Goal: Communication & Community: Ask a question

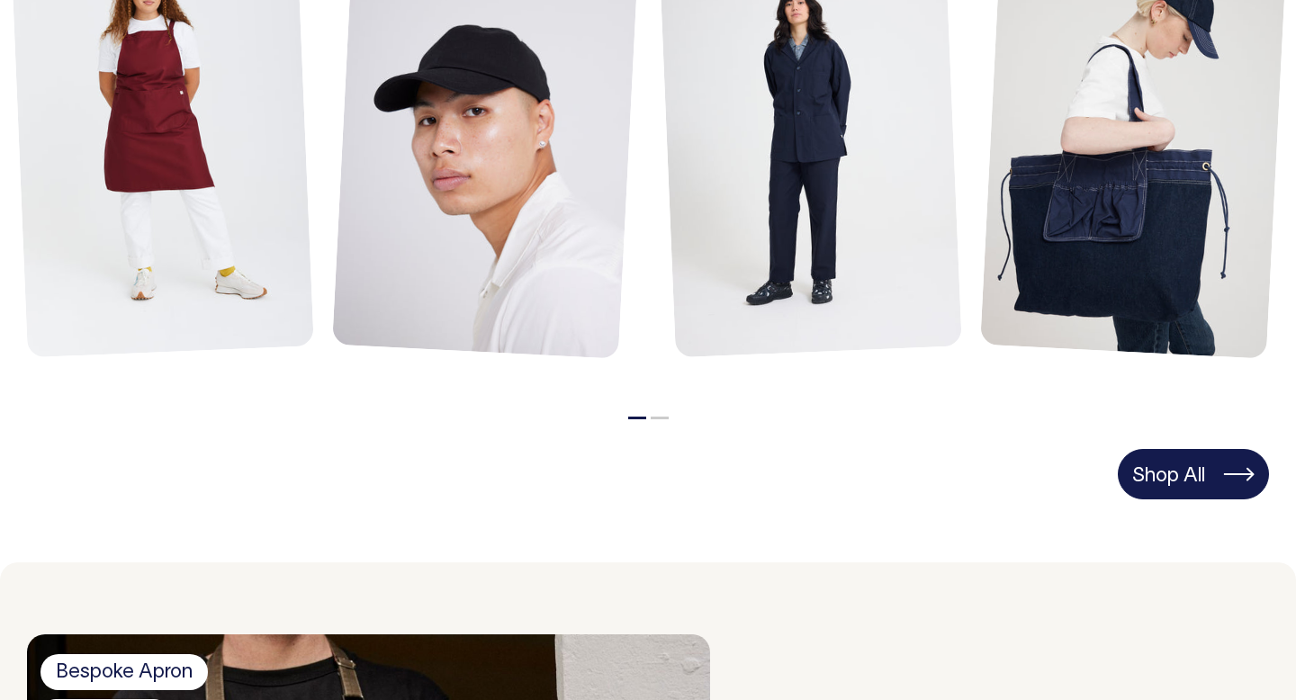
scroll to position [986, 0]
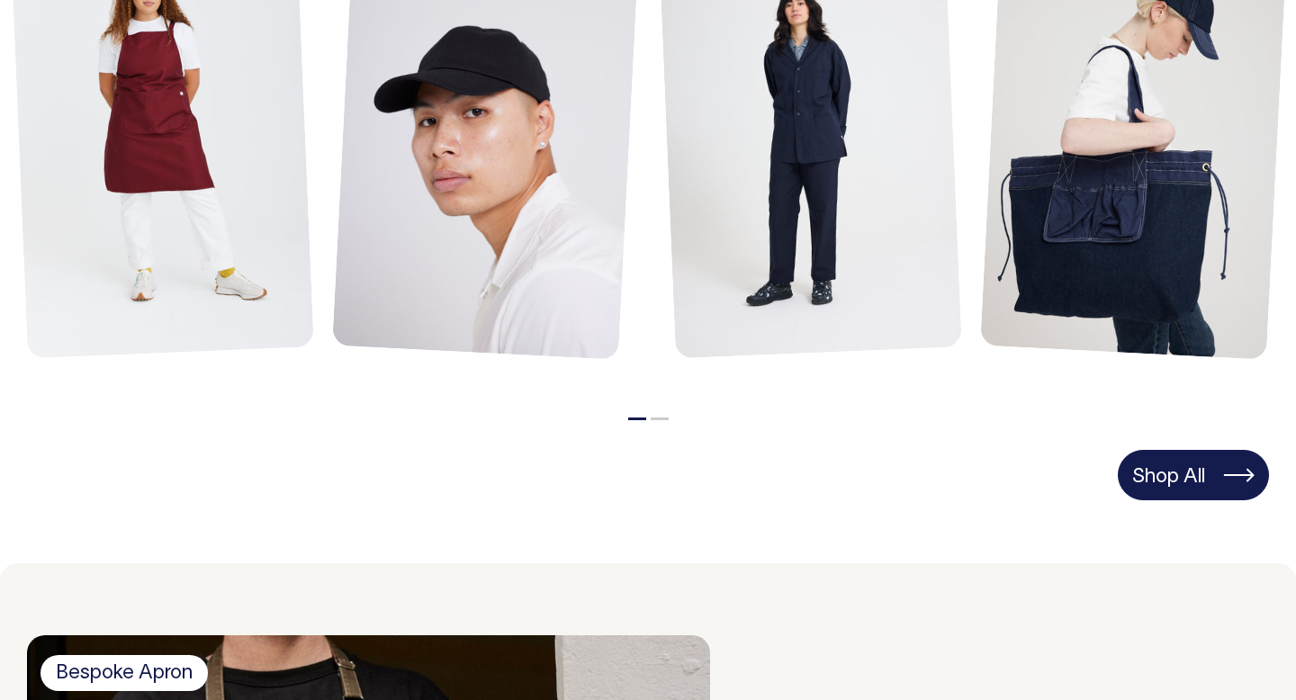
click at [1210, 485] on link "Shop All" at bounding box center [1193, 475] width 151 height 50
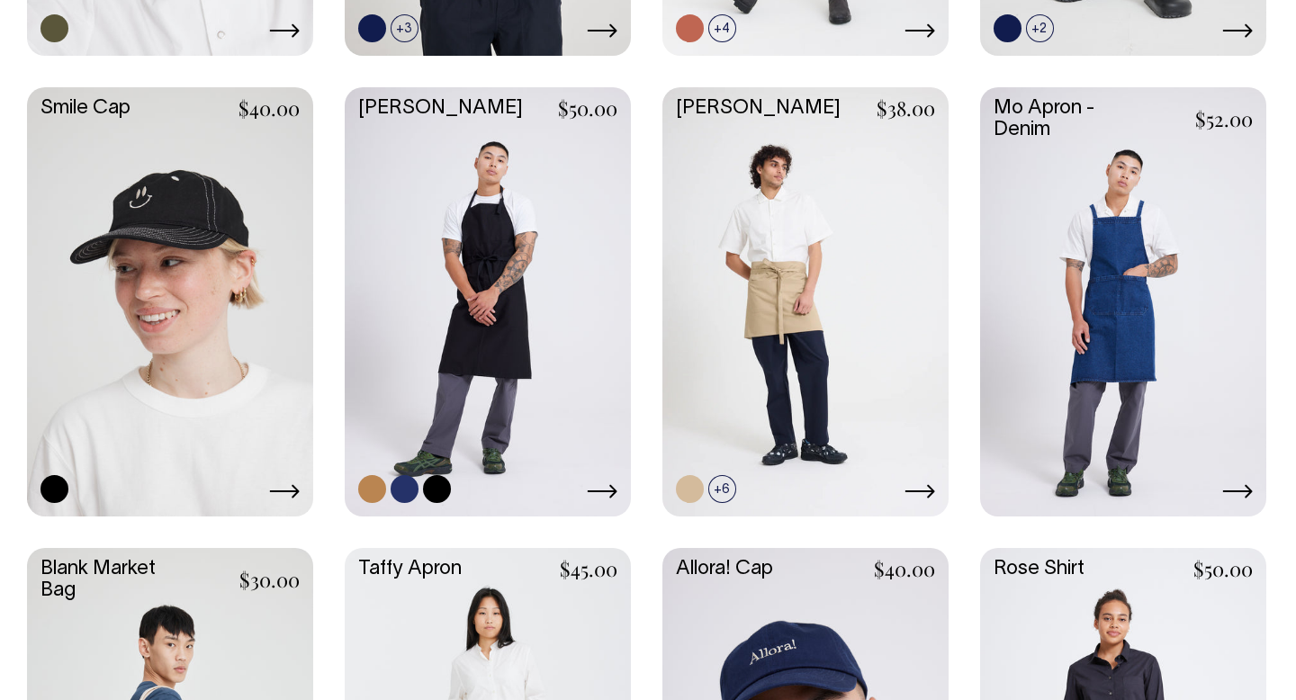
scroll to position [1826, 0]
click at [296, 497] on icon at bounding box center [284, 492] width 31 height 14
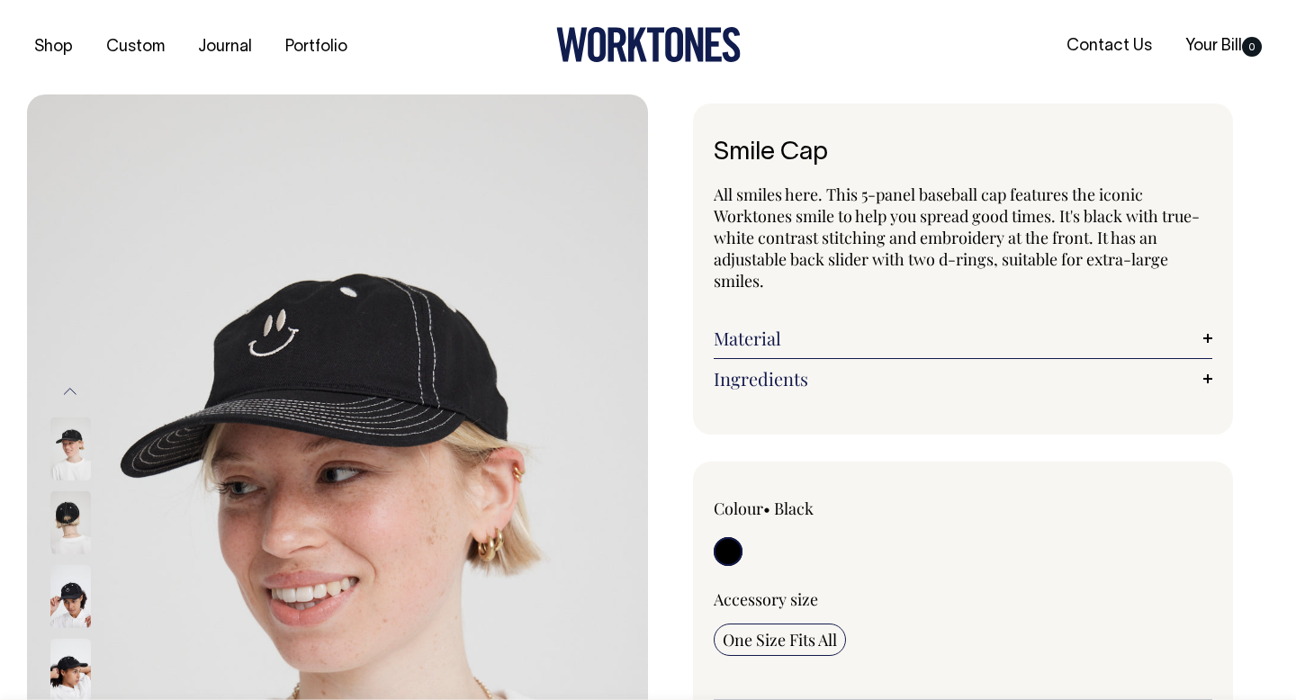
click at [843, 338] on link "Material" at bounding box center [963, 339] width 499 height 22
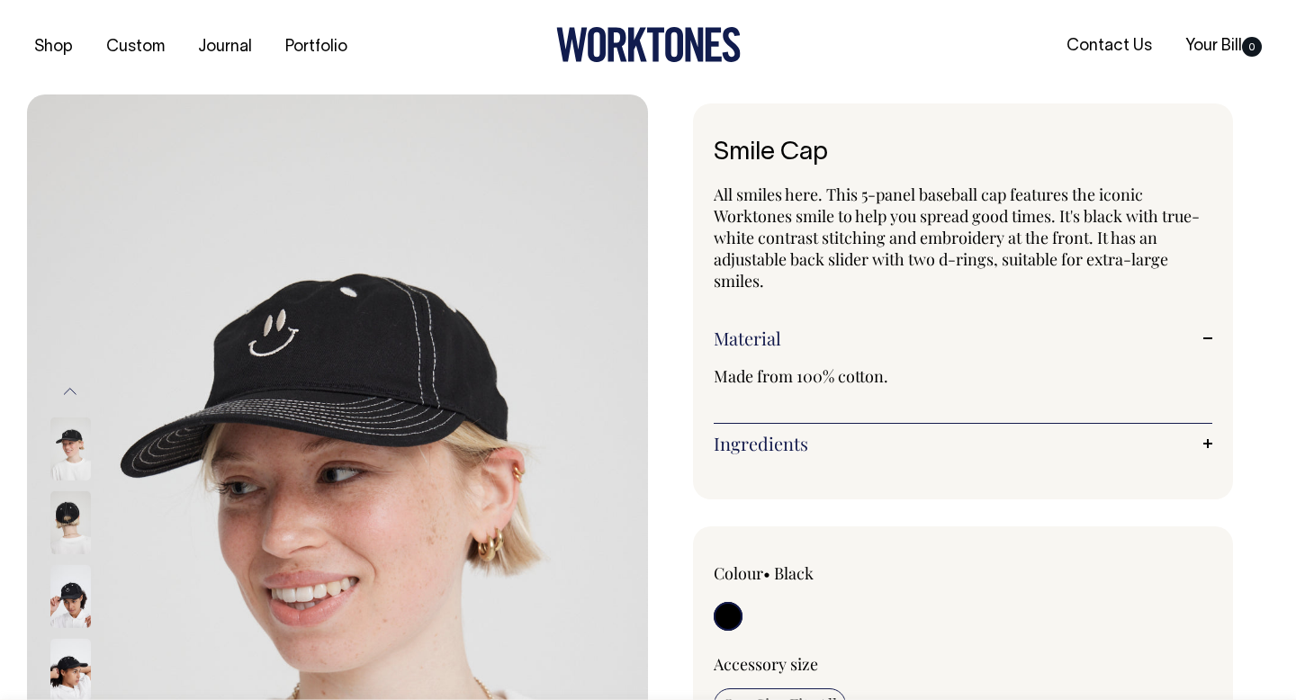
click at [842, 445] on link "Ingredients" at bounding box center [963, 444] width 499 height 22
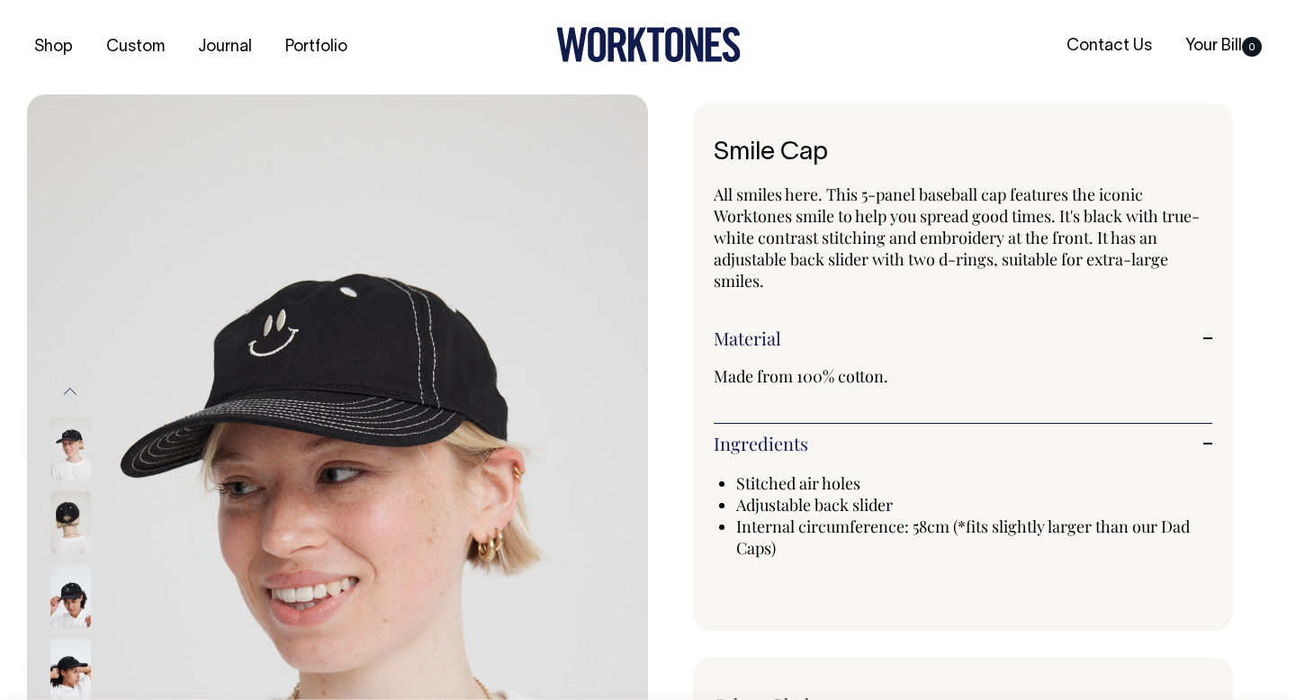
click at [77, 512] on img at bounding box center [70, 522] width 40 height 63
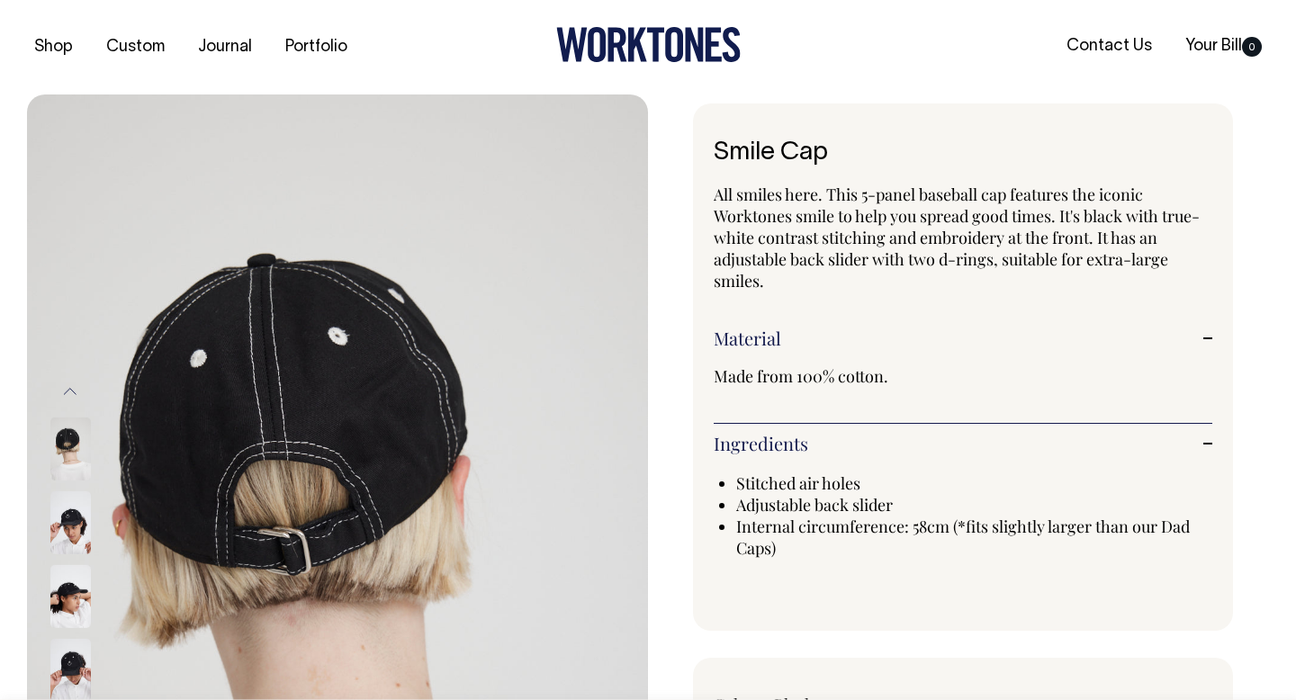
click at [72, 578] on img at bounding box center [70, 596] width 40 height 63
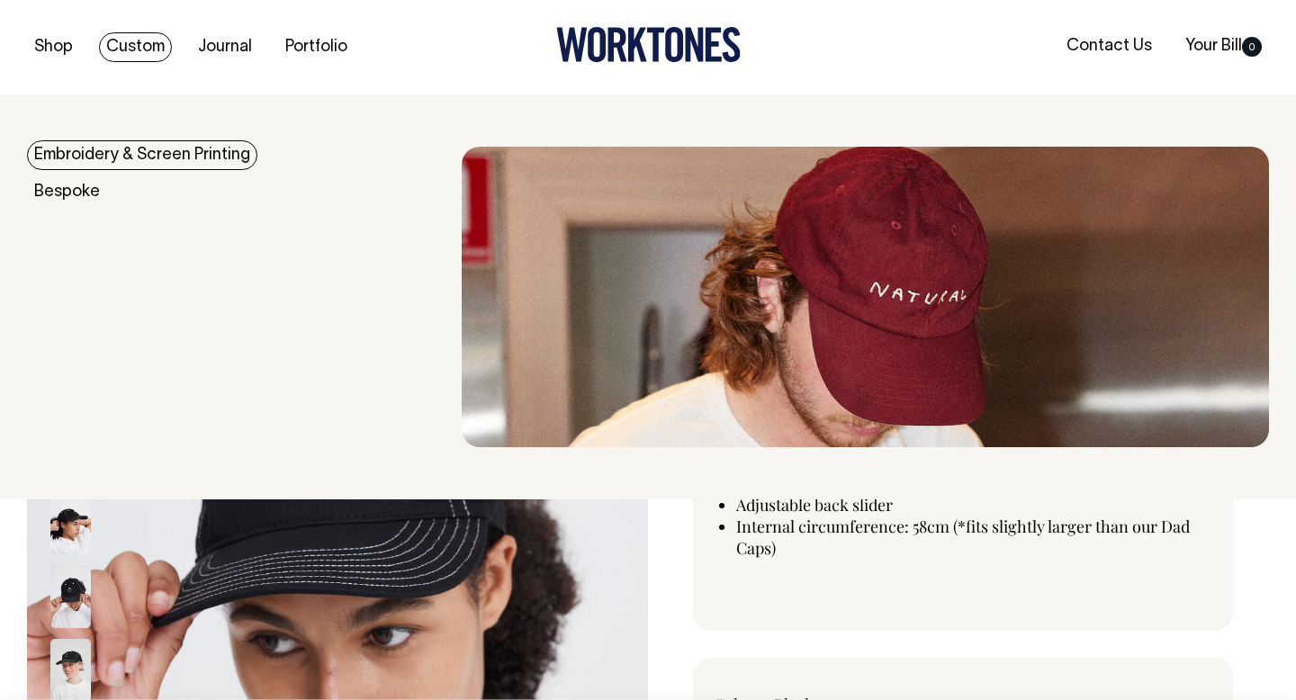
click at [142, 50] on link "Custom" at bounding box center [135, 47] width 73 height 30
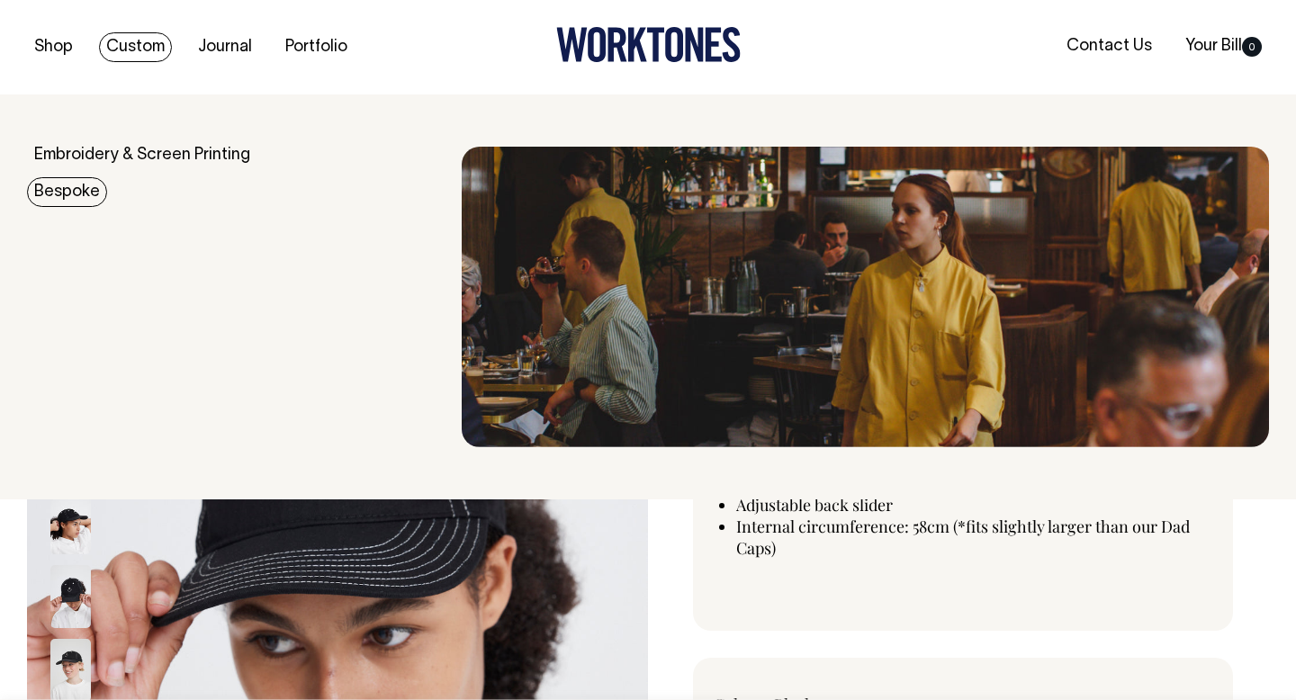
click at [60, 194] on link "Bespoke" at bounding box center [67, 192] width 80 height 30
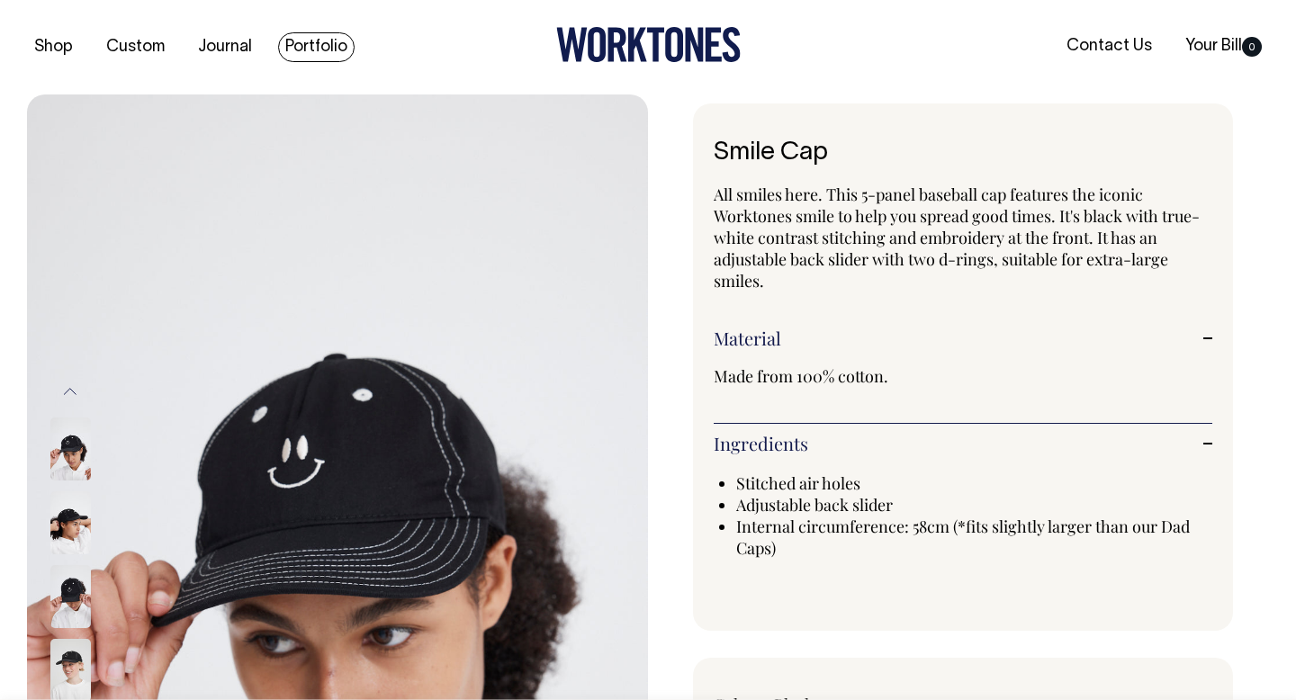
click at [310, 51] on link "Portfolio" at bounding box center [316, 47] width 76 height 30
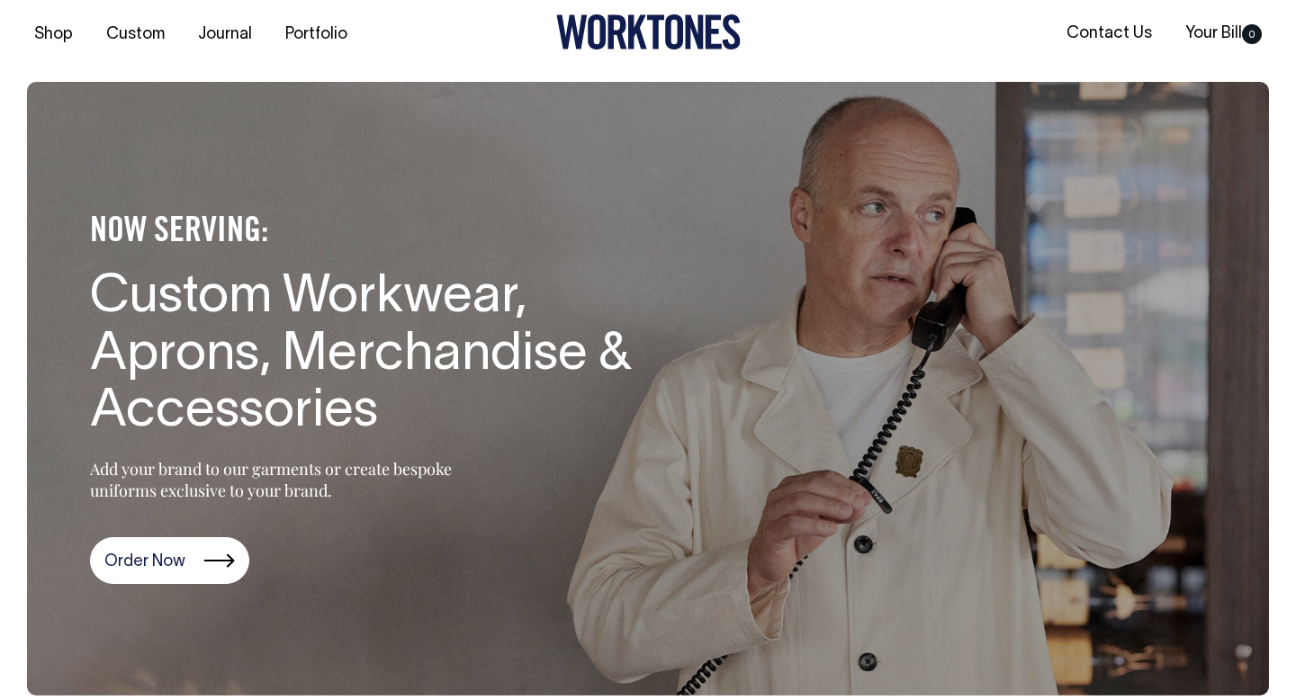
scroll to position [12, 0]
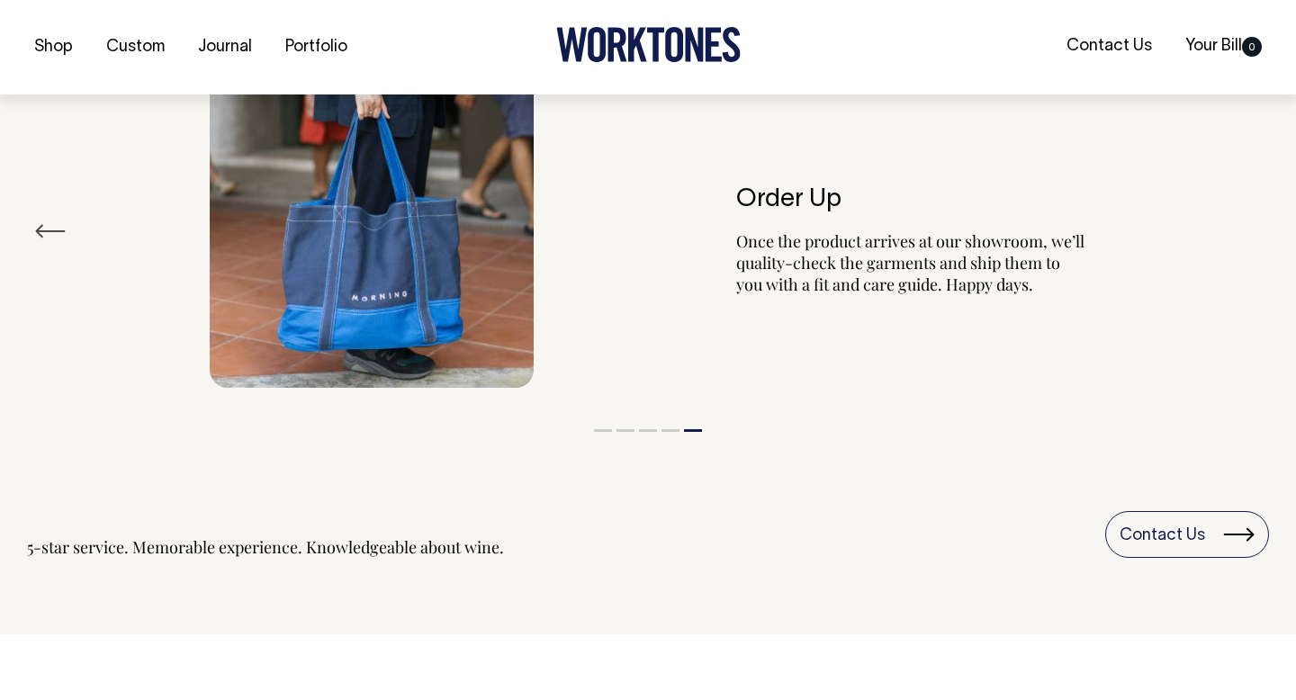
scroll to position [3265, 0]
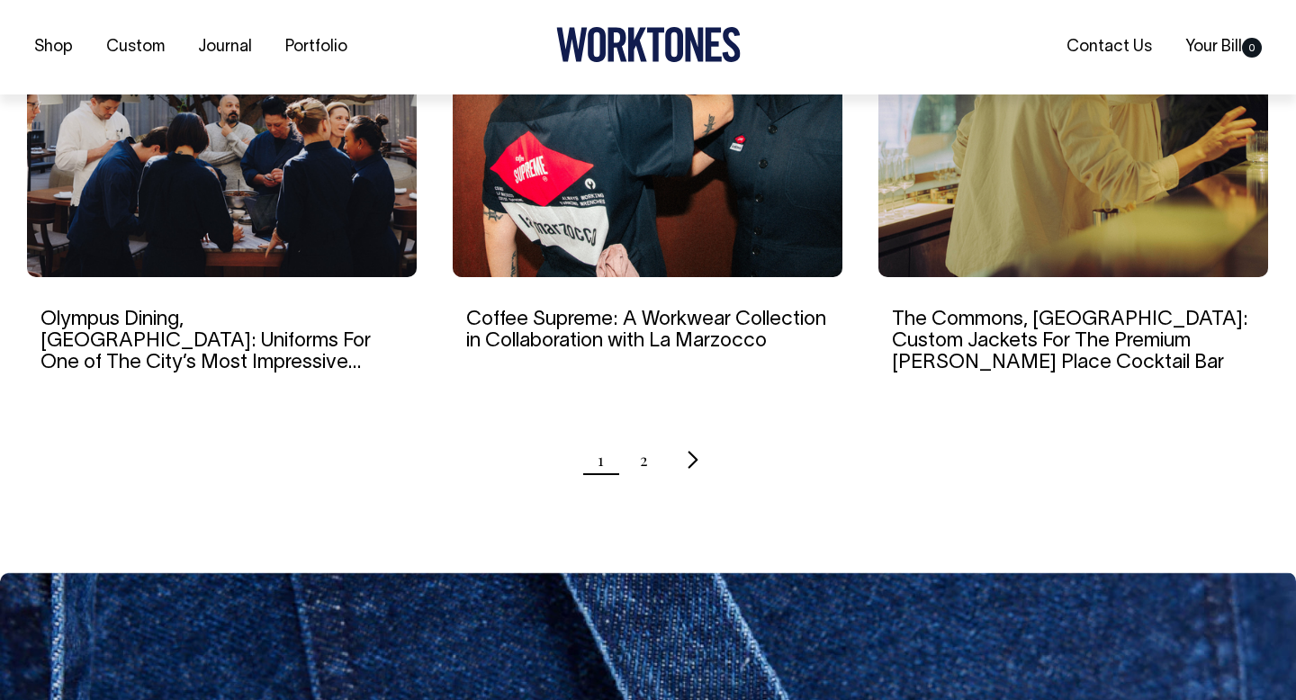
click at [695, 451] on icon "Next page" at bounding box center [694, 460] width 12 height 19
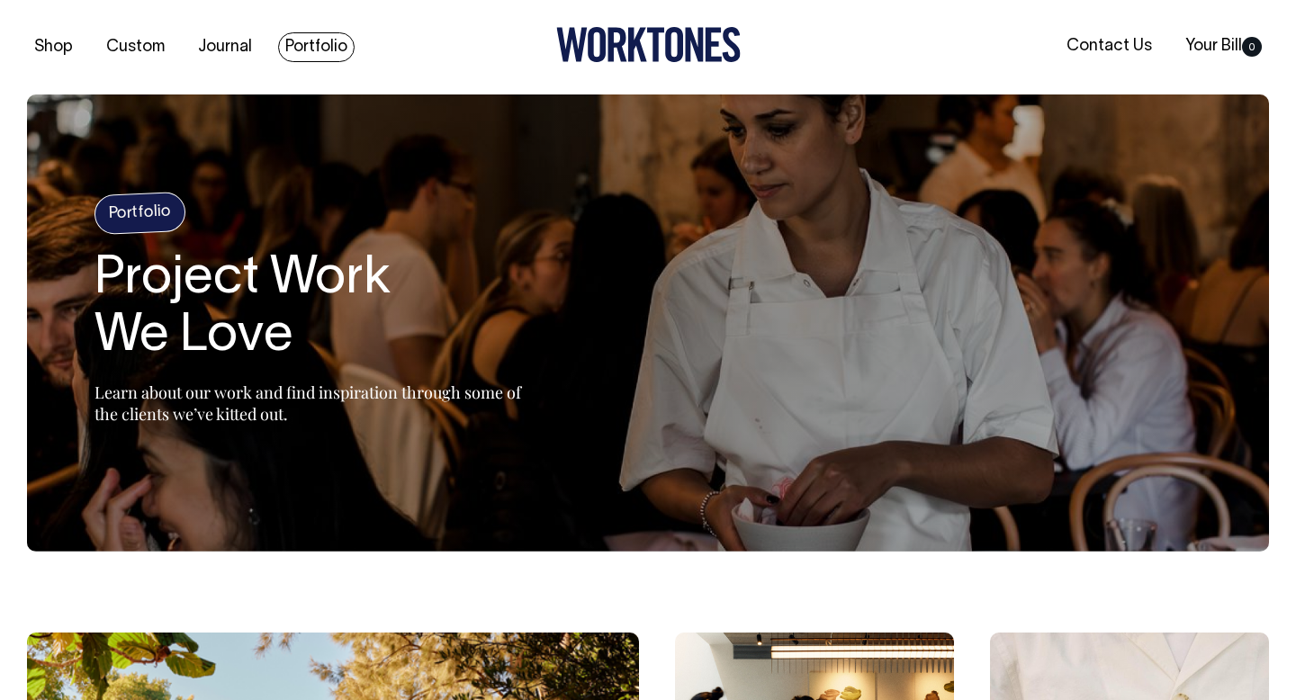
click at [312, 49] on link "Portfolio" at bounding box center [316, 47] width 76 height 30
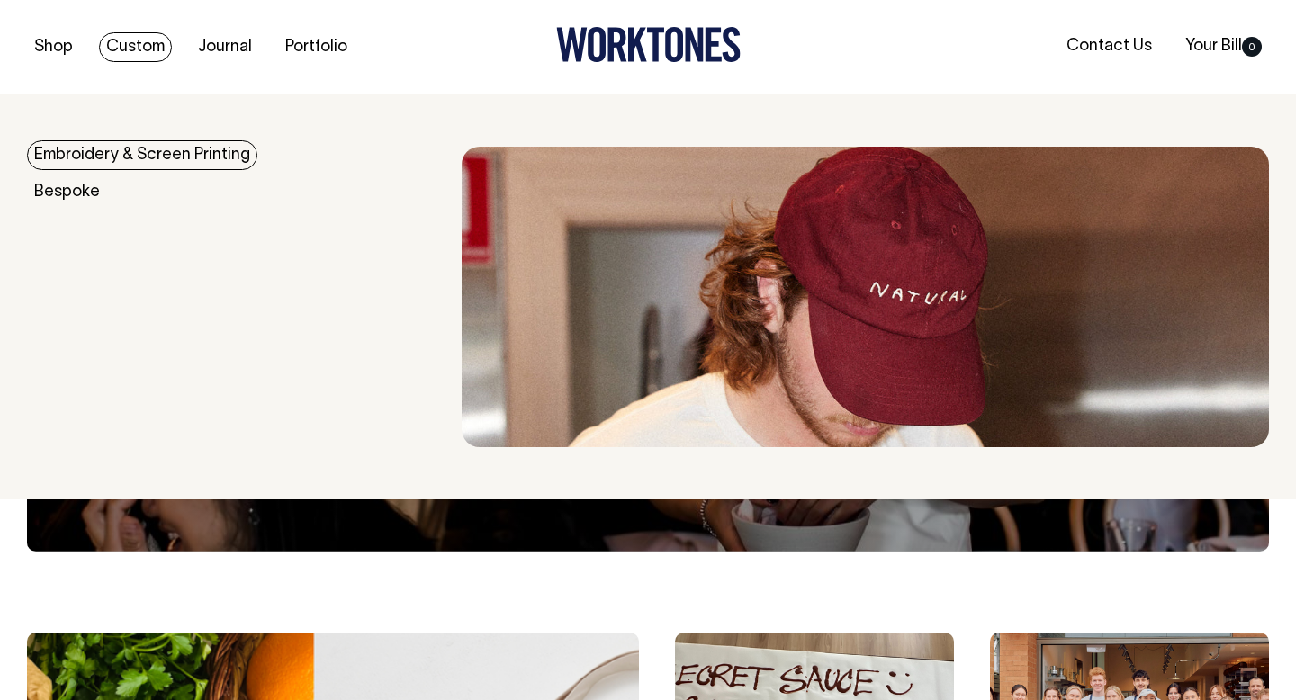
click at [143, 54] on link "Custom" at bounding box center [135, 47] width 73 height 30
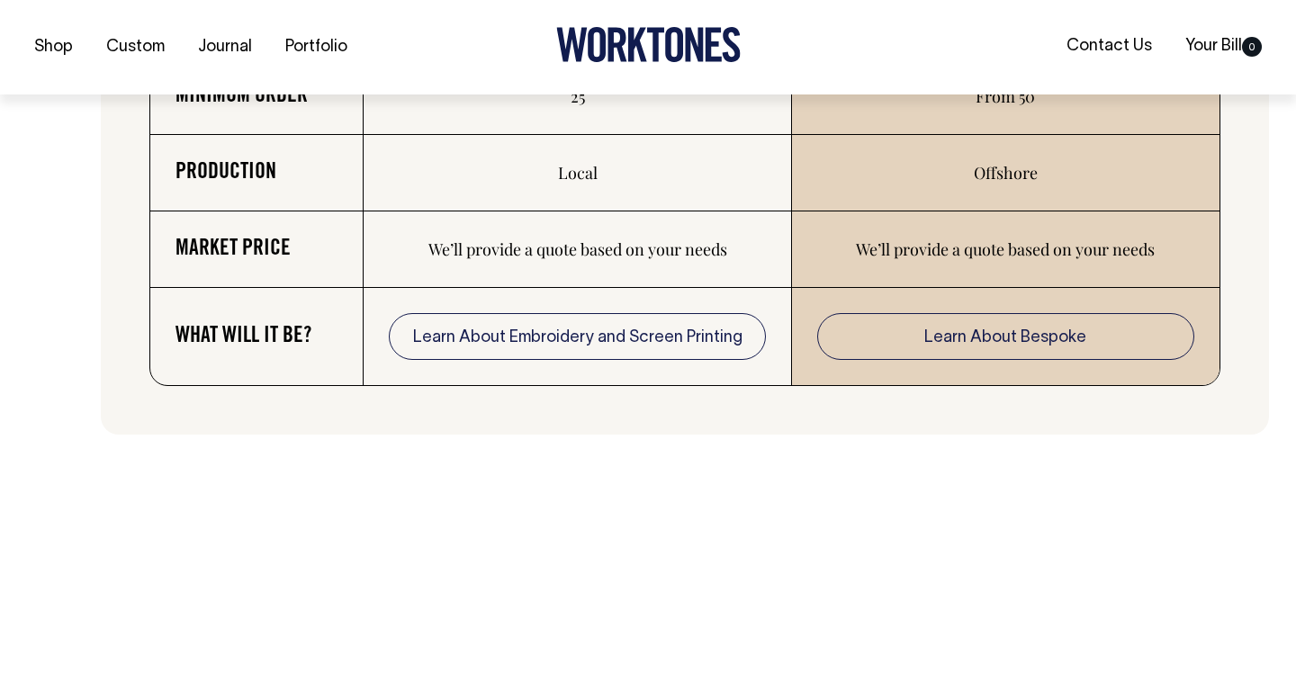
scroll to position [3202, 0]
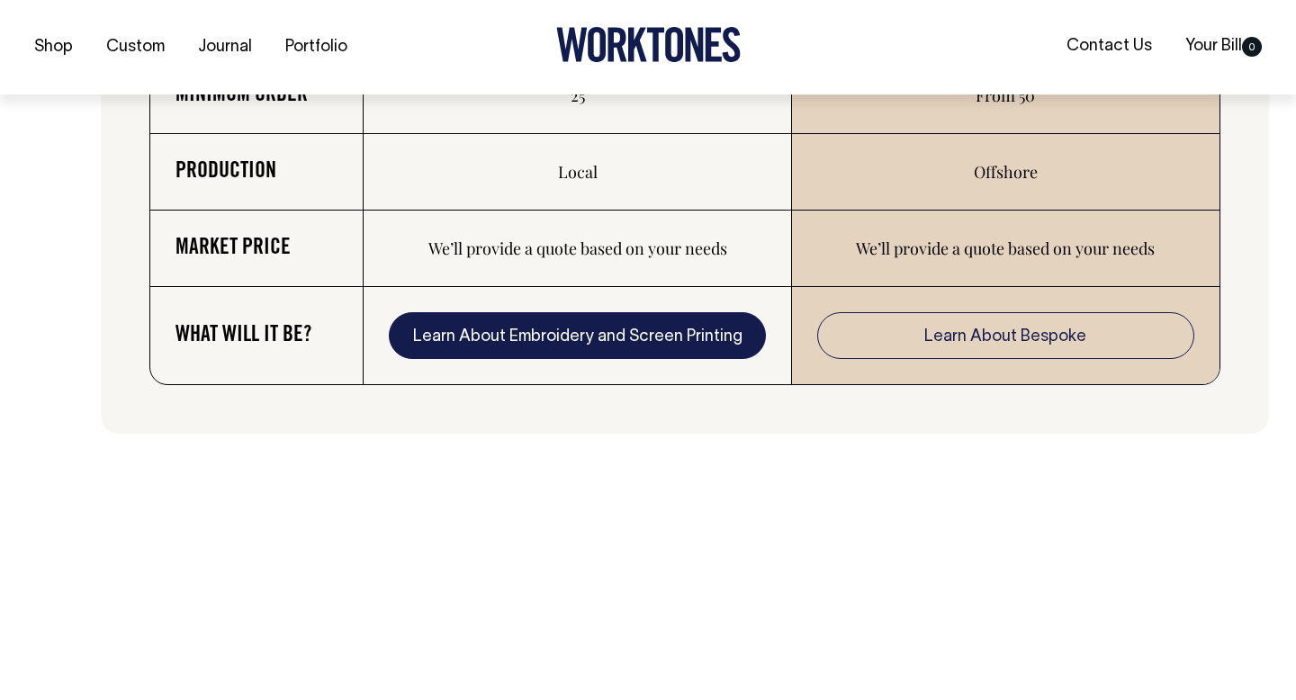
click at [612, 340] on link "Learn About Embroidery and Screen Printing" at bounding box center [577, 335] width 376 height 47
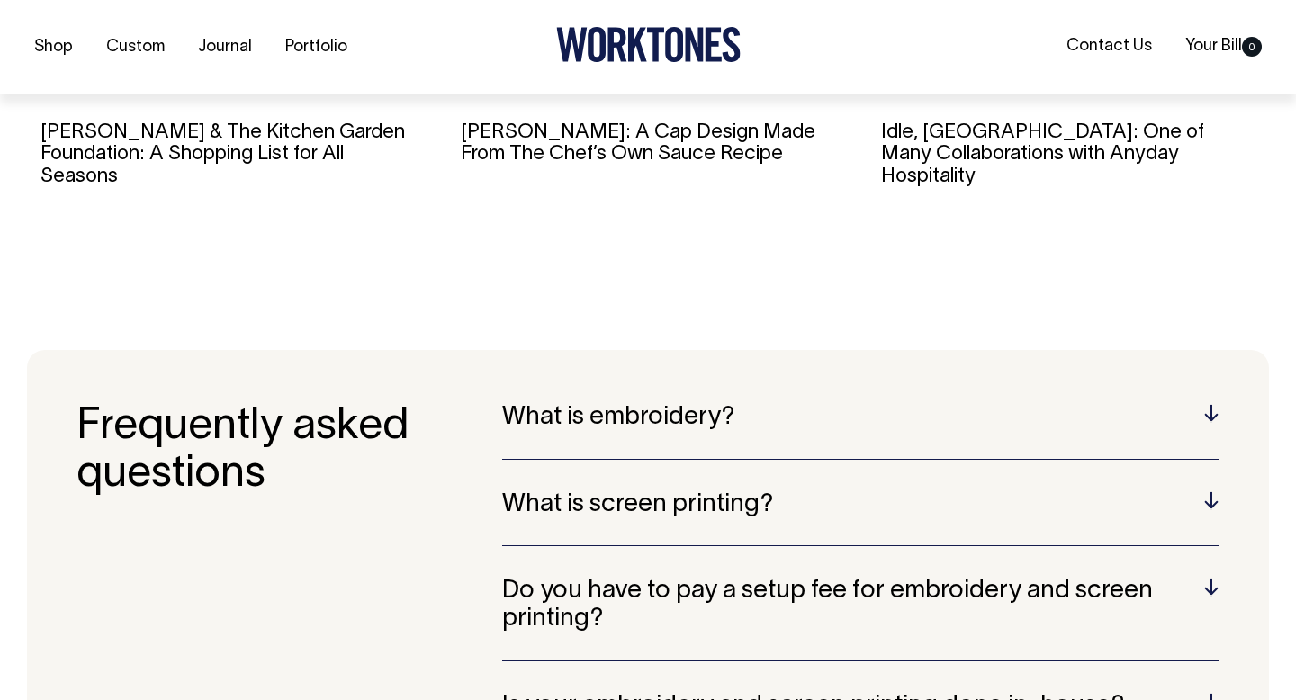
scroll to position [3244, 0]
click at [694, 428] on h5 "What is embroidery?" at bounding box center [860, 417] width 717 height 28
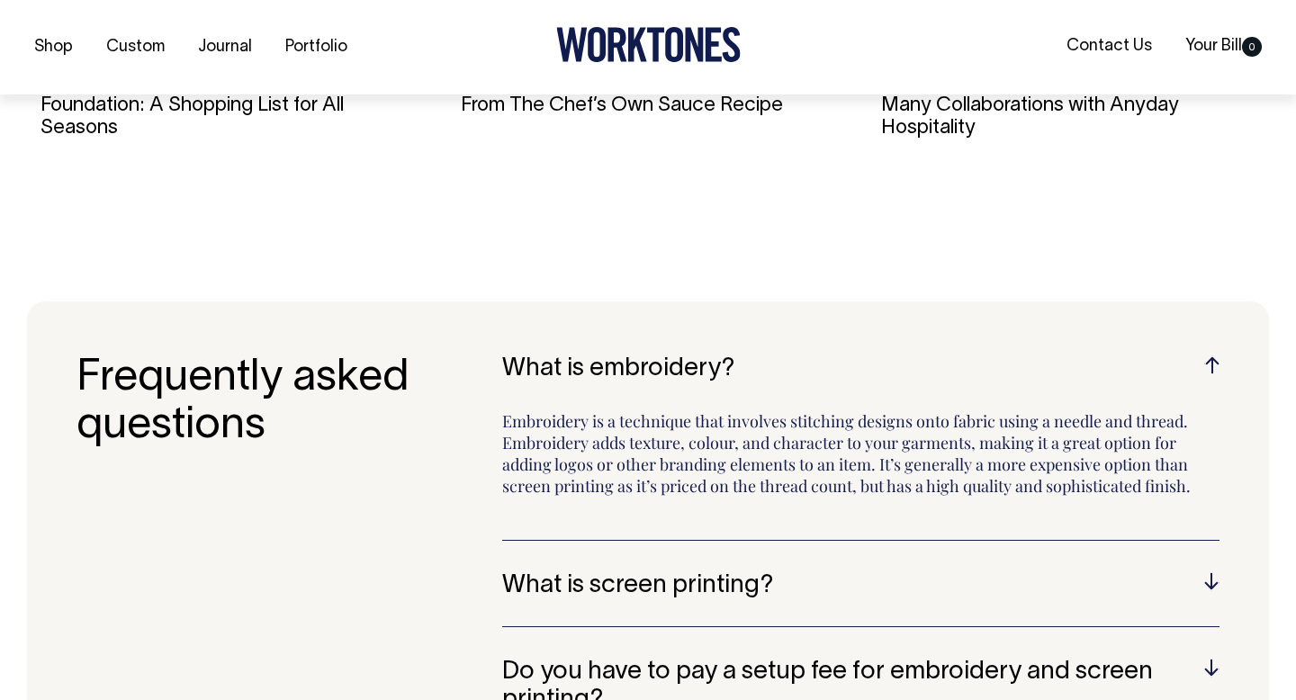
click at [782, 574] on h5 "What is screen printing?" at bounding box center [860, 586] width 717 height 28
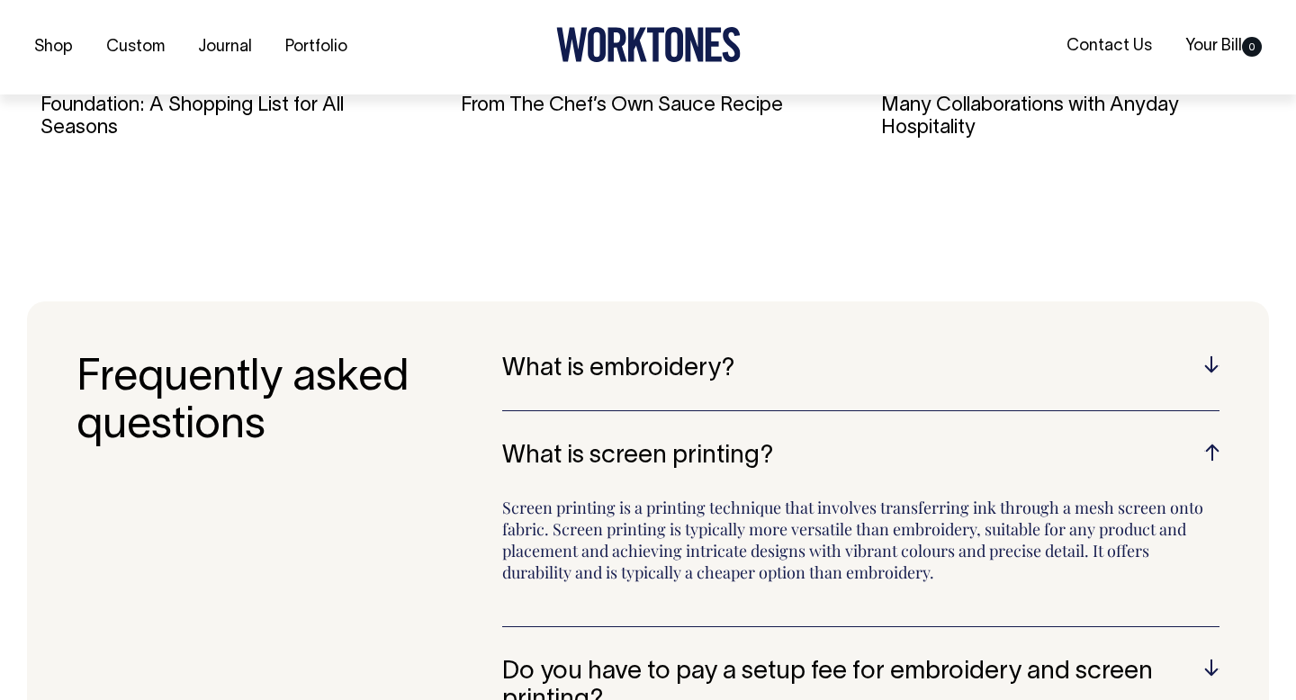
scroll to position [3293, 0]
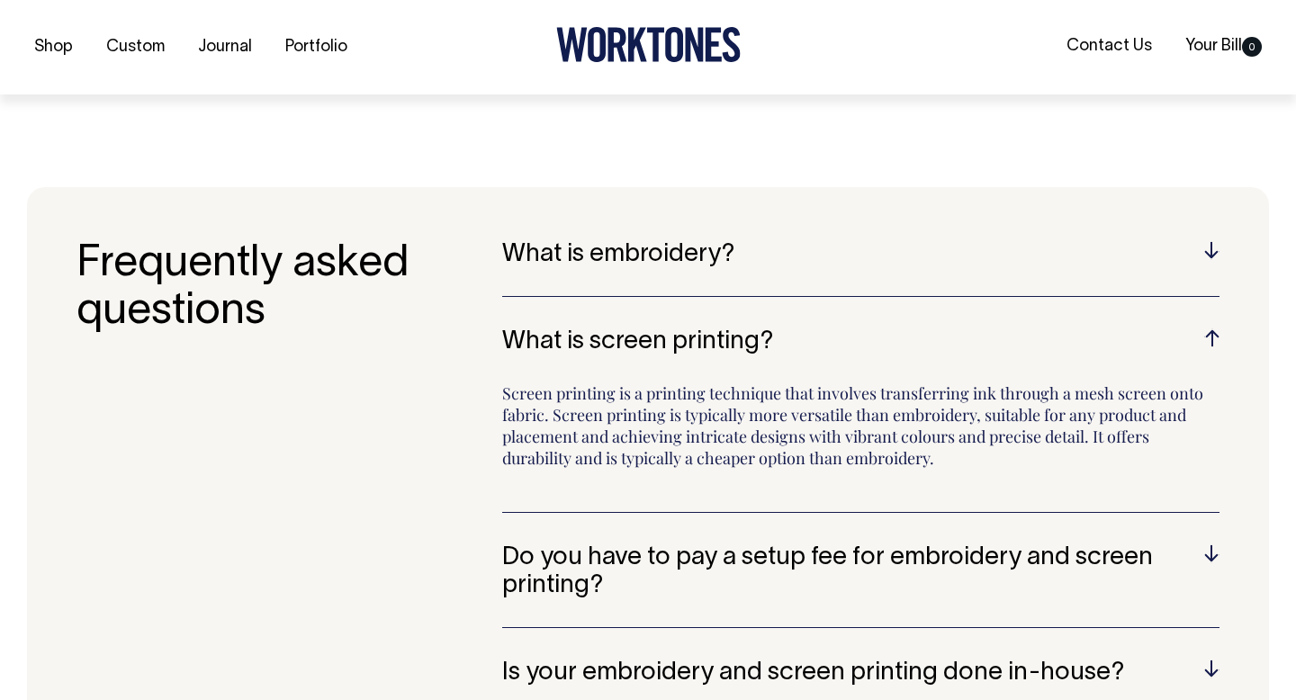
click at [782, 574] on h5 "Do you have to pay a setup fee for embroidery and screen printing?" at bounding box center [860, 572] width 717 height 56
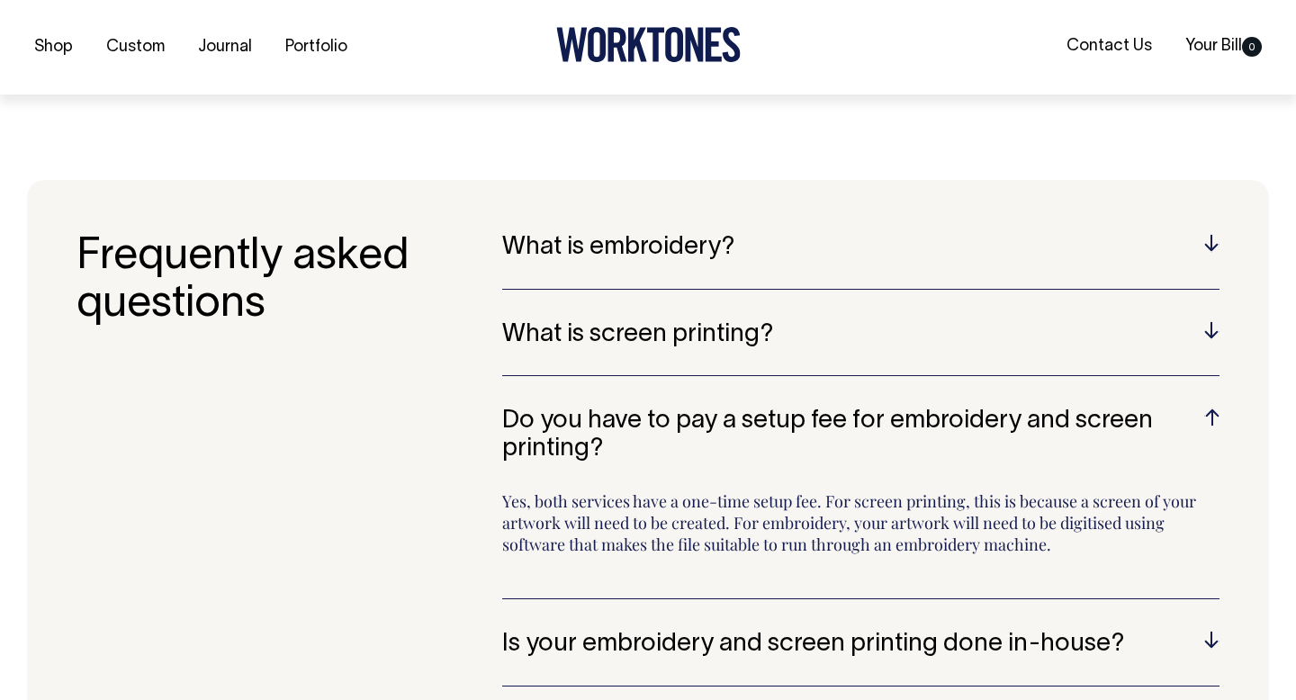
scroll to position [3414, 0]
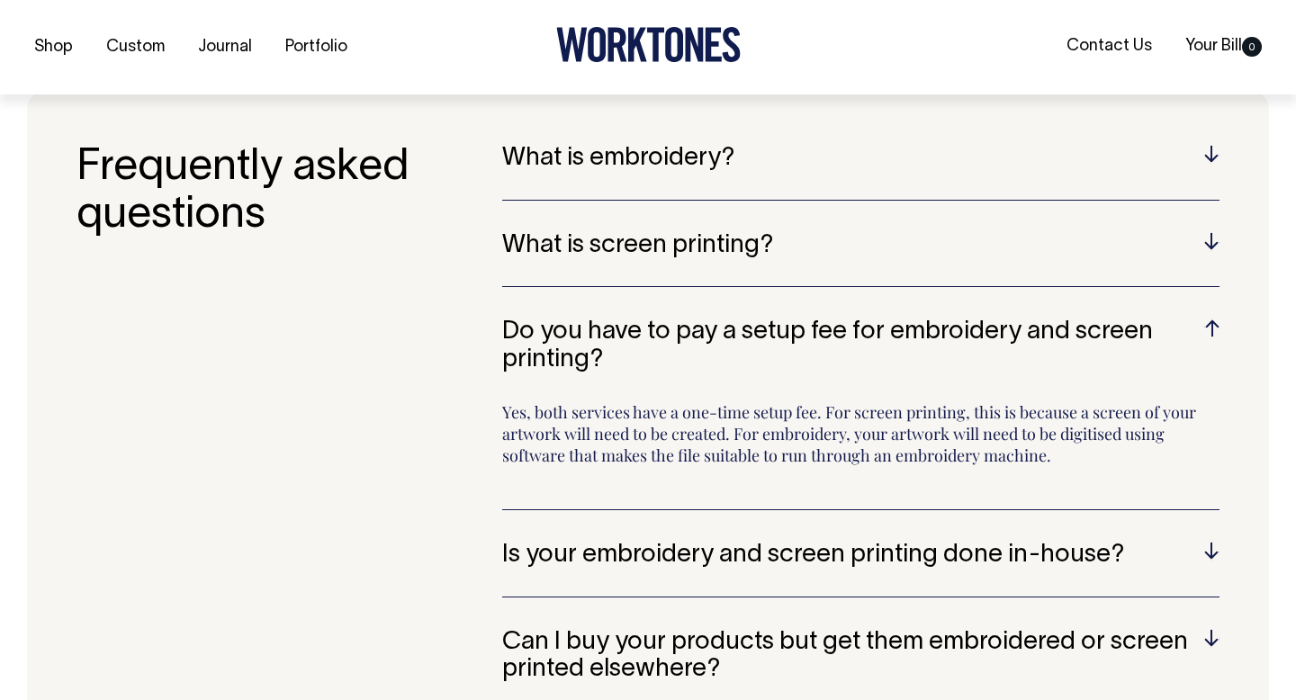
click at [781, 574] on div "Is your embroidery and screen printing done in-house? No, we use trusted suppli…" at bounding box center [860, 570] width 717 height 56
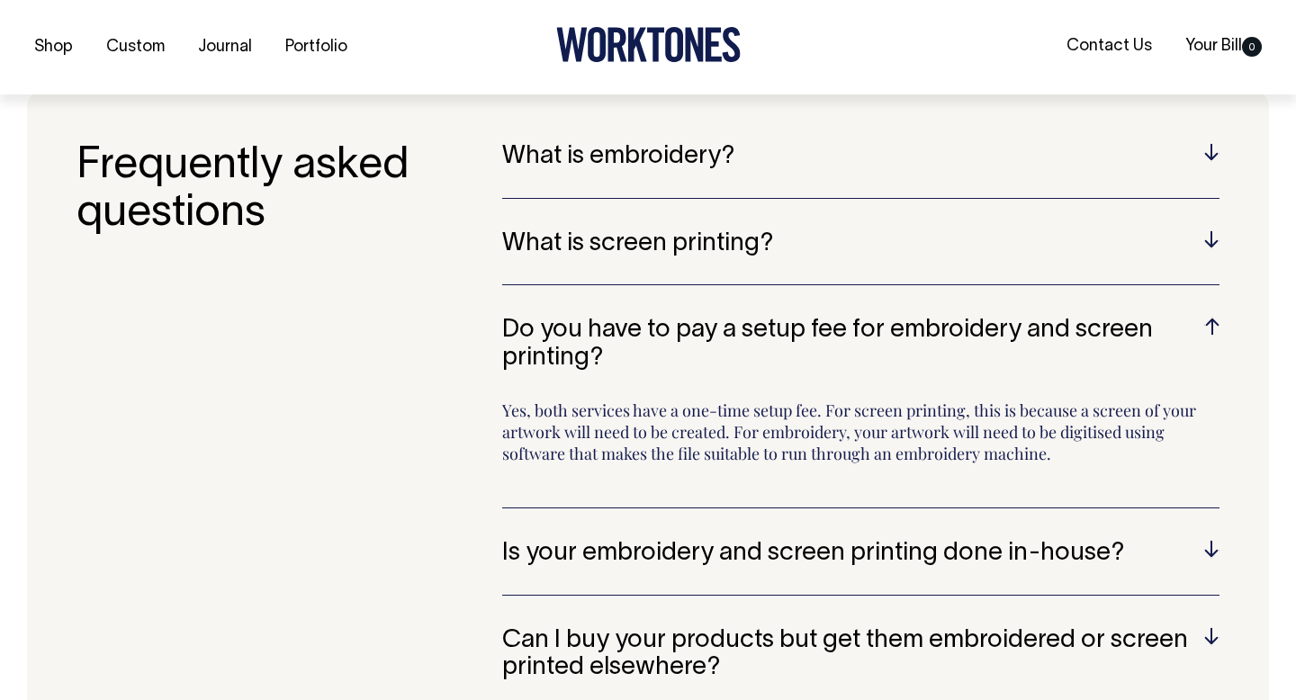
click at [781, 553] on h5 "Is your embroidery and screen printing done in-house?" at bounding box center [860, 554] width 717 height 28
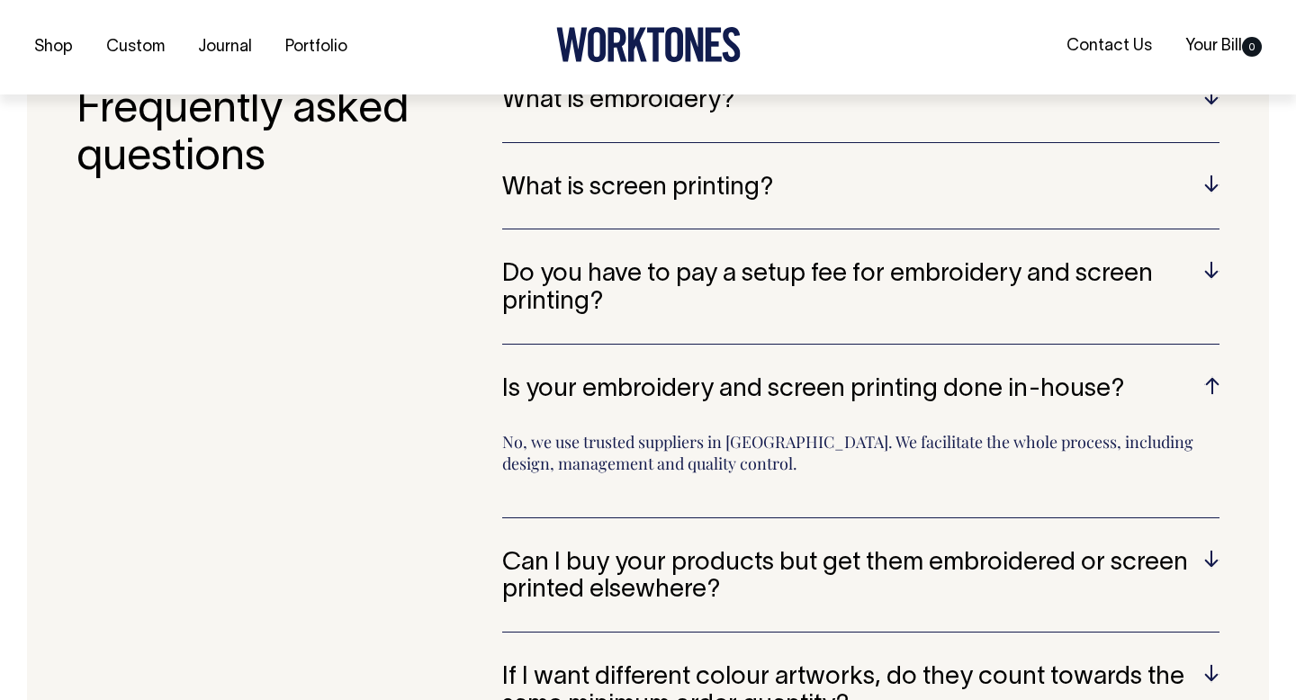
scroll to position [3561, 0]
click at [791, 570] on h5 "Can I buy your products but get them embroidered or screen printed elsewhere?" at bounding box center [860, 577] width 717 height 56
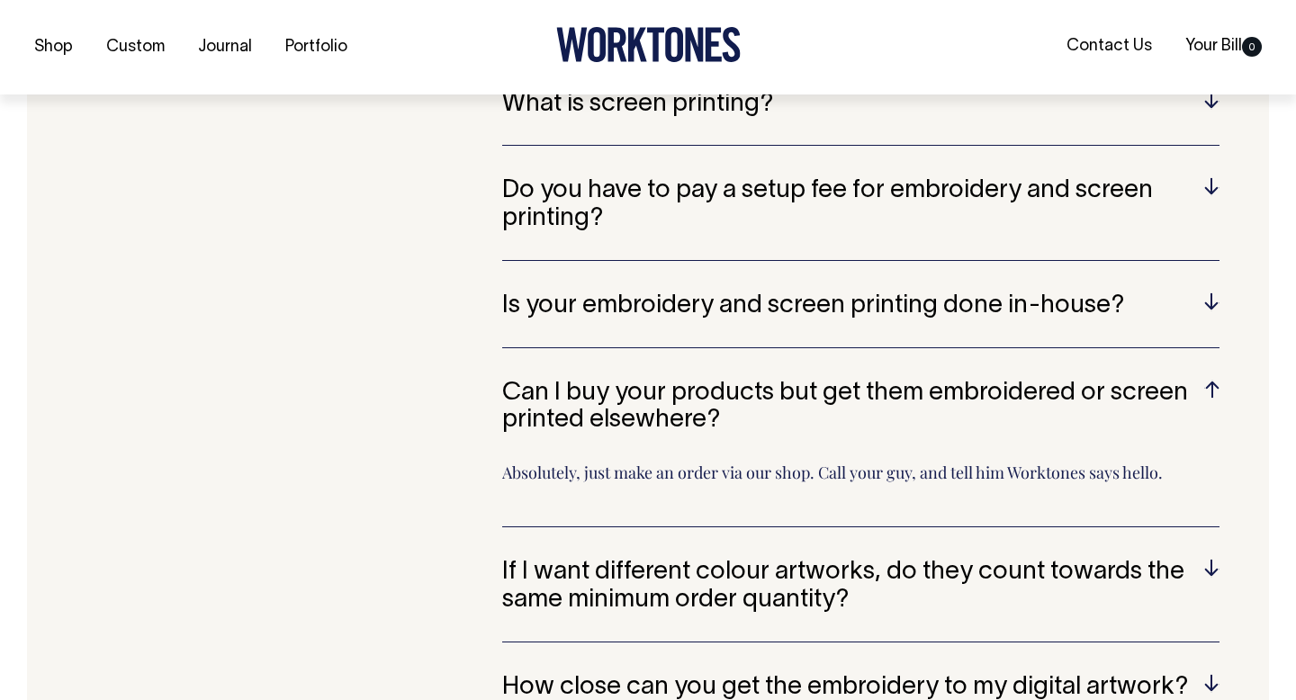
scroll to position [3645, 0]
click at [827, 600] on h5 "If I want different colour artworks, do they count towards the same minimum ord…" at bounding box center [860, 586] width 717 height 56
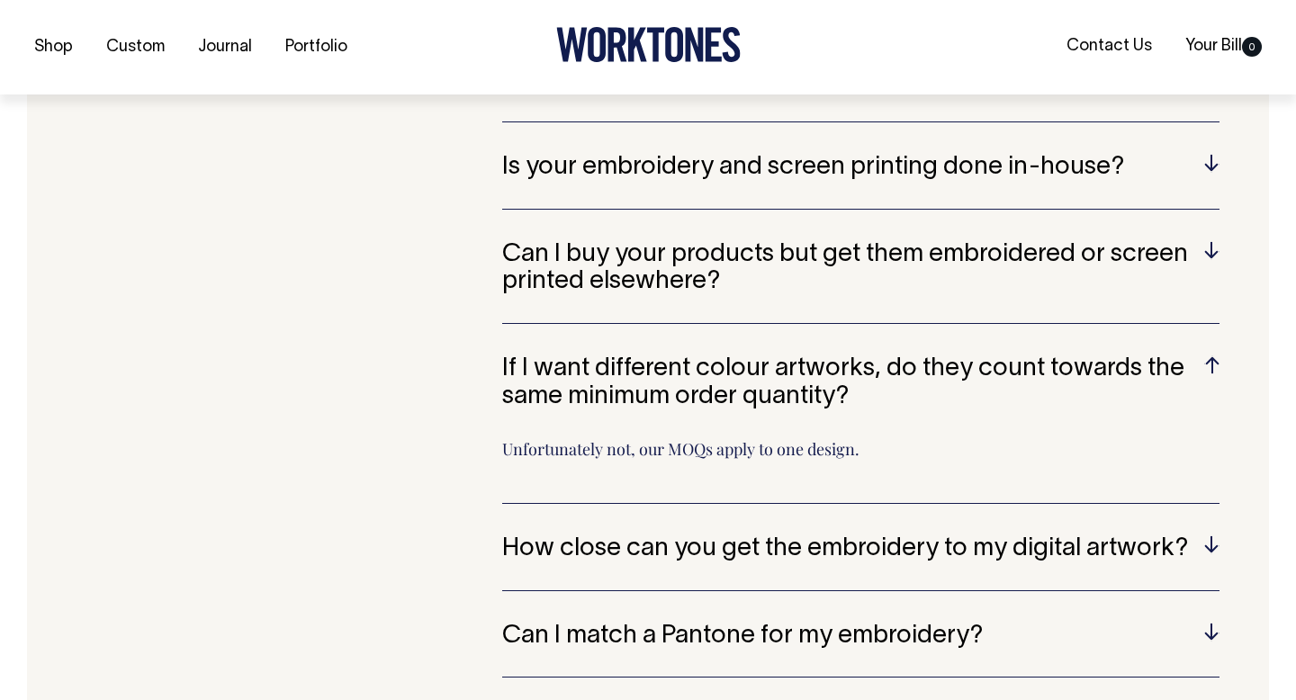
scroll to position [3783, 0]
click at [799, 558] on h5 "How close can you get the embroidery to my digital artwork?" at bounding box center [860, 549] width 717 height 28
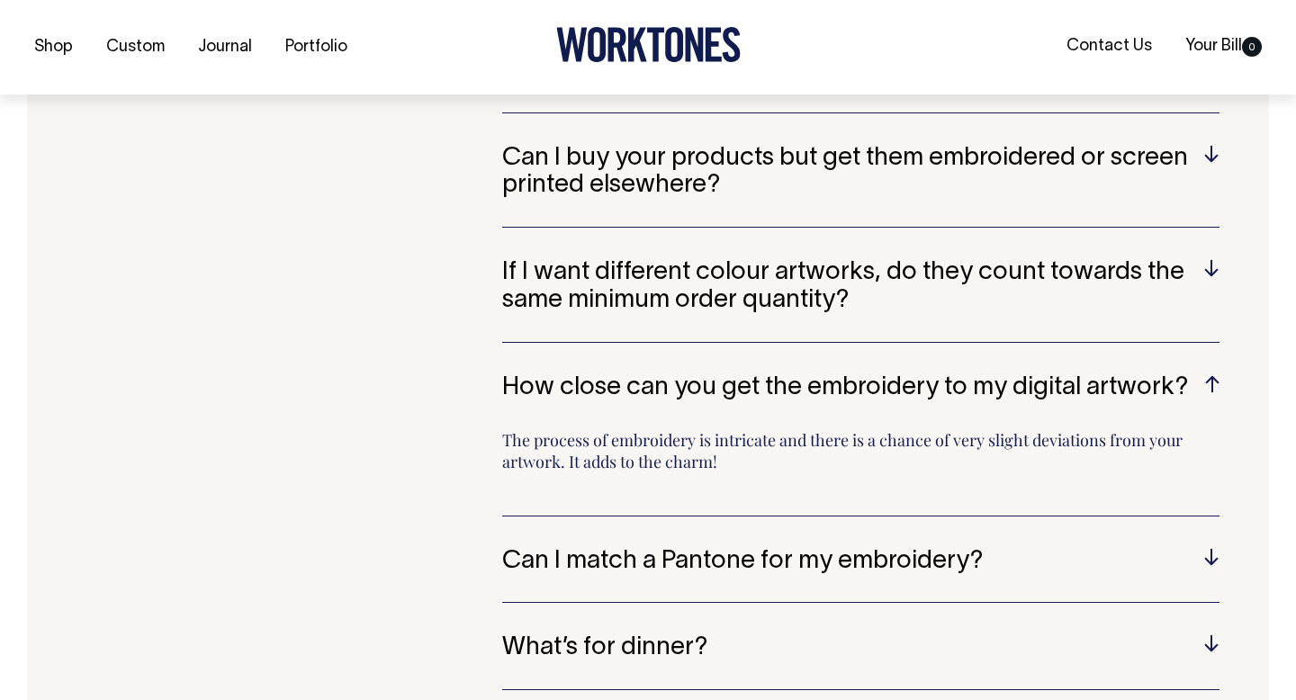
click at [799, 558] on h5 "Can I match a Pantone for my embroidery?" at bounding box center [860, 562] width 717 height 28
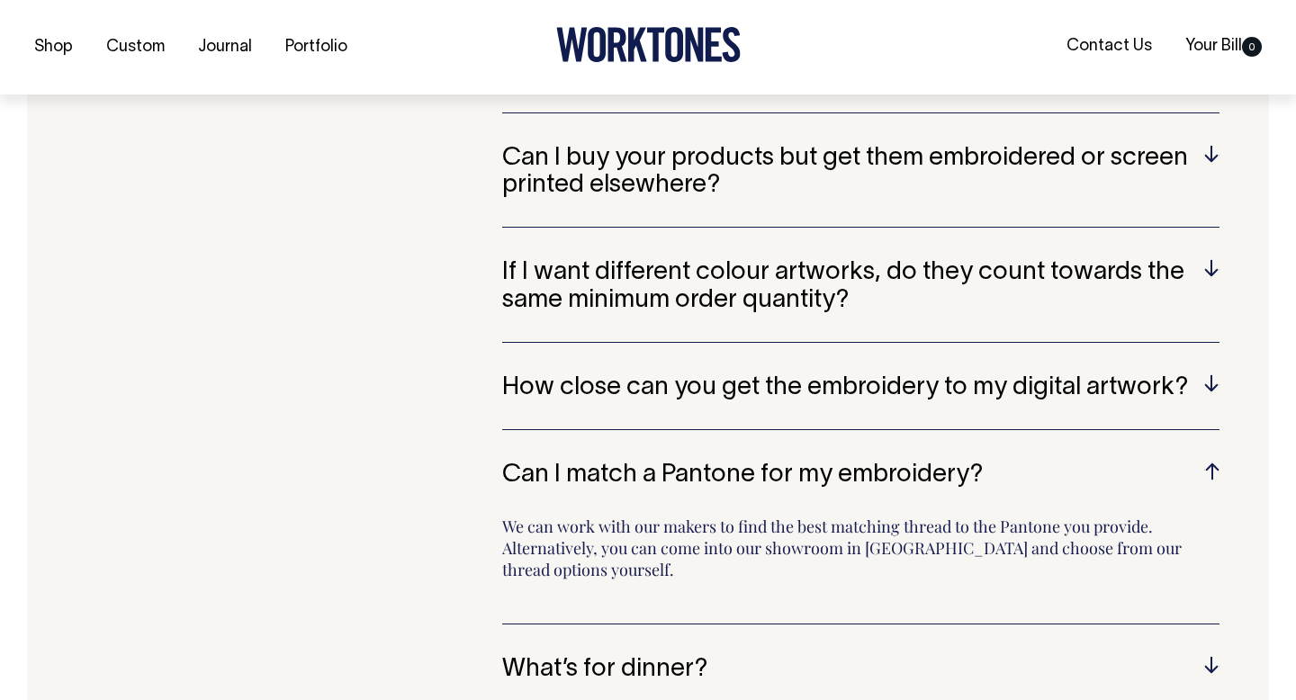
scroll to position [3880, 0]
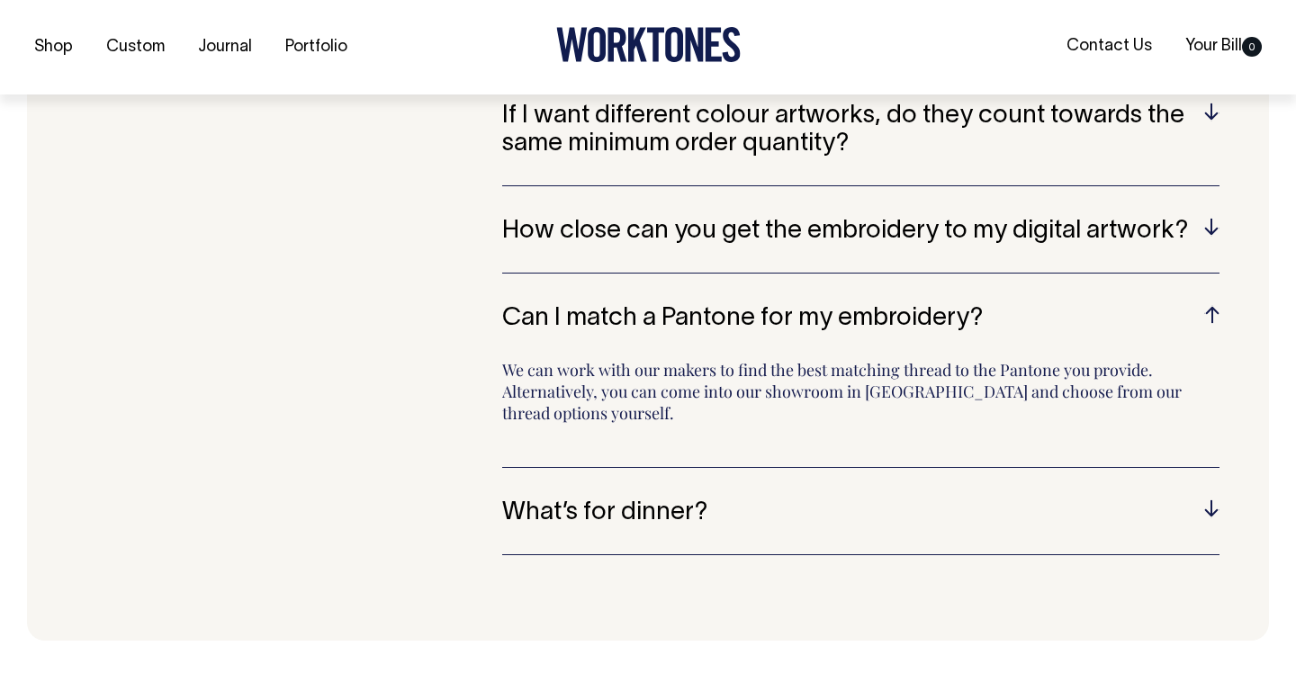
click at [801, 556] on div "What is embroidery? Embroidery is a technique that involves stitching designs o…" at bounding box center [860, 100] width 717 height 976
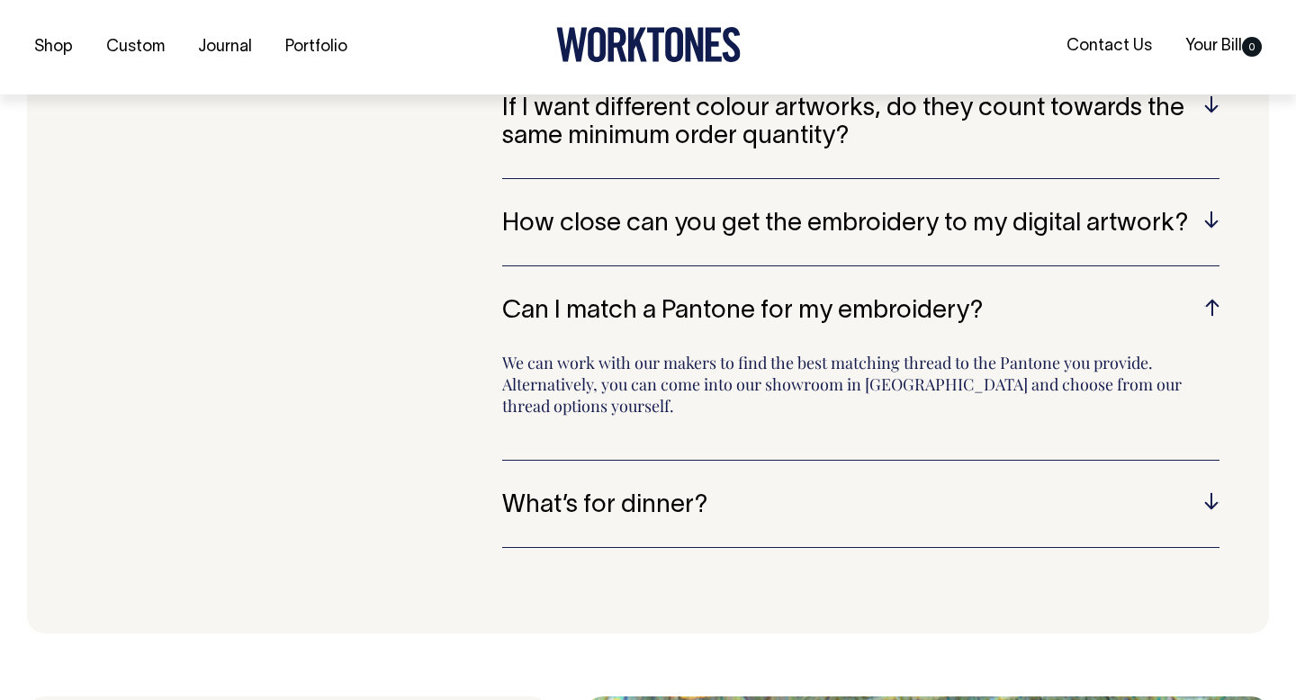
click at [766, 506] on h5 "What’s for dinner?" at bounding box center [860, 506] width 717 height 28
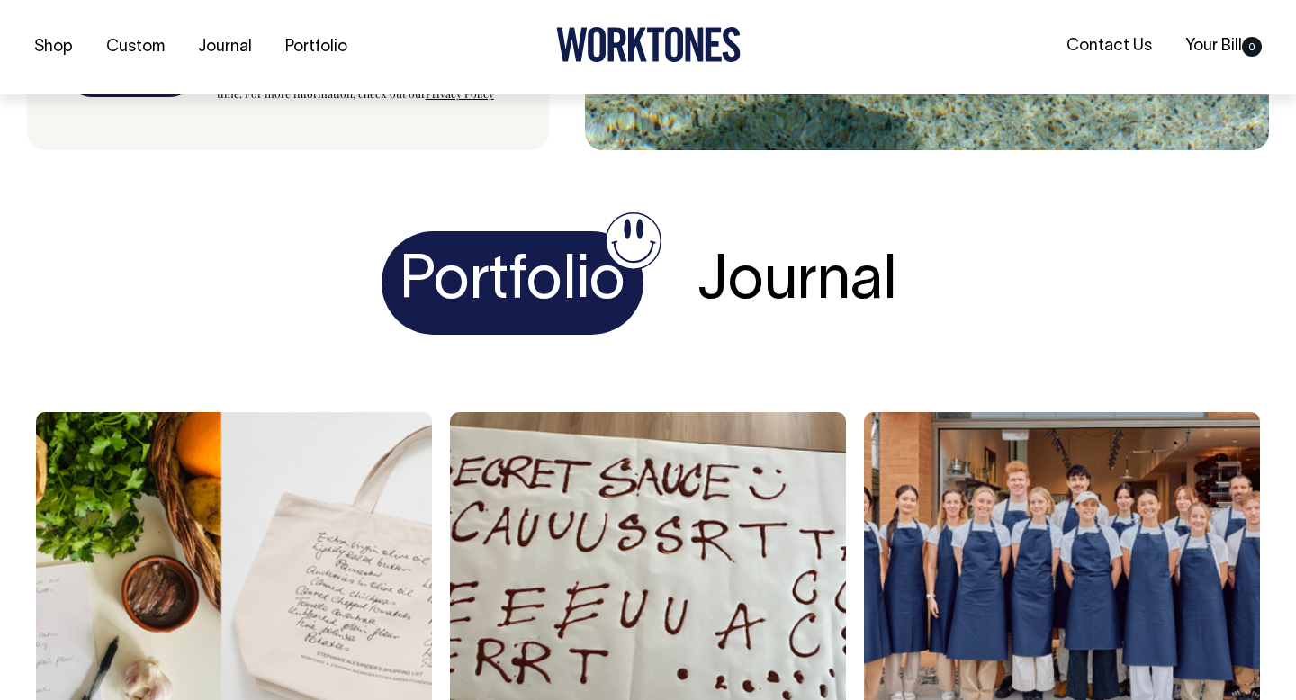
scroll to position [5273, 0]
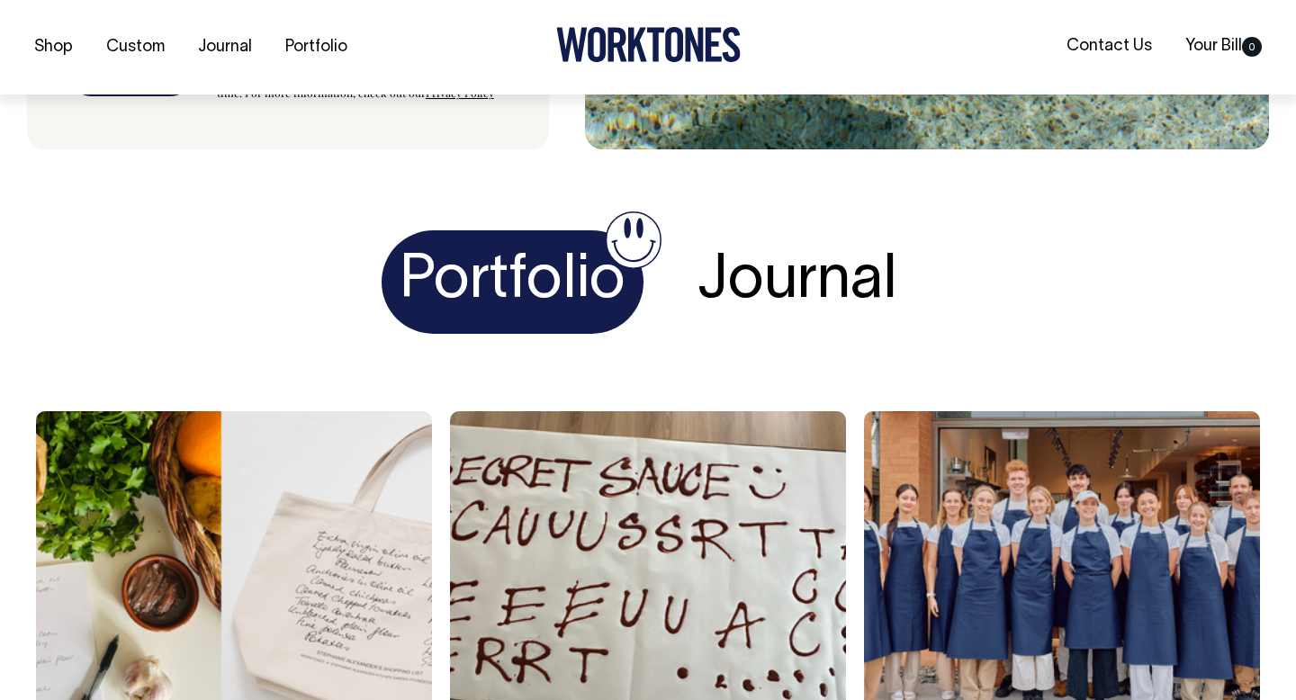
click at [746, 267] on h4 "Journal" at bounding box center [797, 281] width 236 height 103
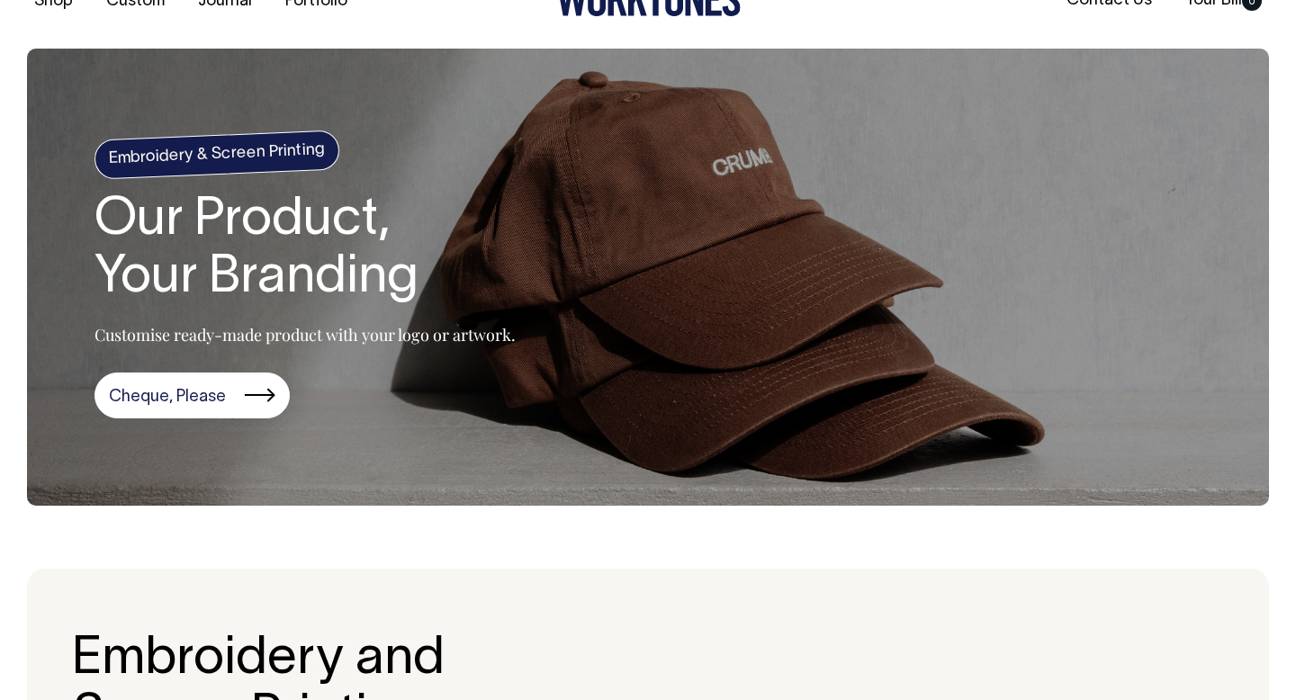
scroll to position [44, 0]
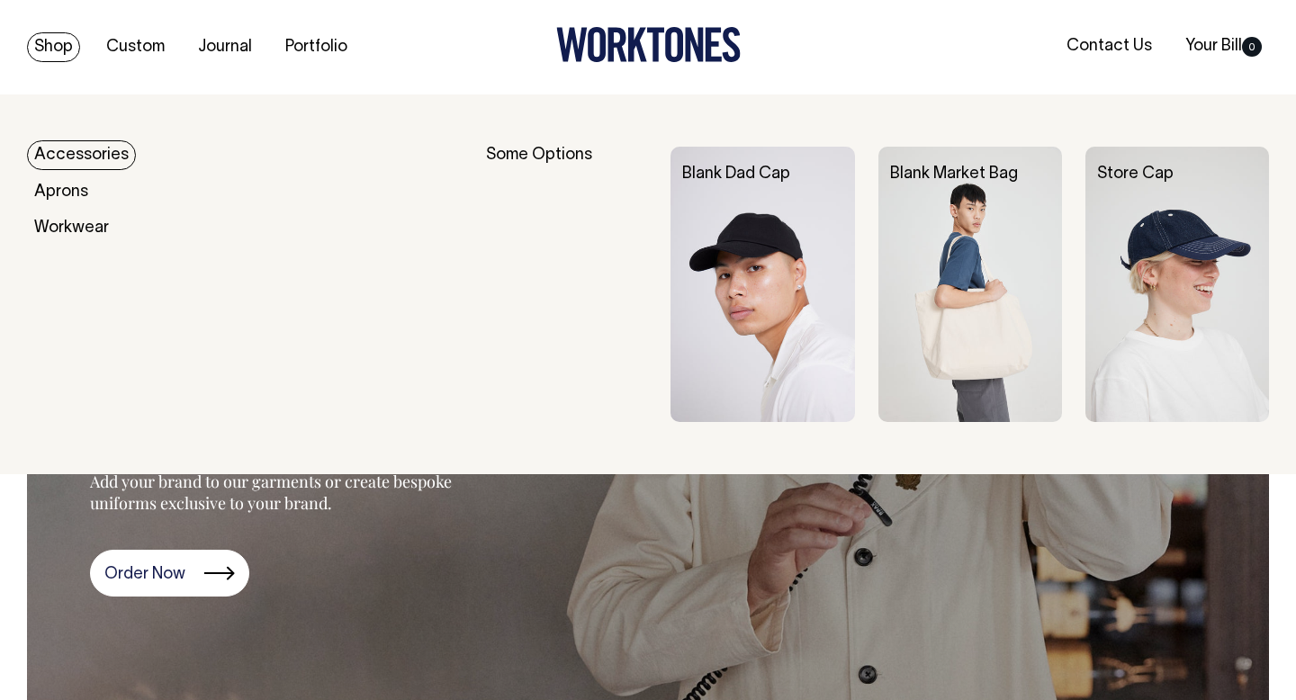
click at [56, 51] on link "Shop" at bounding box center [53, 47] width 53 height 30
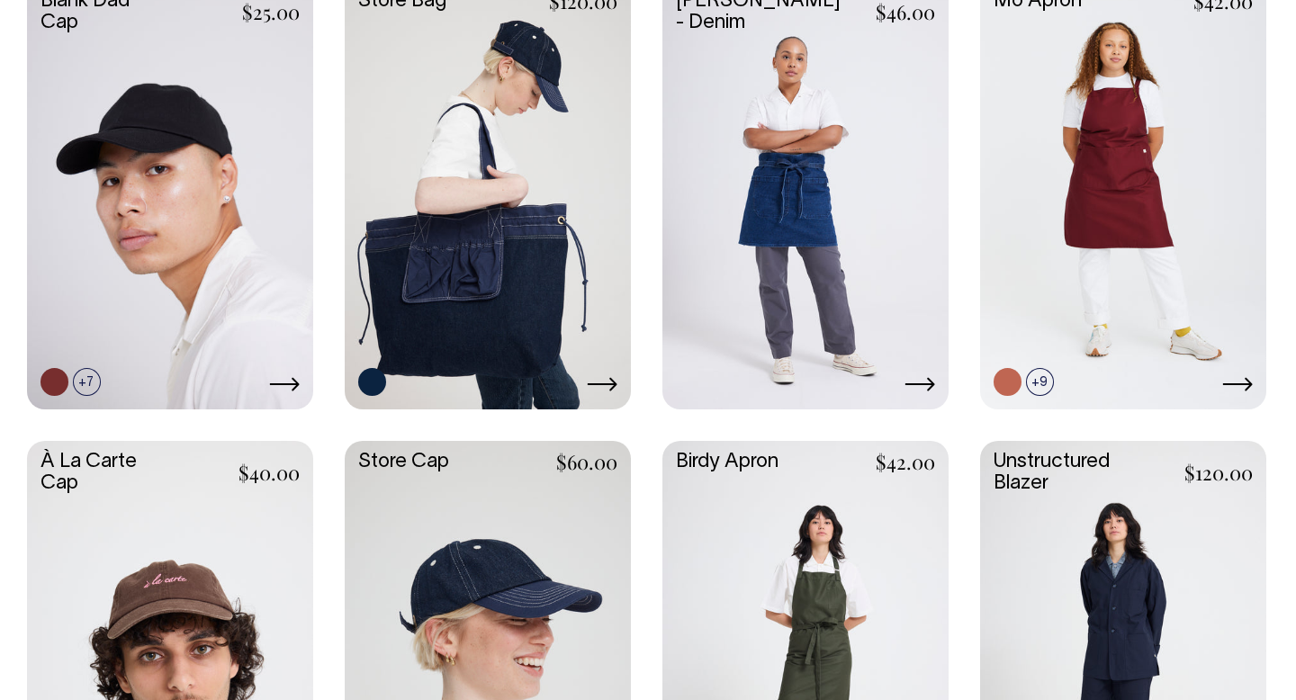
scroll to position [551, 0]
click at [552, 565] on link at bounding box center [488, 655] width 286 height 426
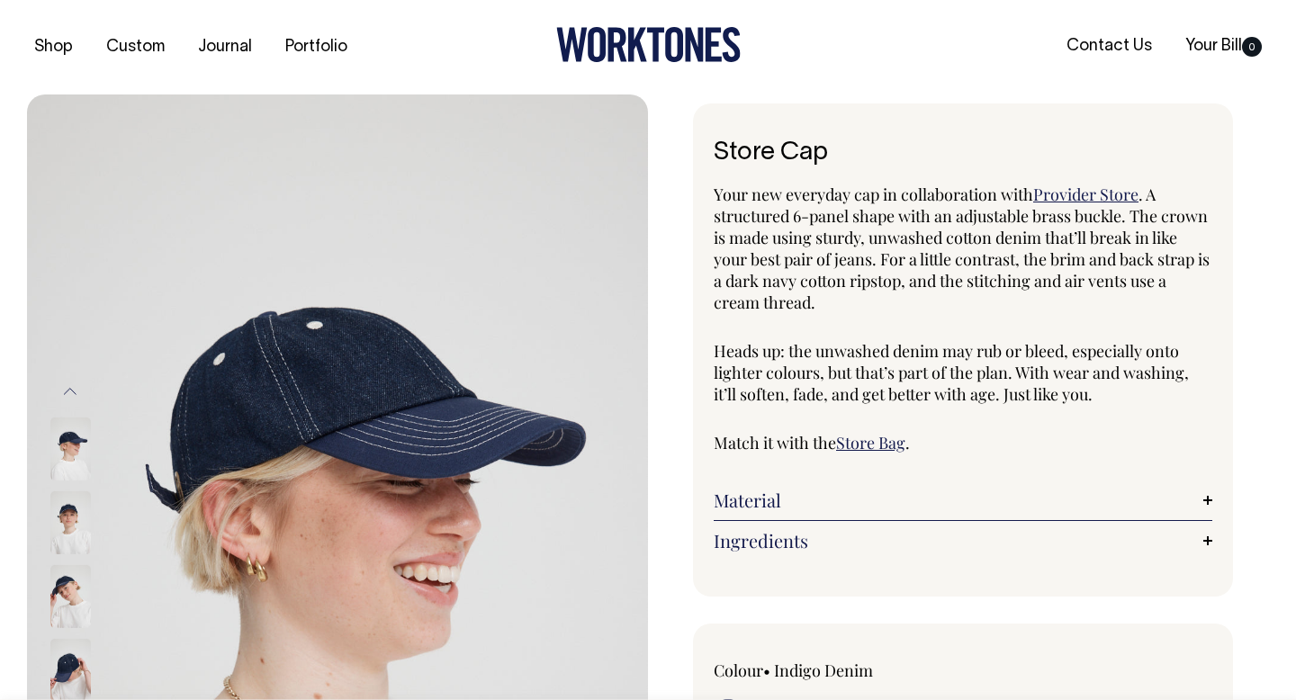
click at [822, 517] on div "Material Made from unwashed cotton denim and cotton ripstop." at bounding box center [963, 501] width 499 height 40
click at [792, 507] on link "Material" at bounding box center [963, 501] width 499 height 22
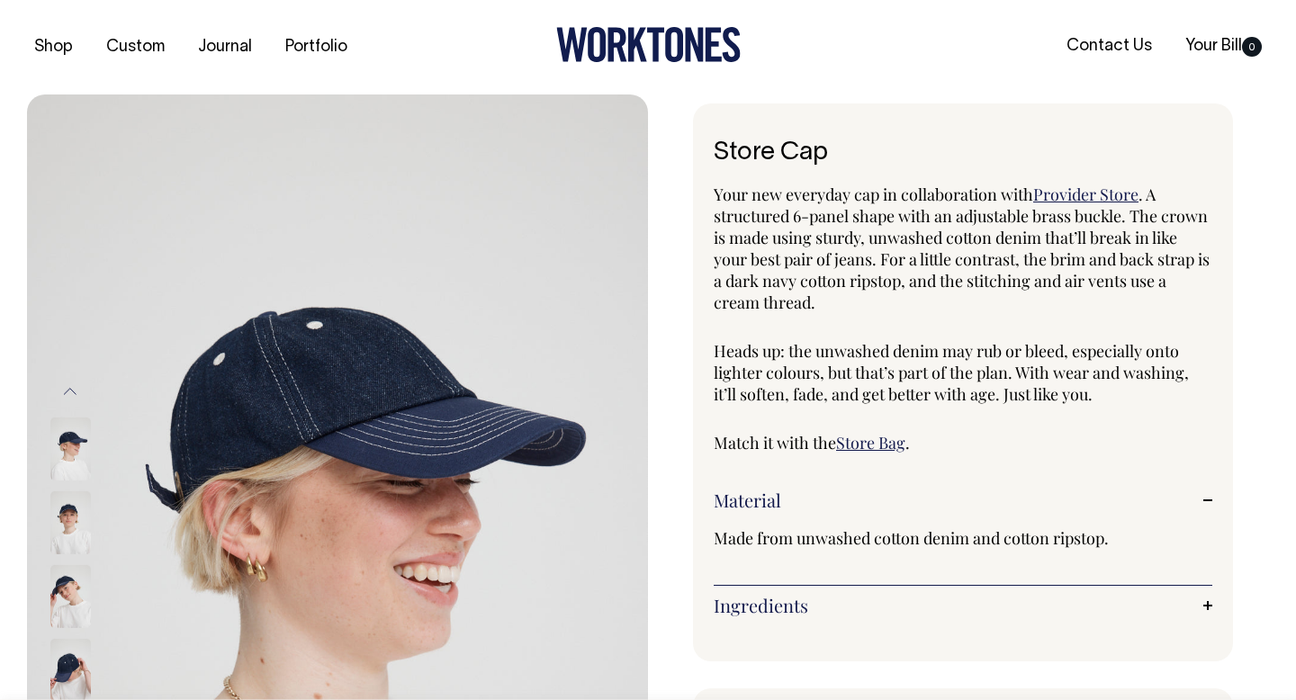
click at [833, 606] on link "Ingredients" at bounding box center [963, 606] width 499 height 22
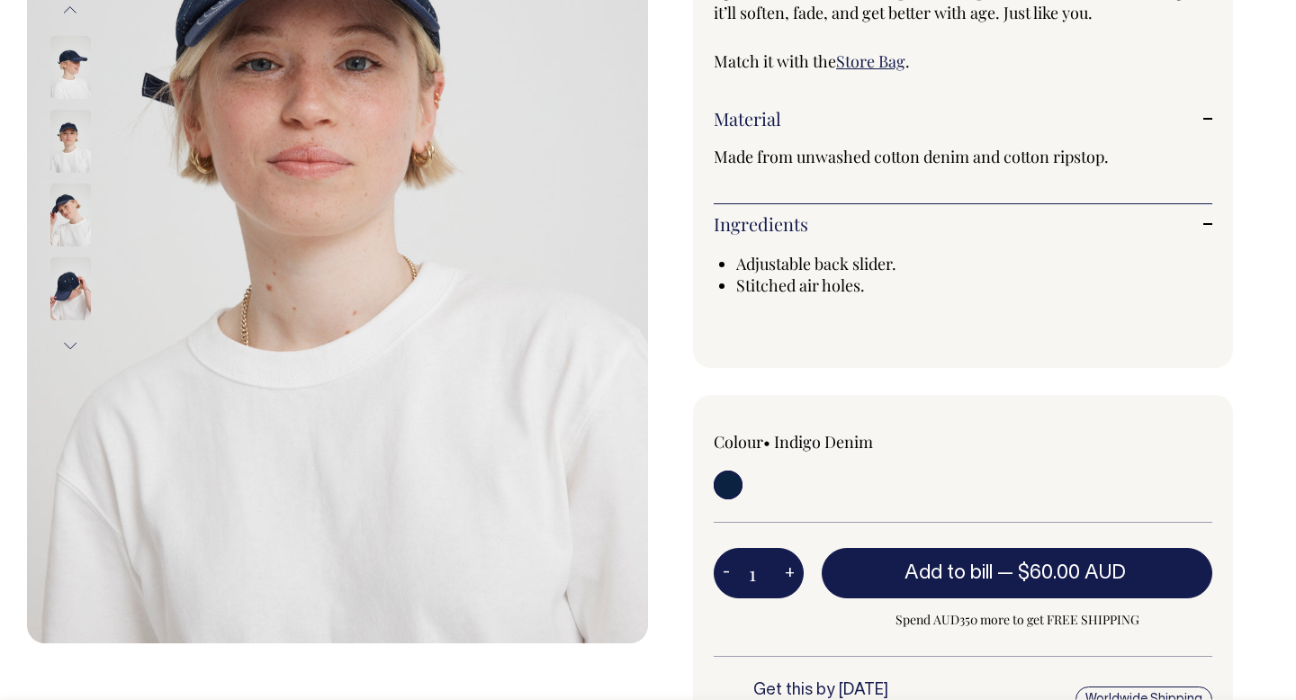
scroll to position [382, 0]
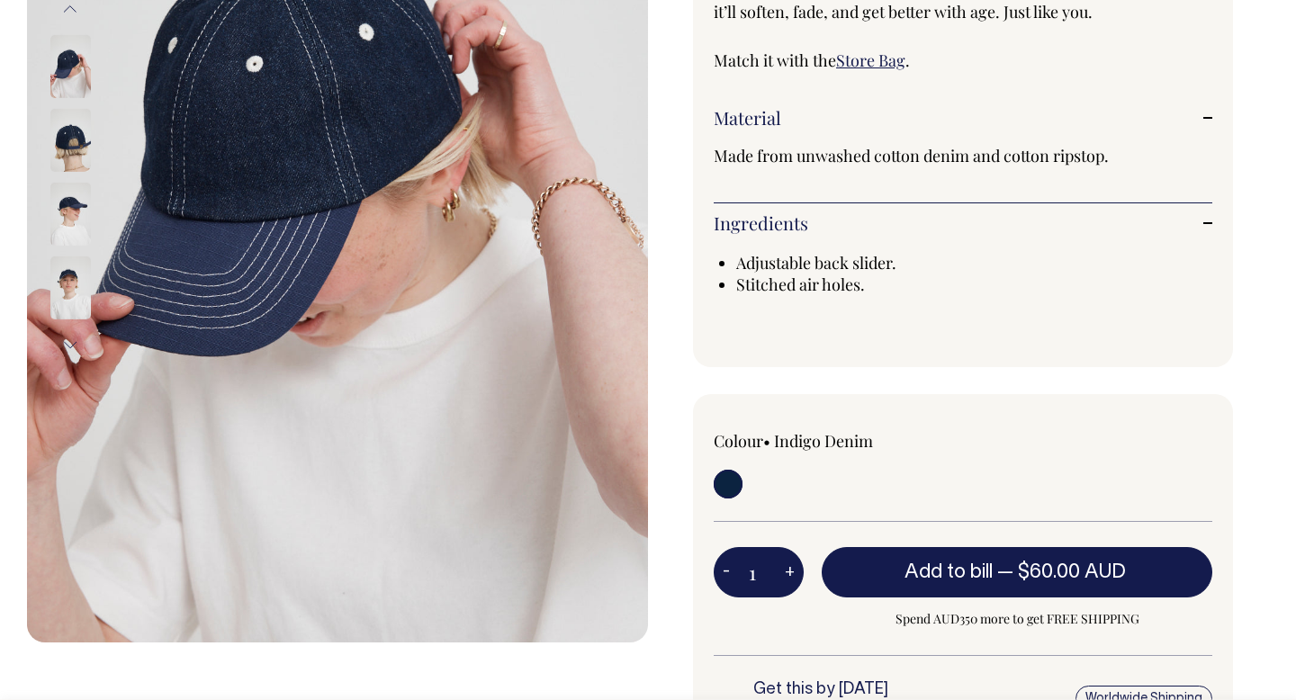
click at [234, 309] on img at bounding box center [337, 177] width 621 height 931
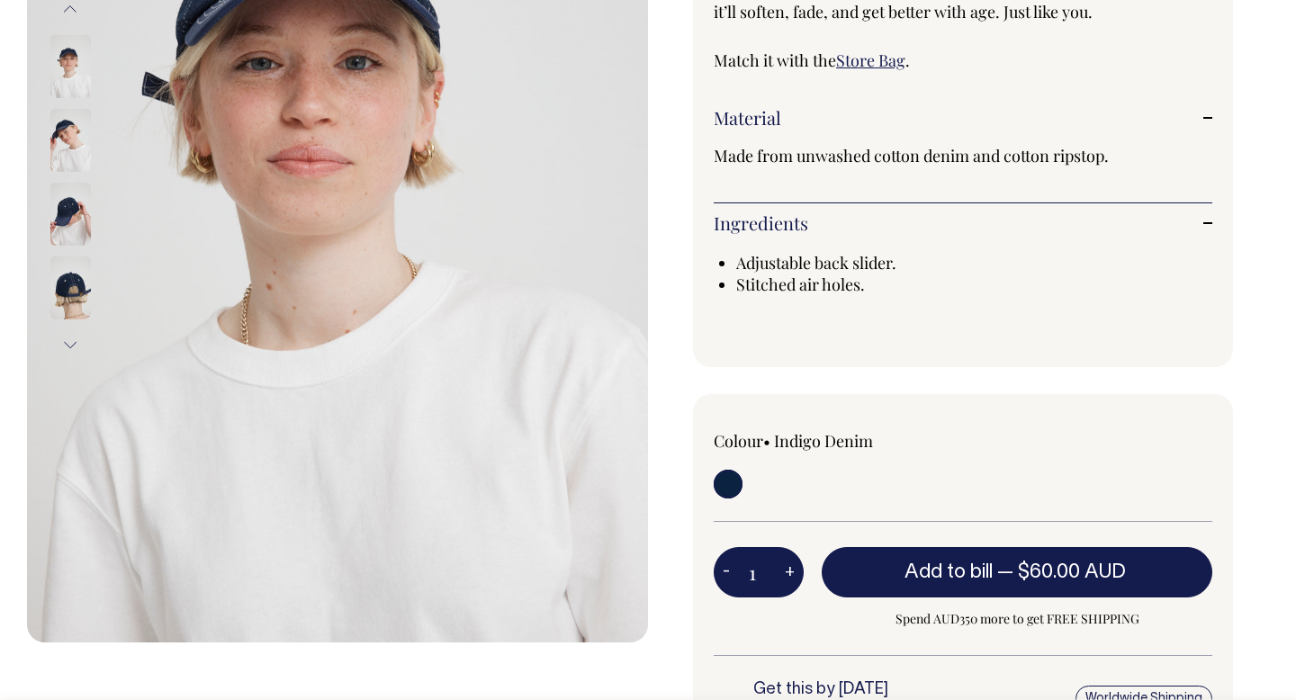
click at [319, 234] on img at bounding box center [337, 177] width 621 height 931
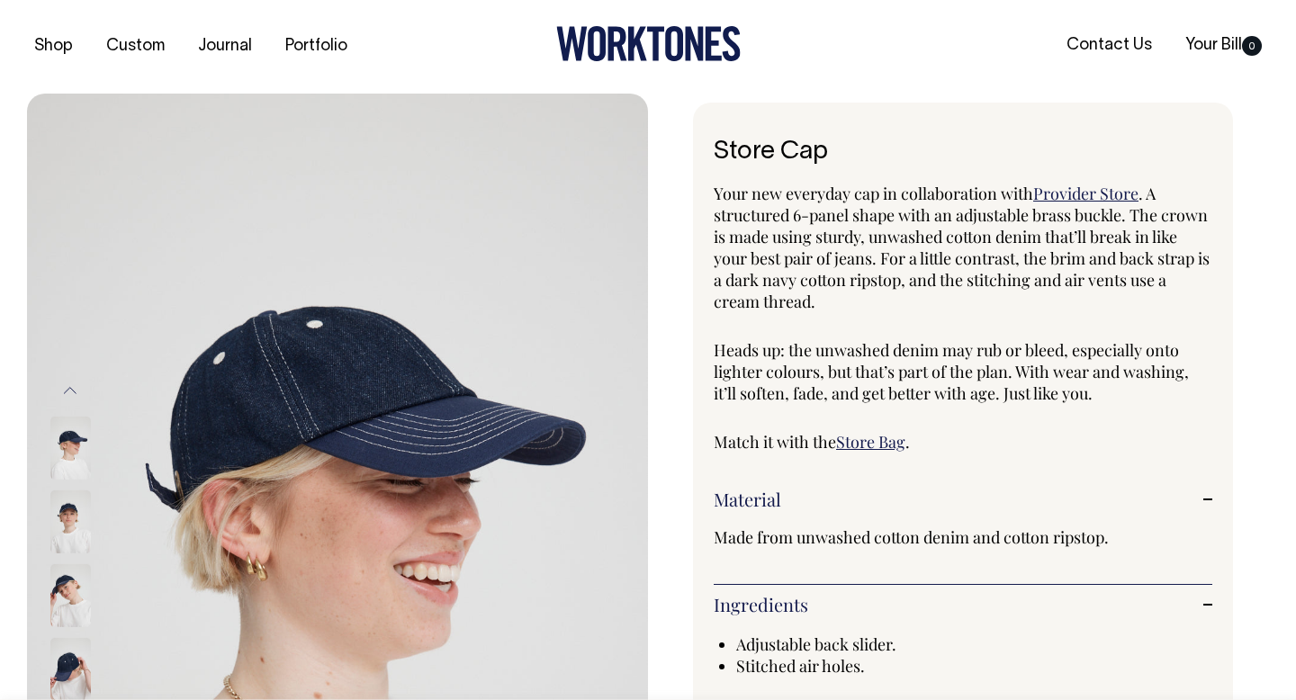
scroll to position [0, 0]
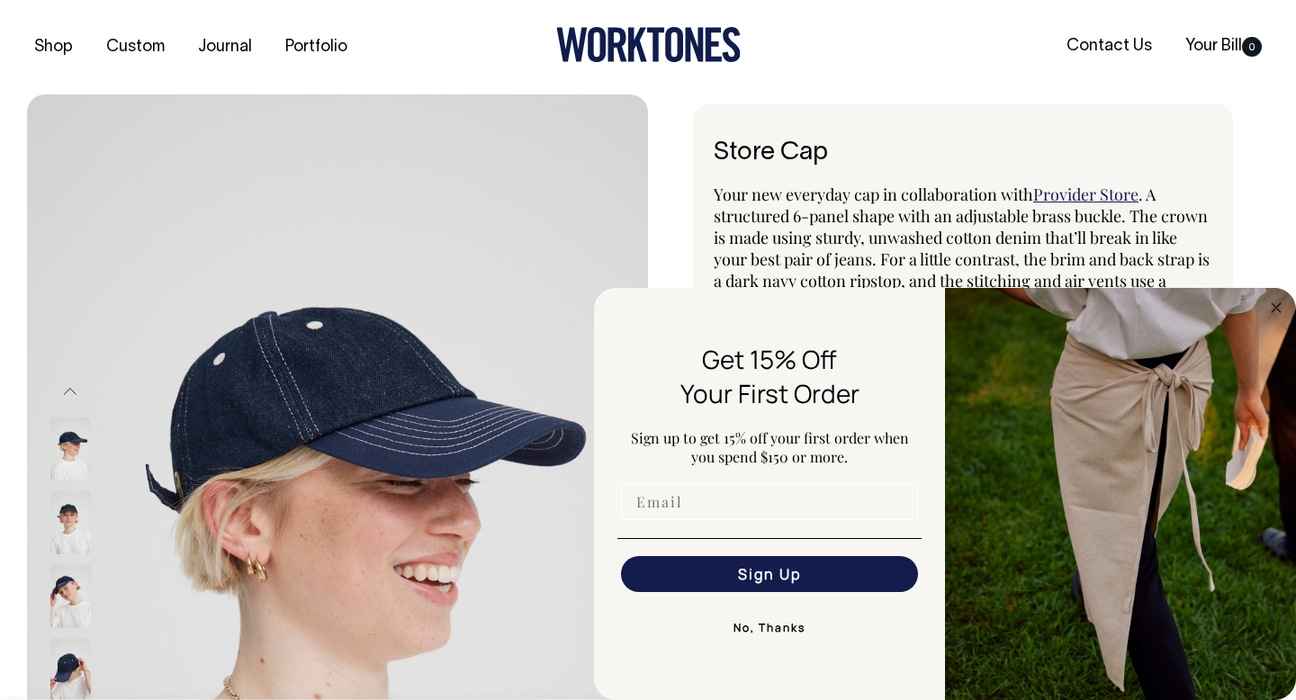
click at [776, 509] on input "Email" at bounding box center [769, 502] width 297 height 36
type input "james.nico1@hotmail.com"
click input "Submit" at bounding box center [0, 0] width 0 height 0
click at [764, 568] on button "Sign Up" at bounding box center [769, 574] width 297 height 36
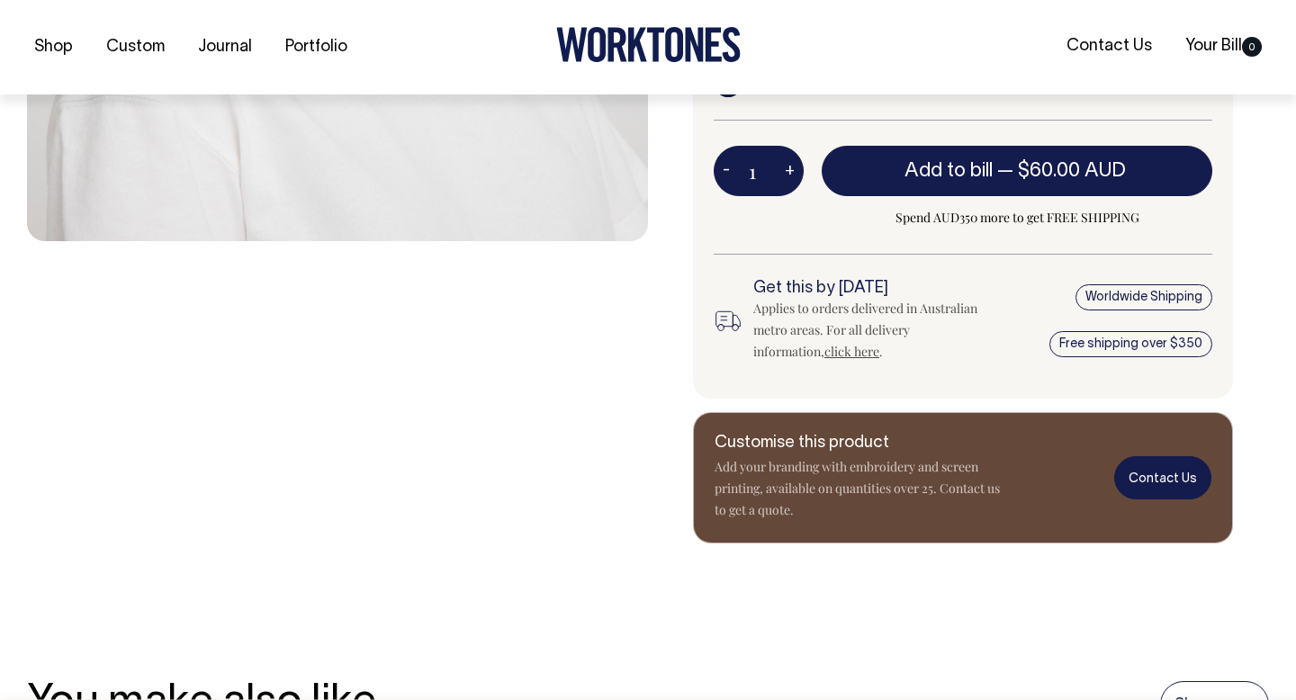
scroll to position [785, 0]
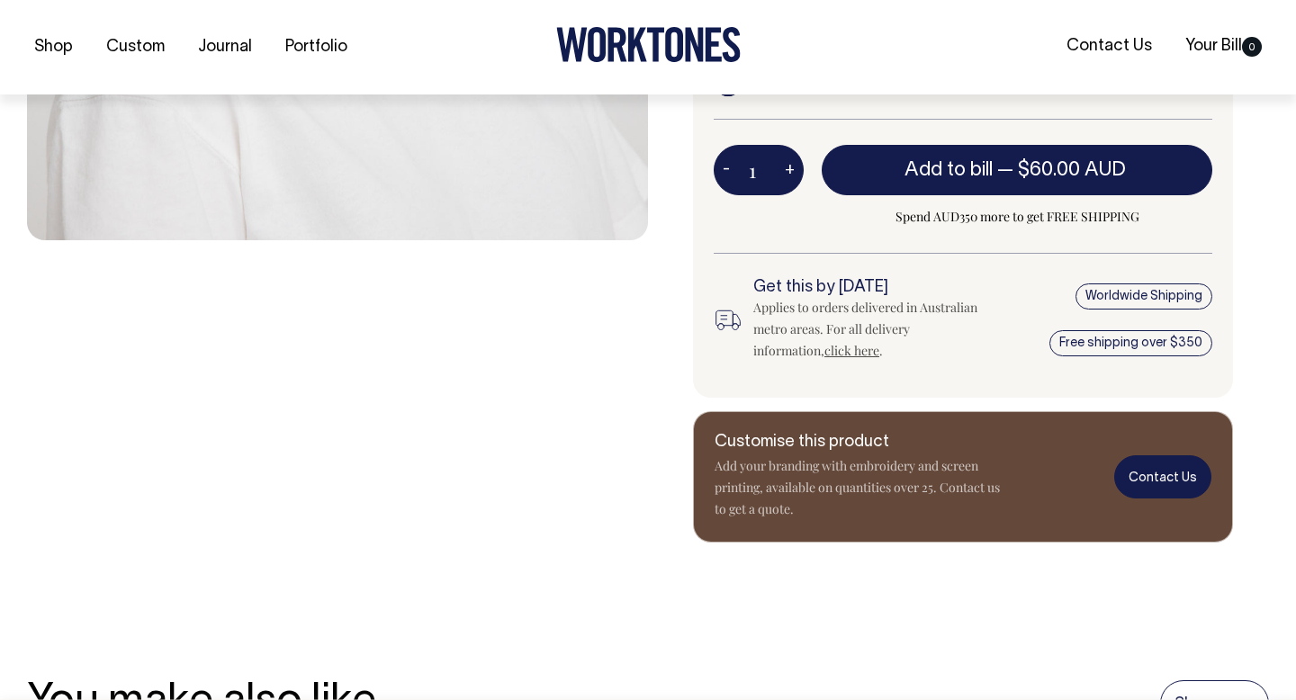
click at [1171, 491] on link "Contact Us" at bounding box center [1162, 476] width 97 height 42
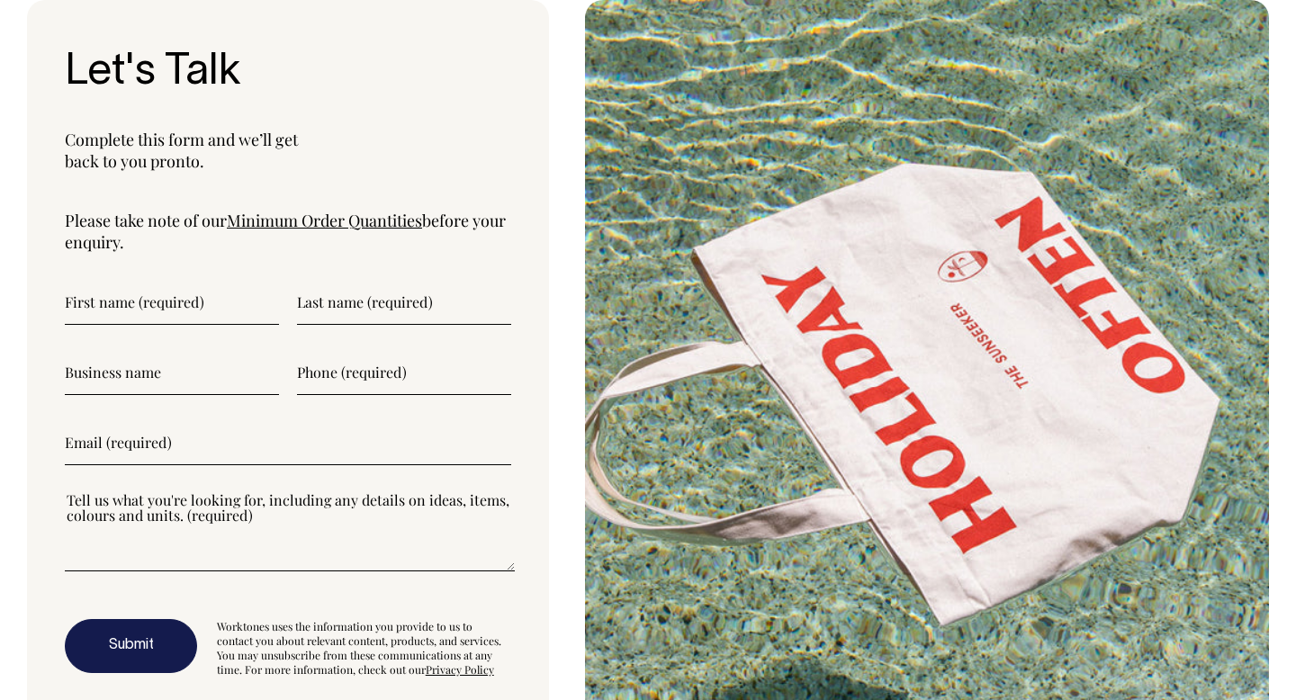
click at [246, 306] on input"] "text" at bounding box center [172, 302] width 214 height 45
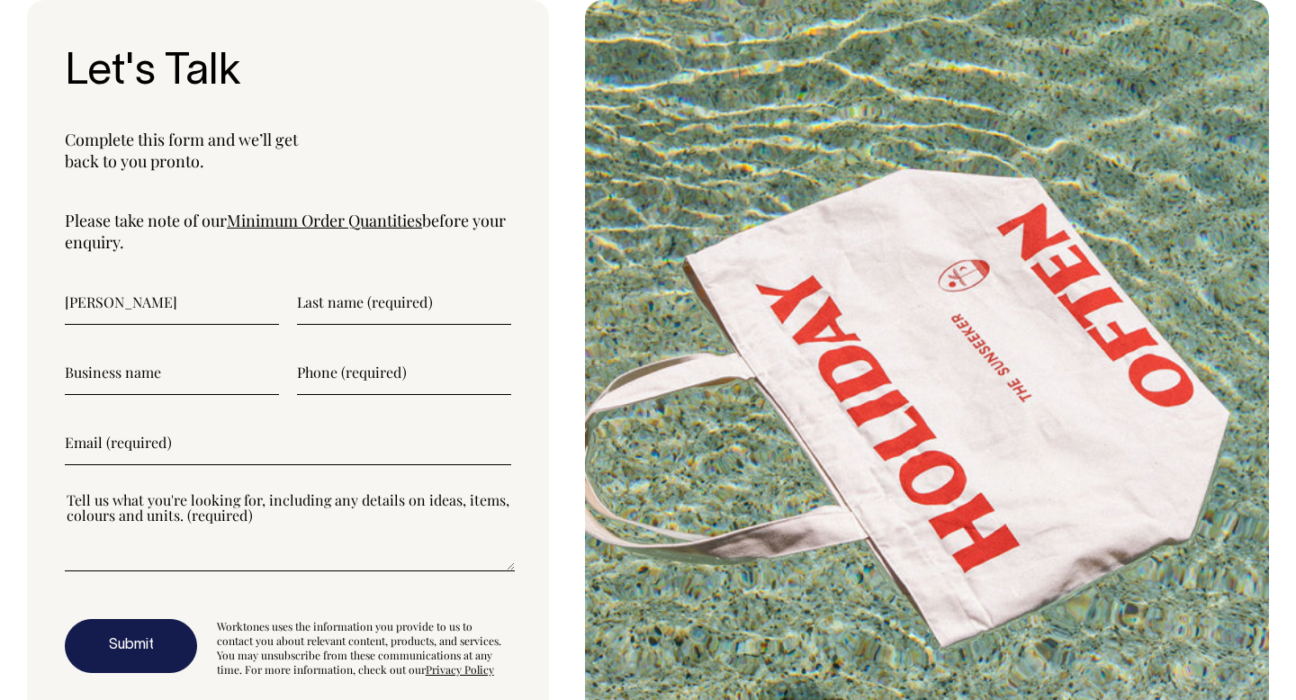
type input"] "Jim"
click at [349, 301] on input"] "text" at bounding box center [404, 302] width 214 height 45
type input"] "Nico"
click at [229, 391] on input"] "text" at bounding box center [172, 372] width 214 height 45
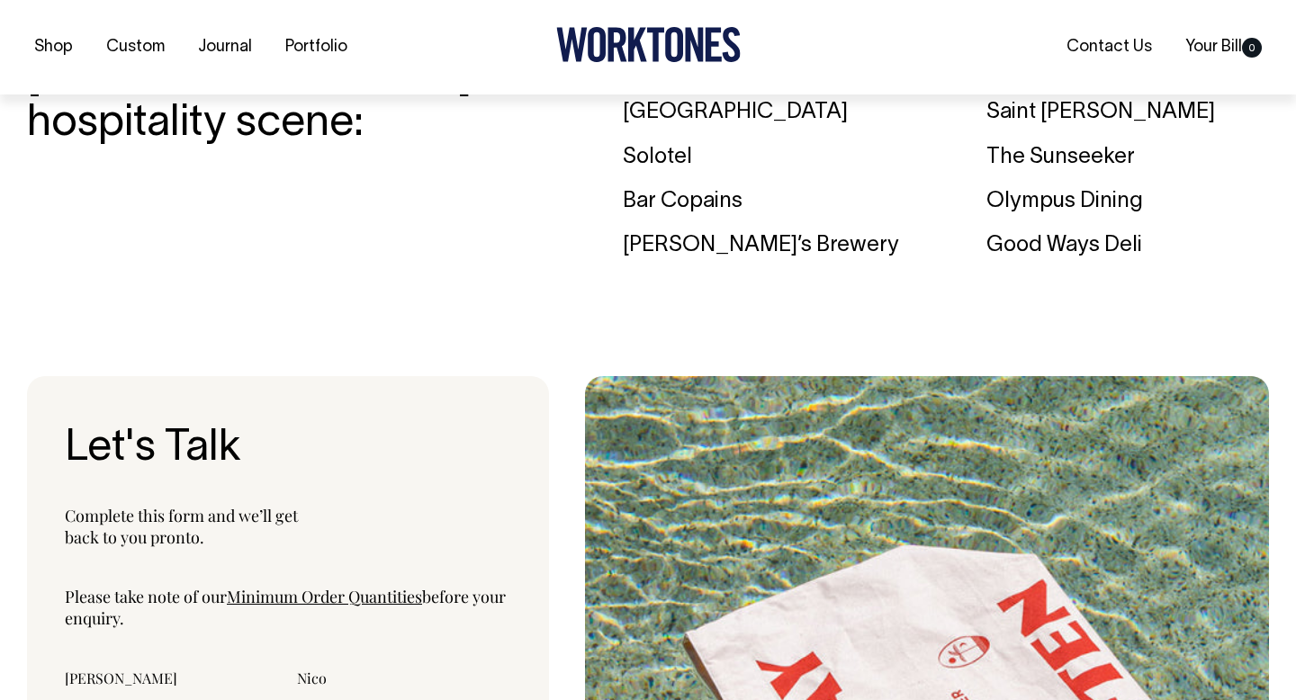
scroll to position [5568, 0]
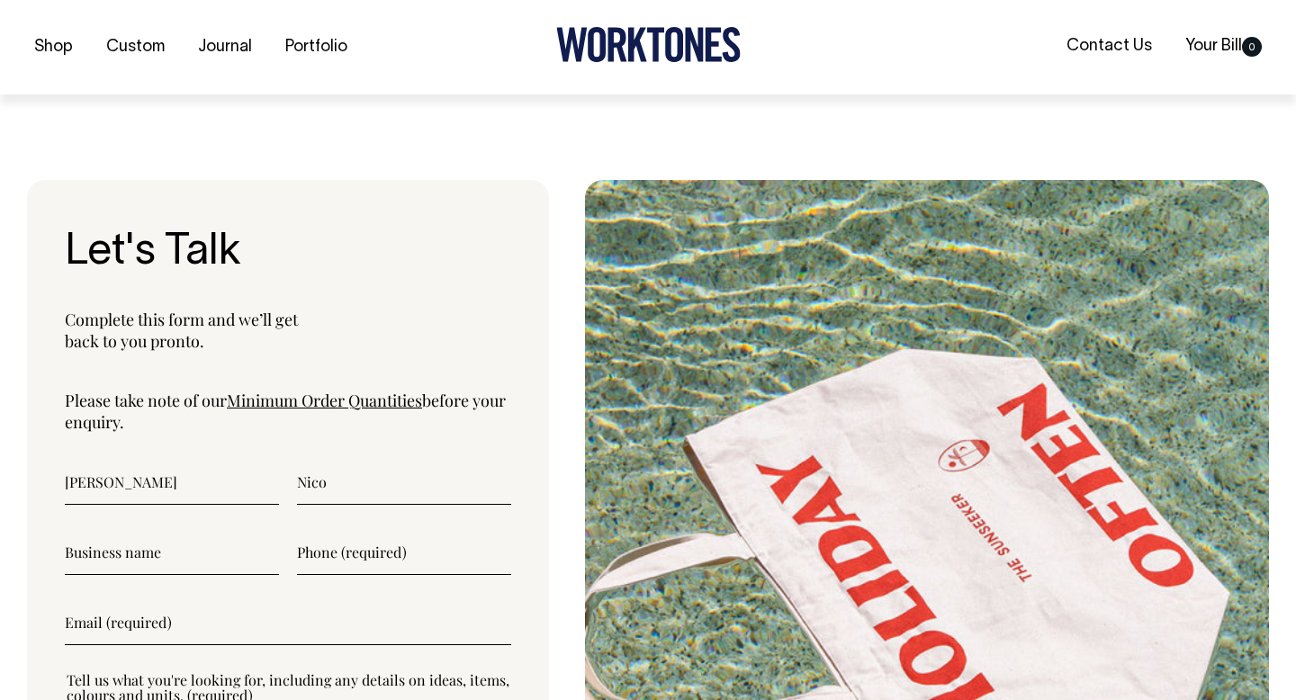
click at [221, 558] on input"] "text" at bounding box center [172, 552] width 214 height 45
type input"] "Sardine Supply"
click at [340, 549] on input"] "text" at bounding box center [404, 551] width 214 height 45
type input"] "0"
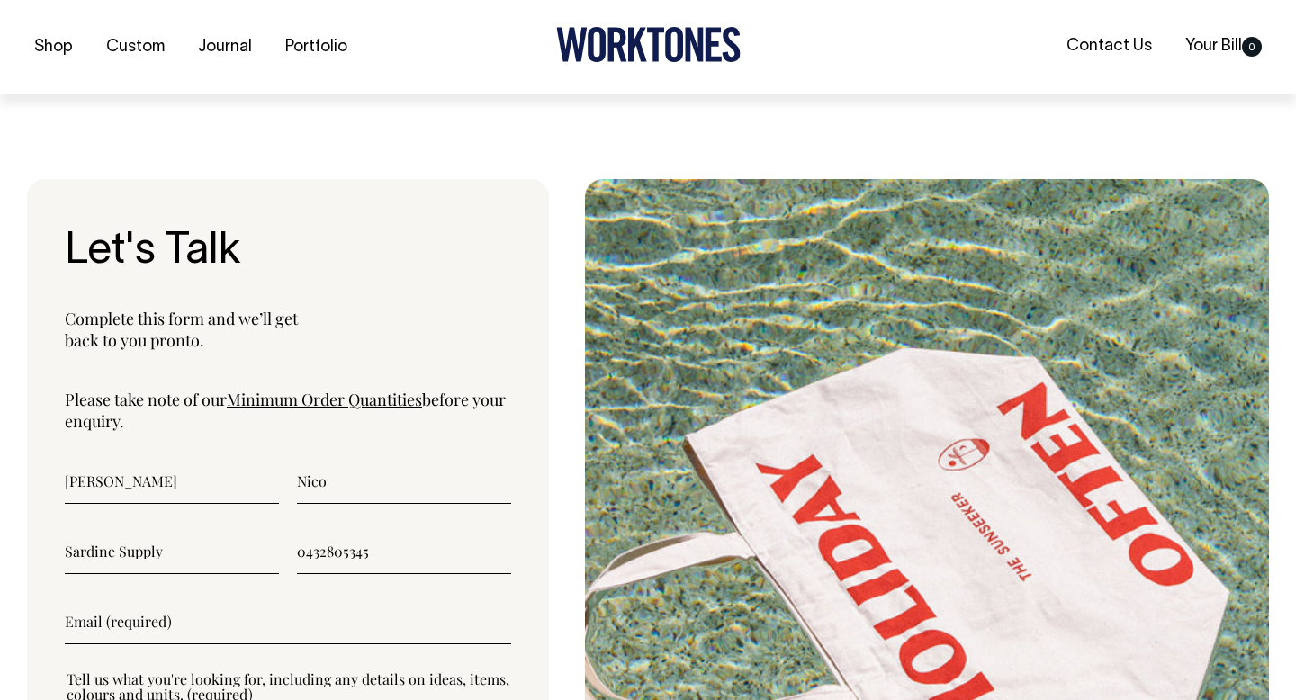
type input"] "0432805345"
click at [236, 620] on input"] "email" at bounding box center [288, 621] width 446 height 45
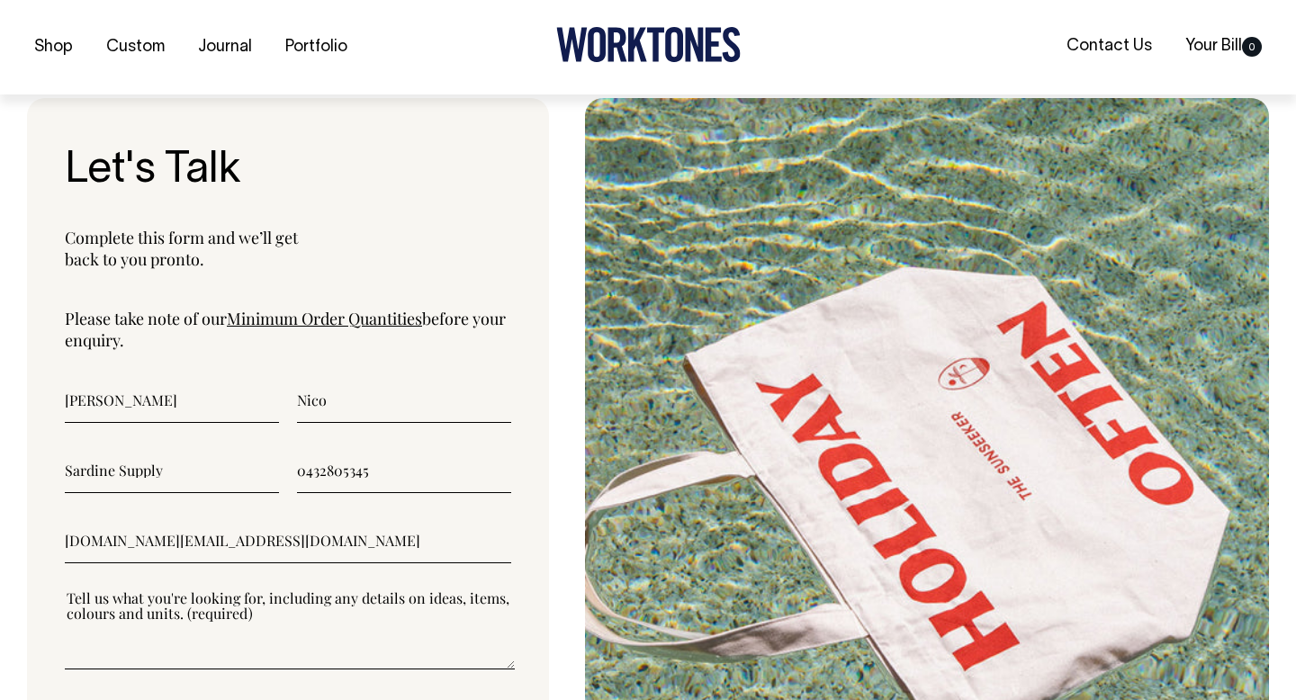
scroll to position [5847, 0]
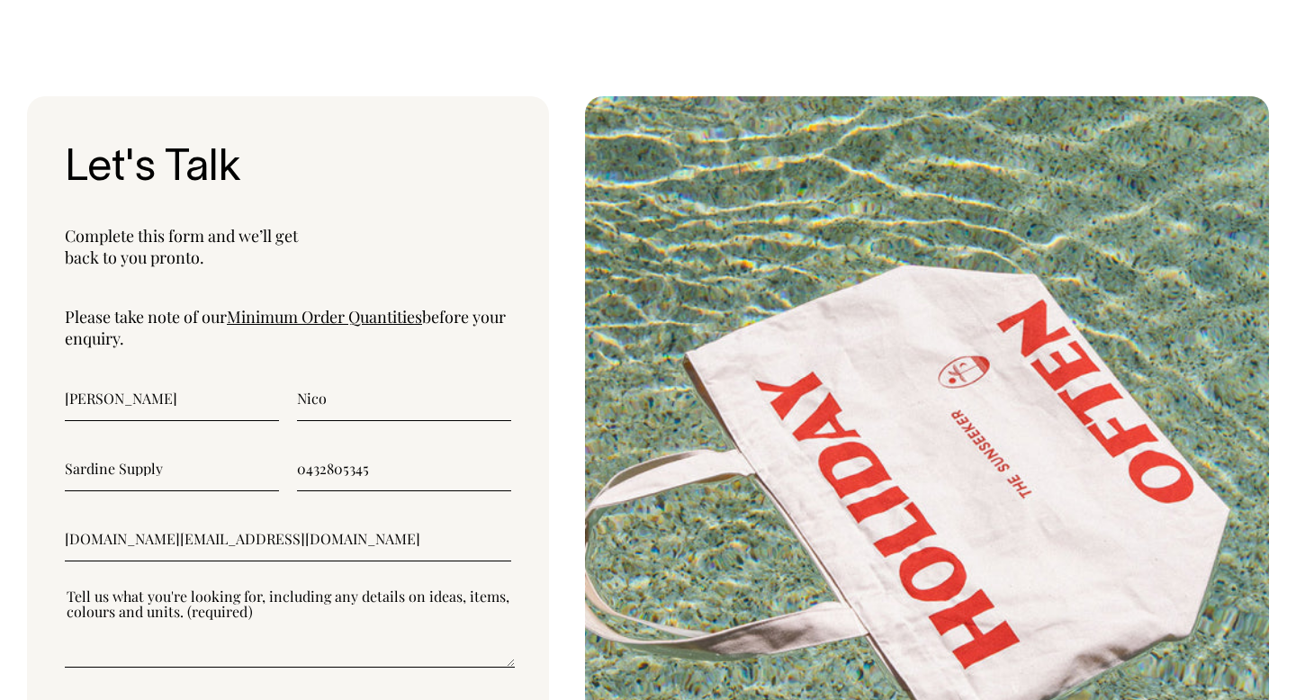
type input"] "sardine.supply@gmail.com"
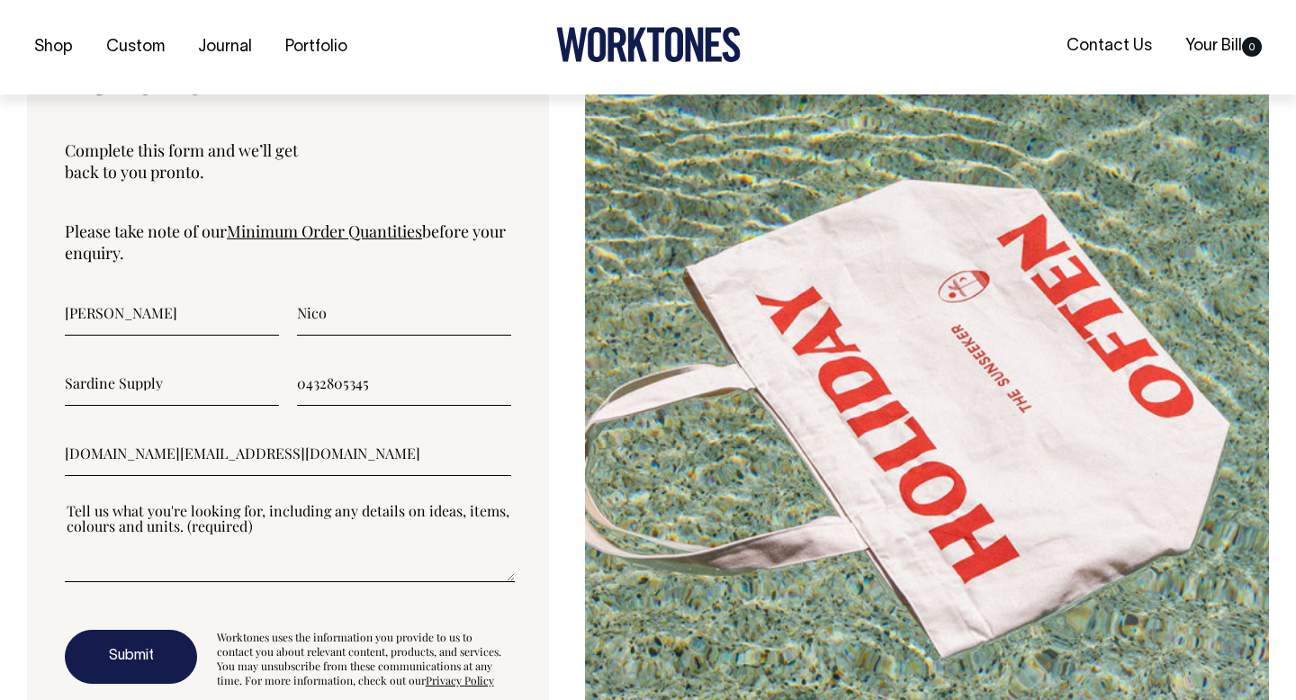
scroll to position [5933, 0]
click at [398, 230] on link "Minimum Order Quantities" at bounding box center [324, 231] width 195 height 22
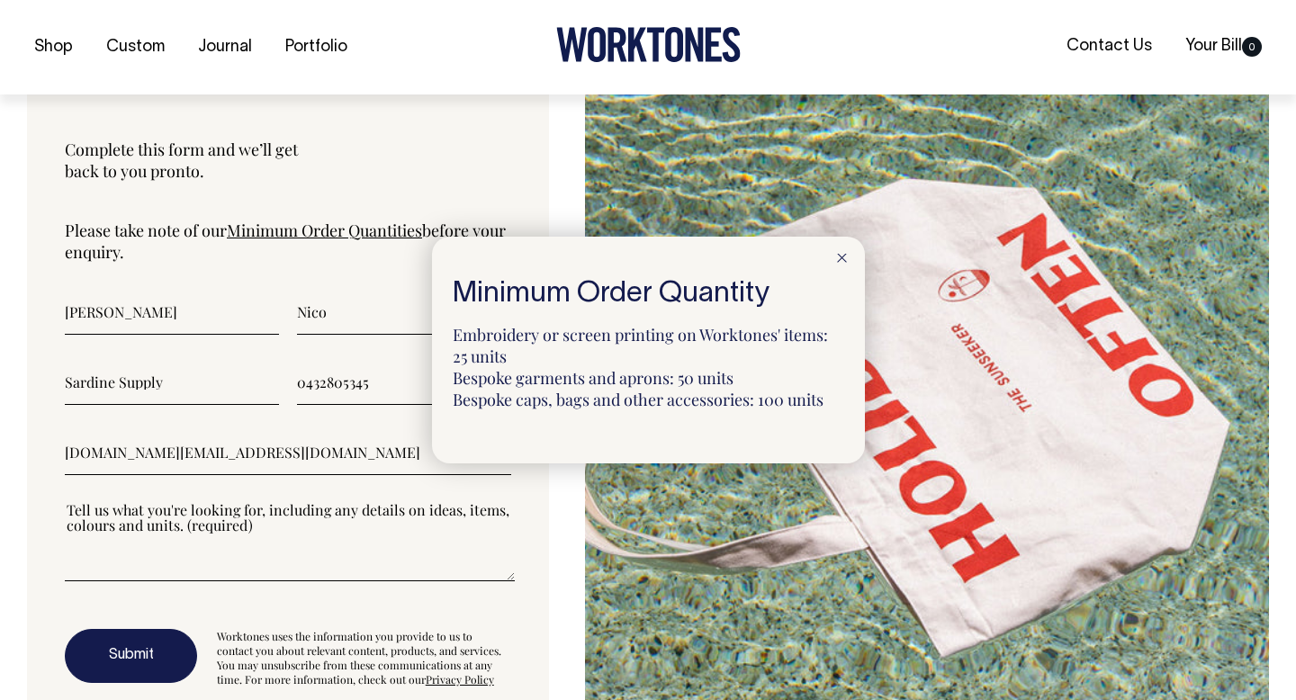
click at [528, 204] on div at bounding box center [648, 350] width 1296 height 700
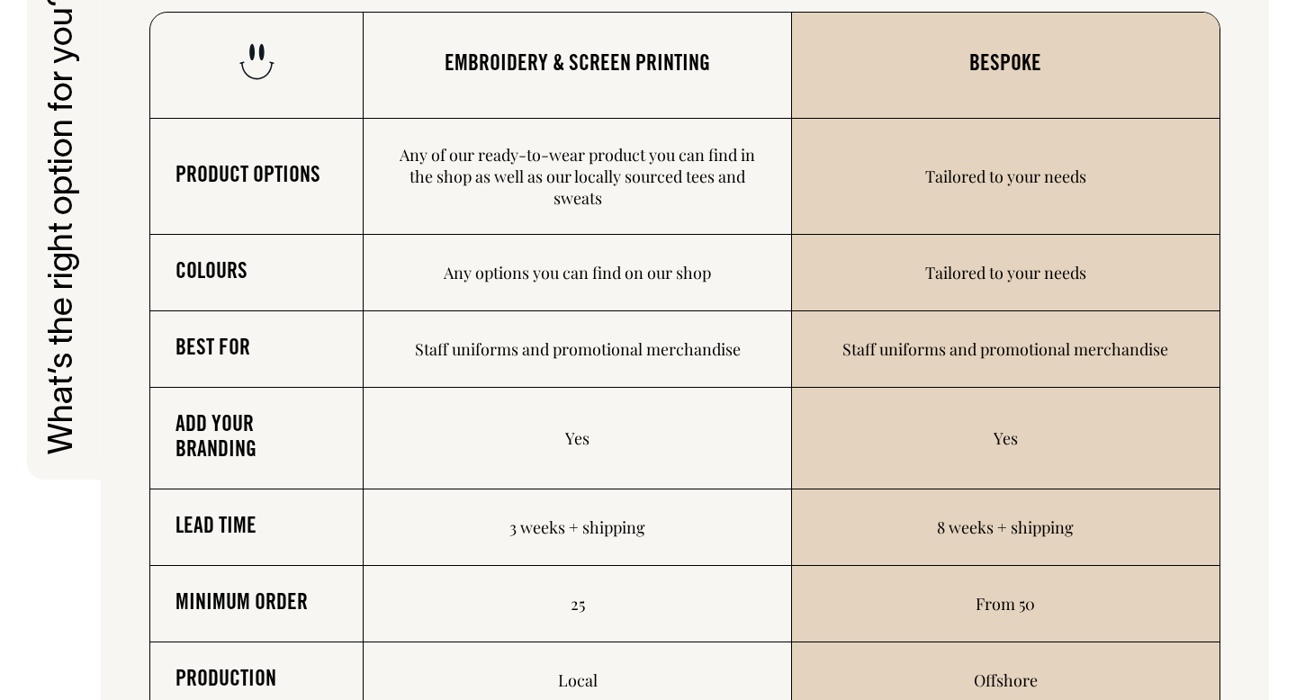
scroll to position [2692, 0]
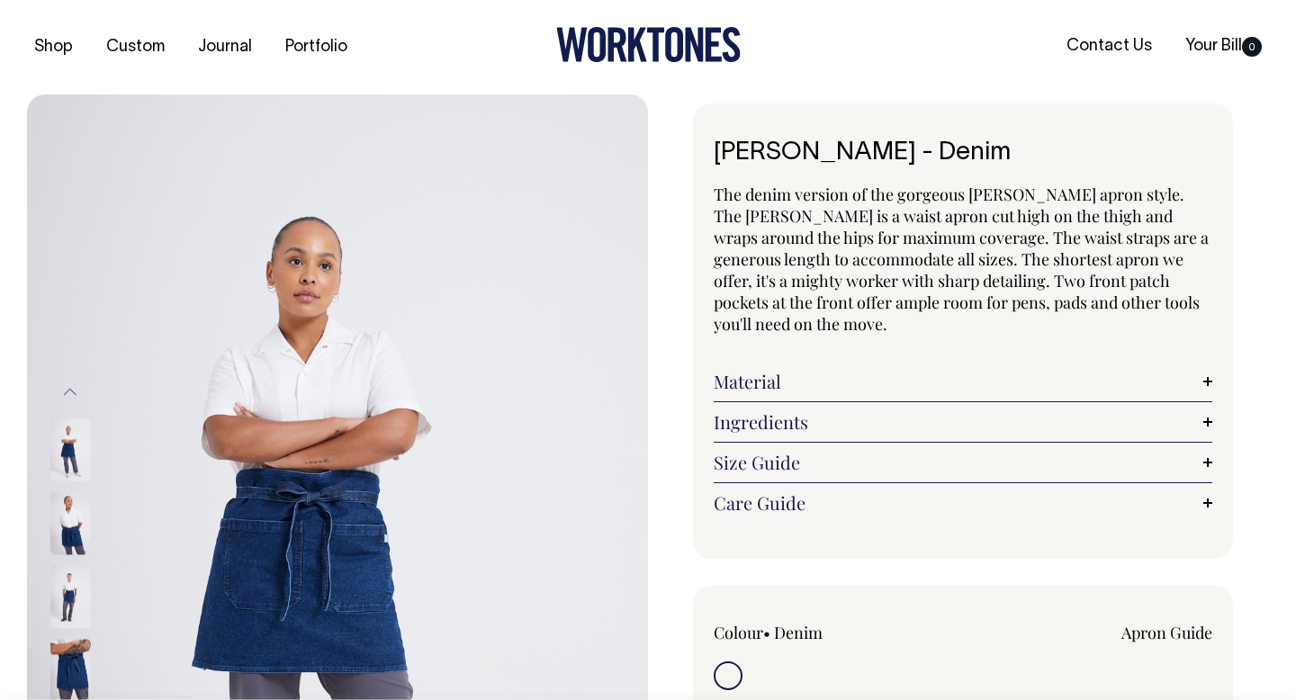
click at [923, 373] on link "Material" at bounding box center [963, 382] width 499 height 22
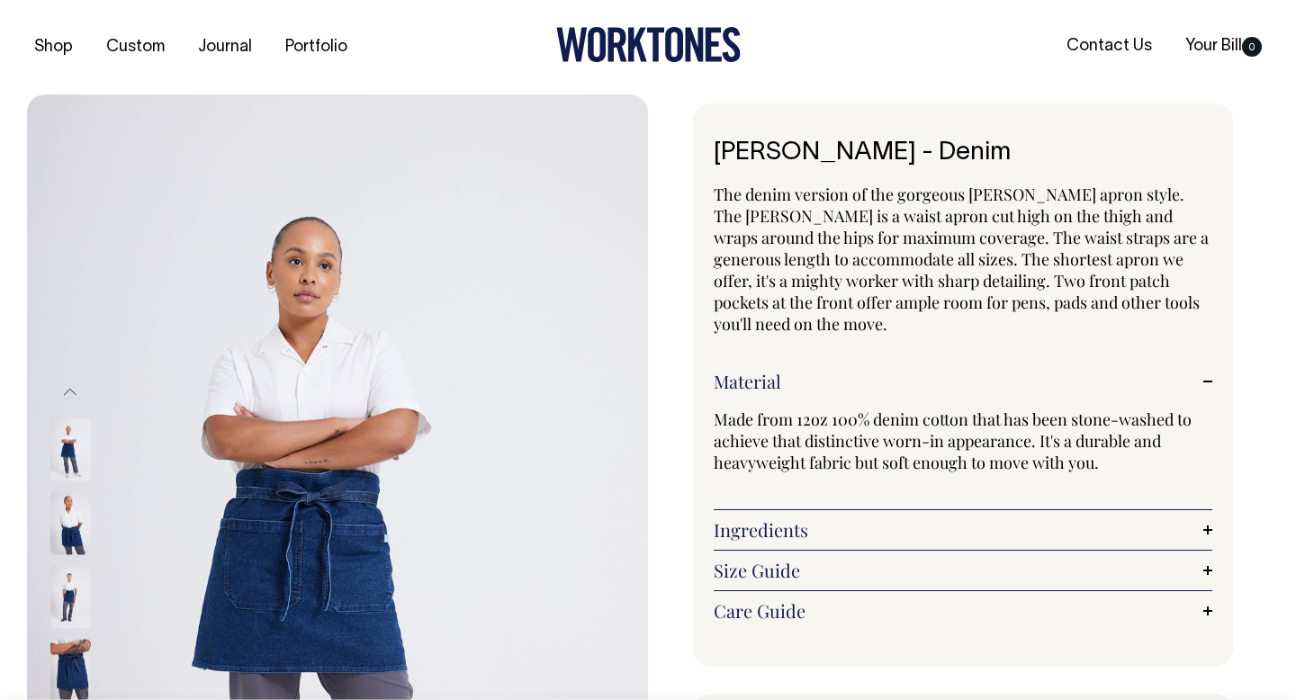
click at [868, 521] on link "Ingredients" at bounding box center [963, 530] width 499 height 22
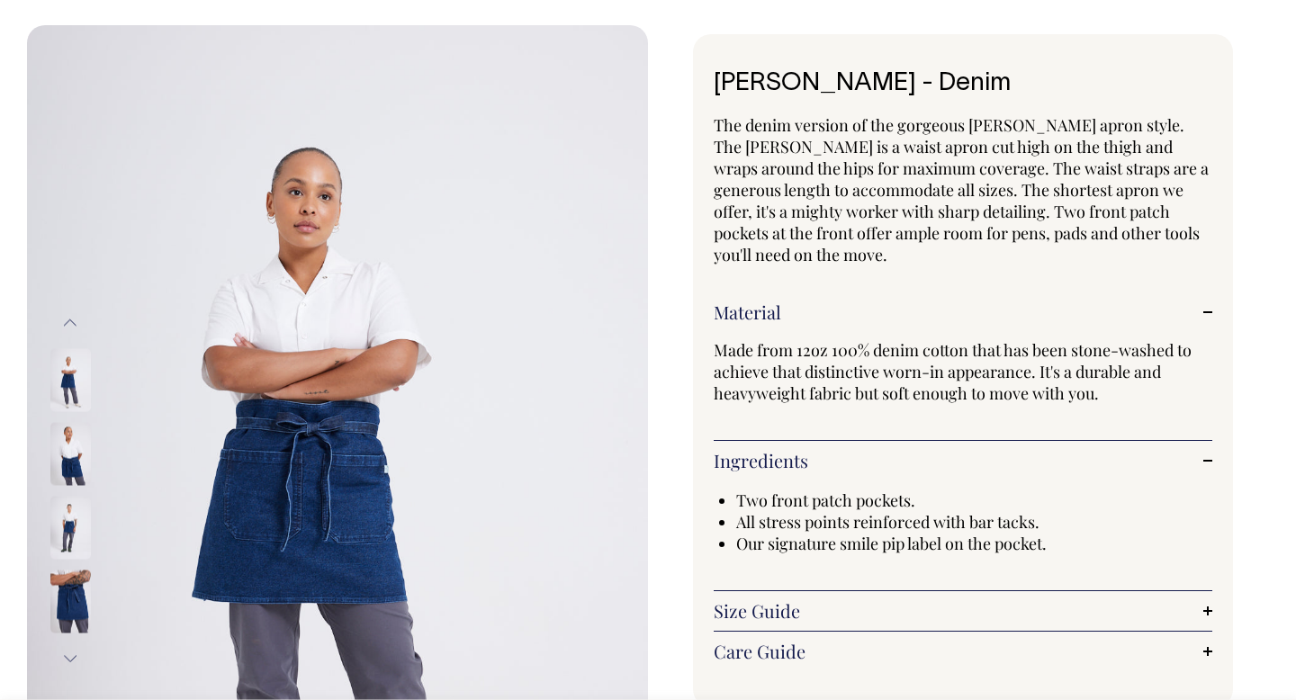
scroll to position [70, 0]
click at [874, 594] on div "Size Guide Size Guide Measurement cm Length at centre front 45 Width at widest …" at bounding box center [963, 610] width 499 height 40
click at [874, 605] on link "Size Guide" at bounding box center [963, 610] width 499 height 22
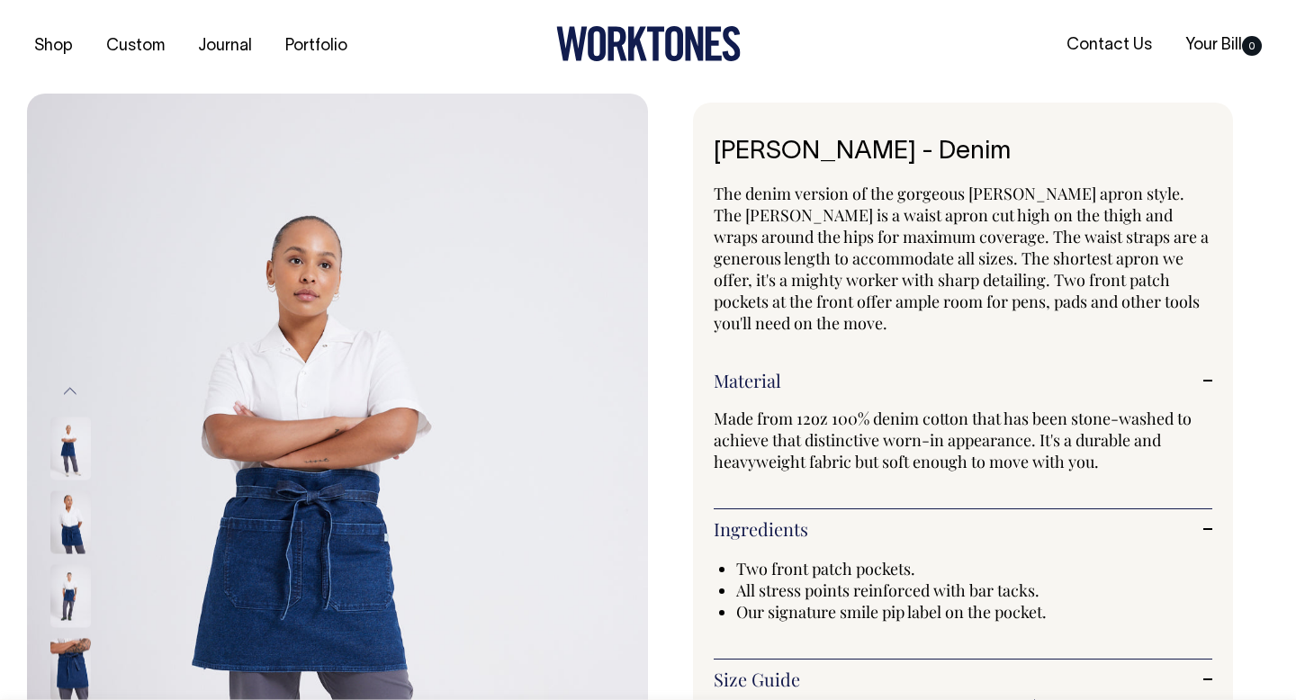
scroll to position [0, 0]
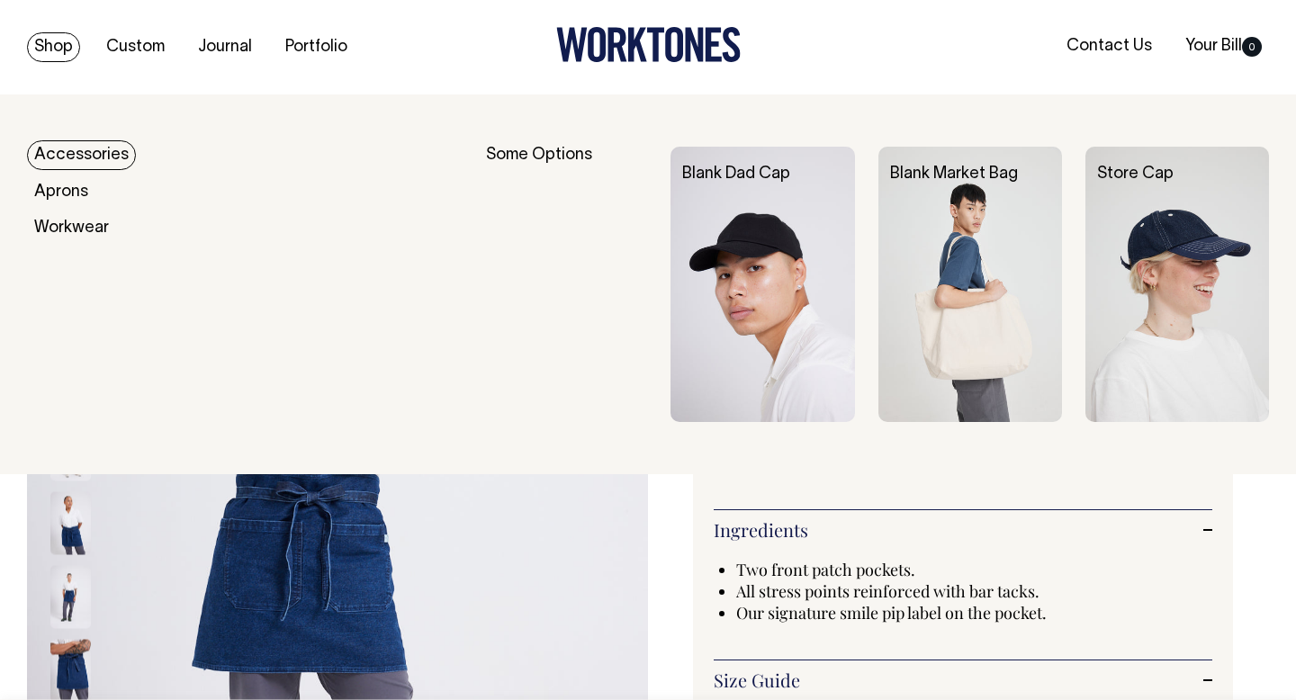
click at [55, 43] on link "Shop" at bounding box center [53, 47] width 53 height 30
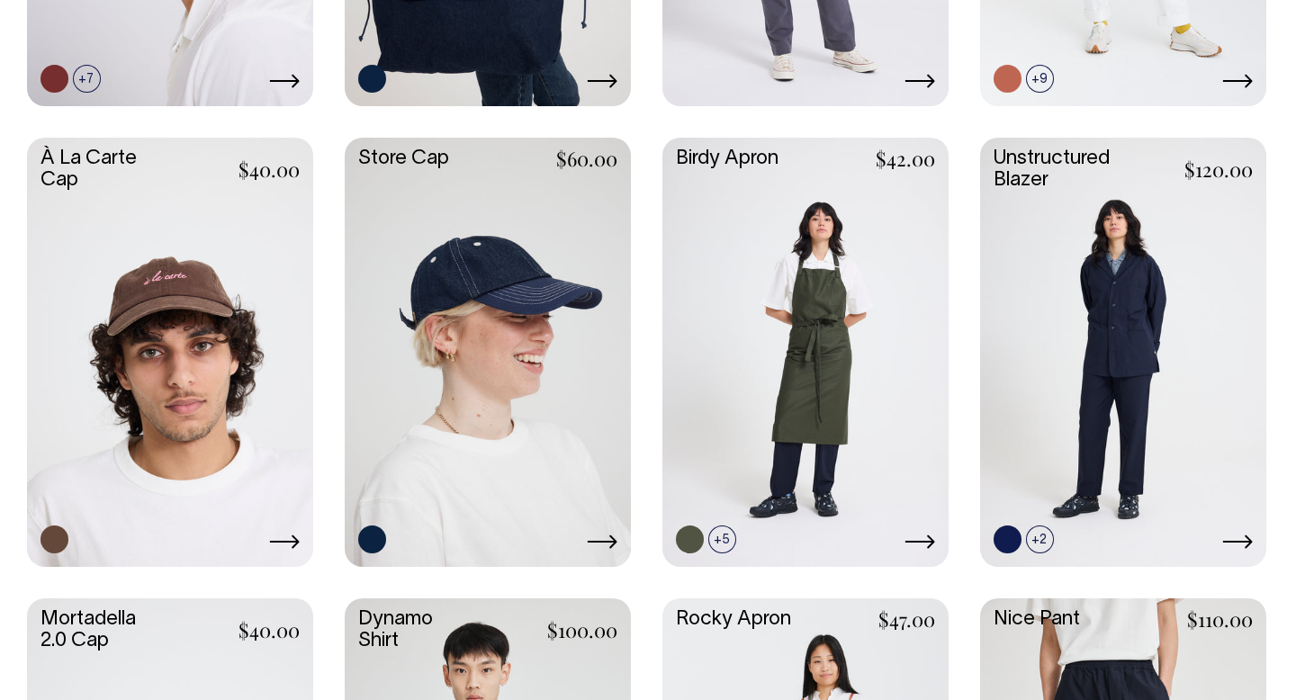
scroll to position [853, 0]
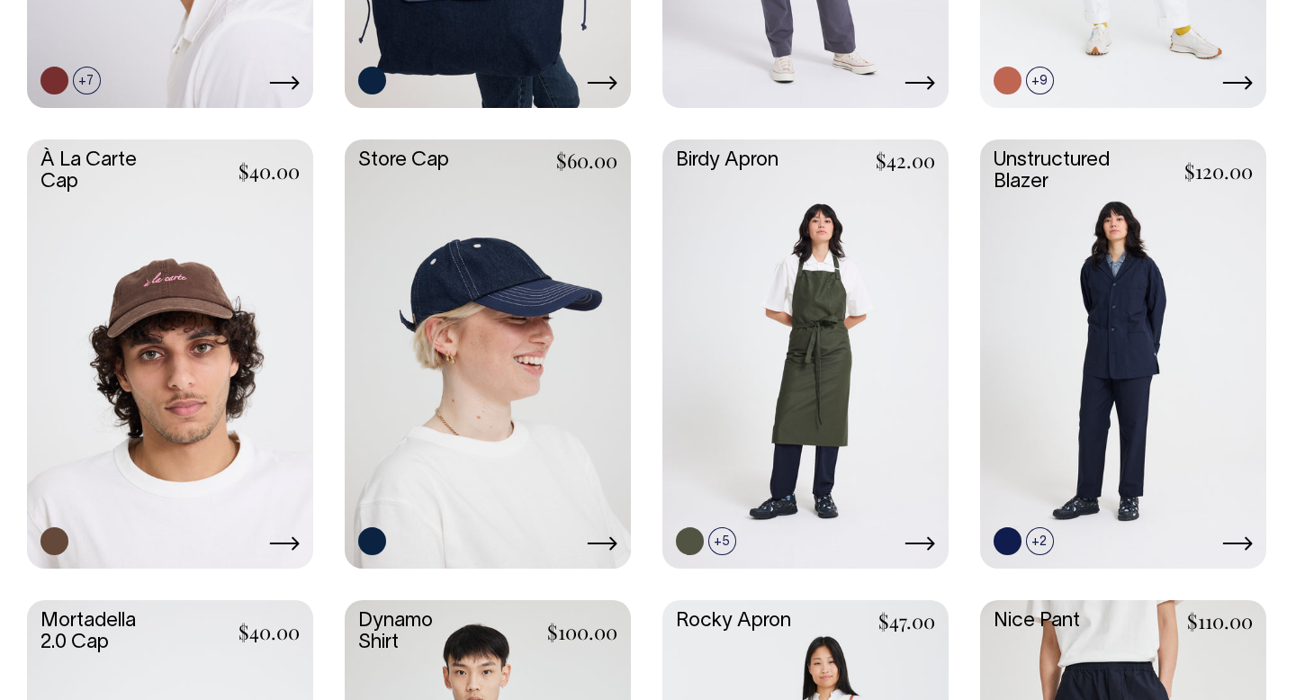
click at [595, 380] on link at bounding box center [488, 352] width 286 height 426
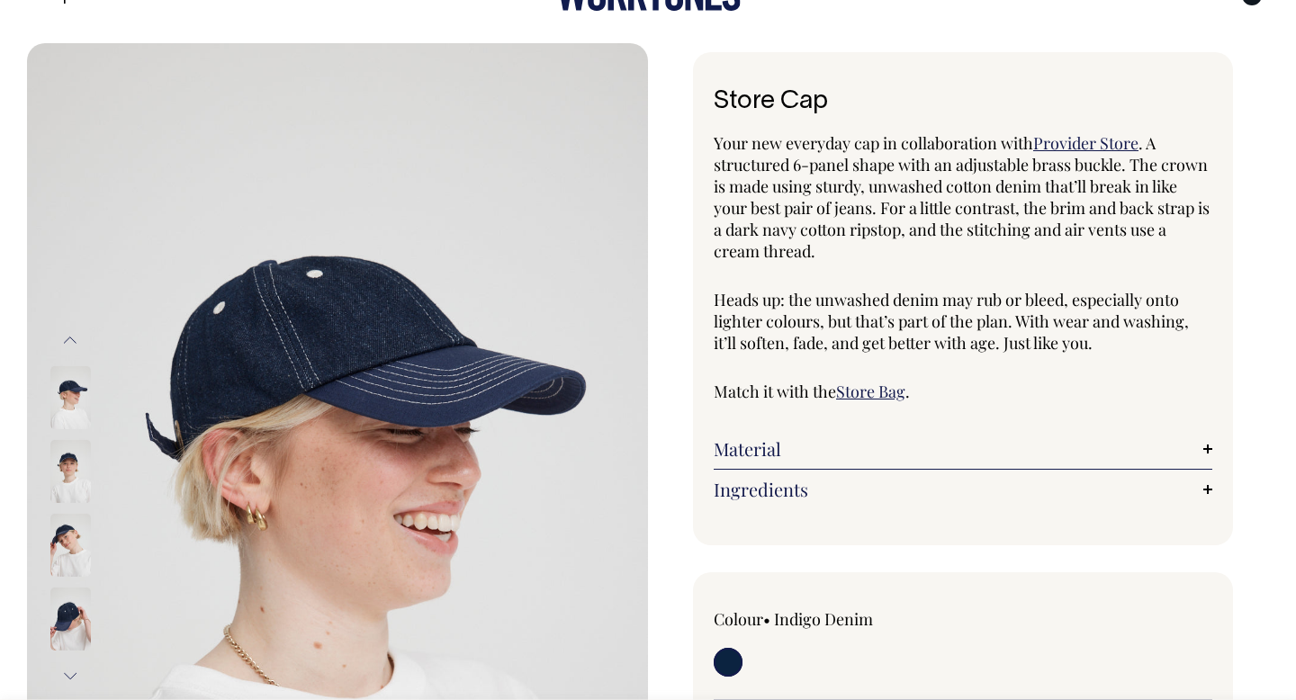
scroll to position [50, 0]
click at [1053, 165] on span ". A structured 6-panel shape with an adjustable brass buckle. The crown is made…" at bounding box center [962, 198] width 496 height 130
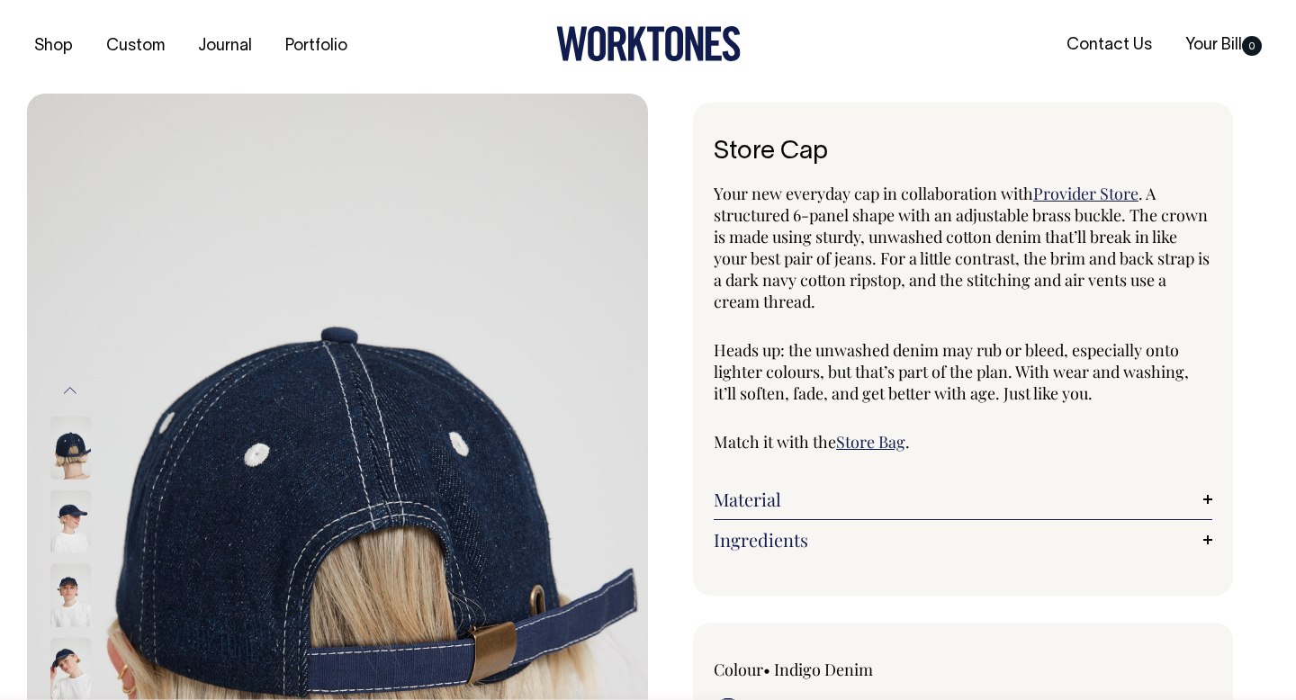
scroll to position [0, 0]
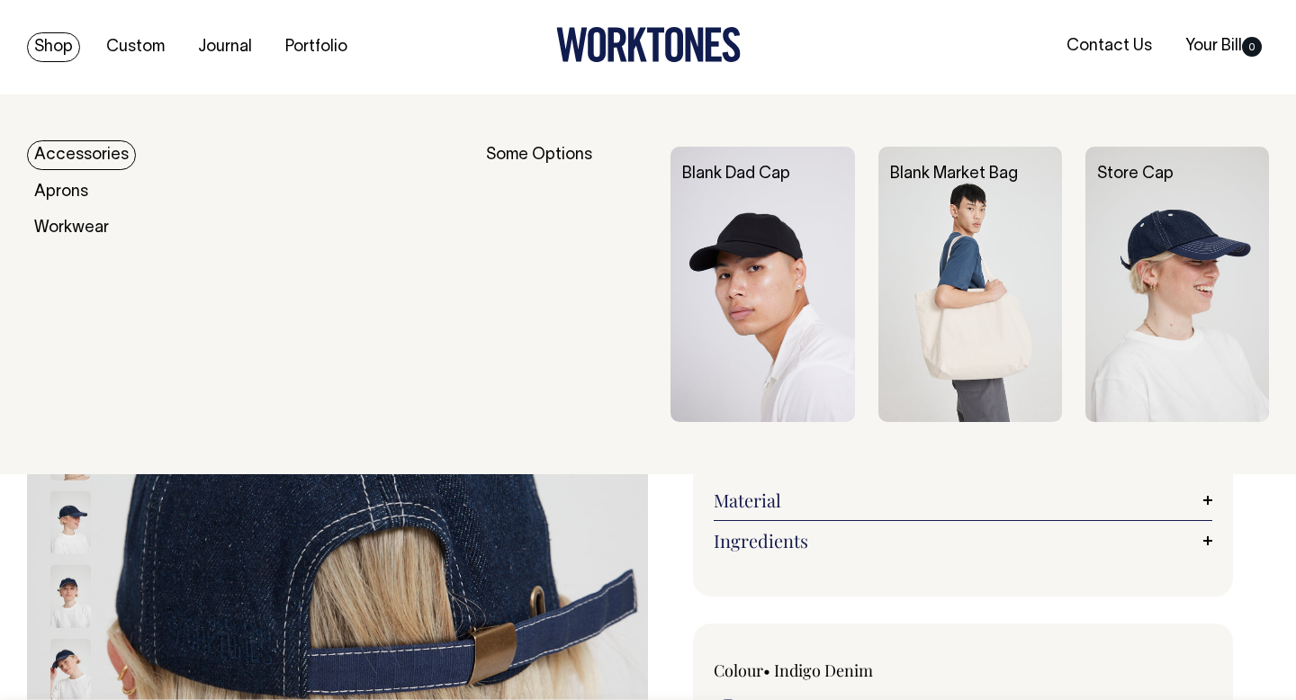
click at [55, 52] on link "Shop" at bounding box center [53, 47] width 53 height 30
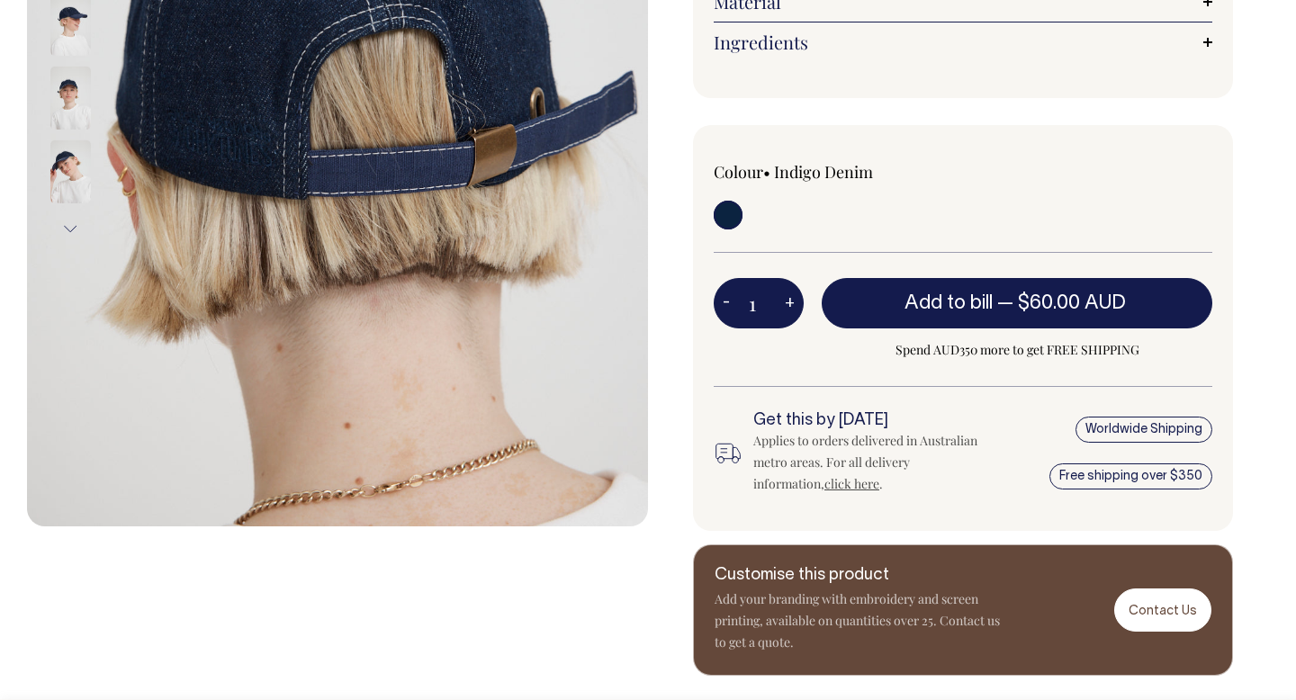
scroll to position [786, 0]
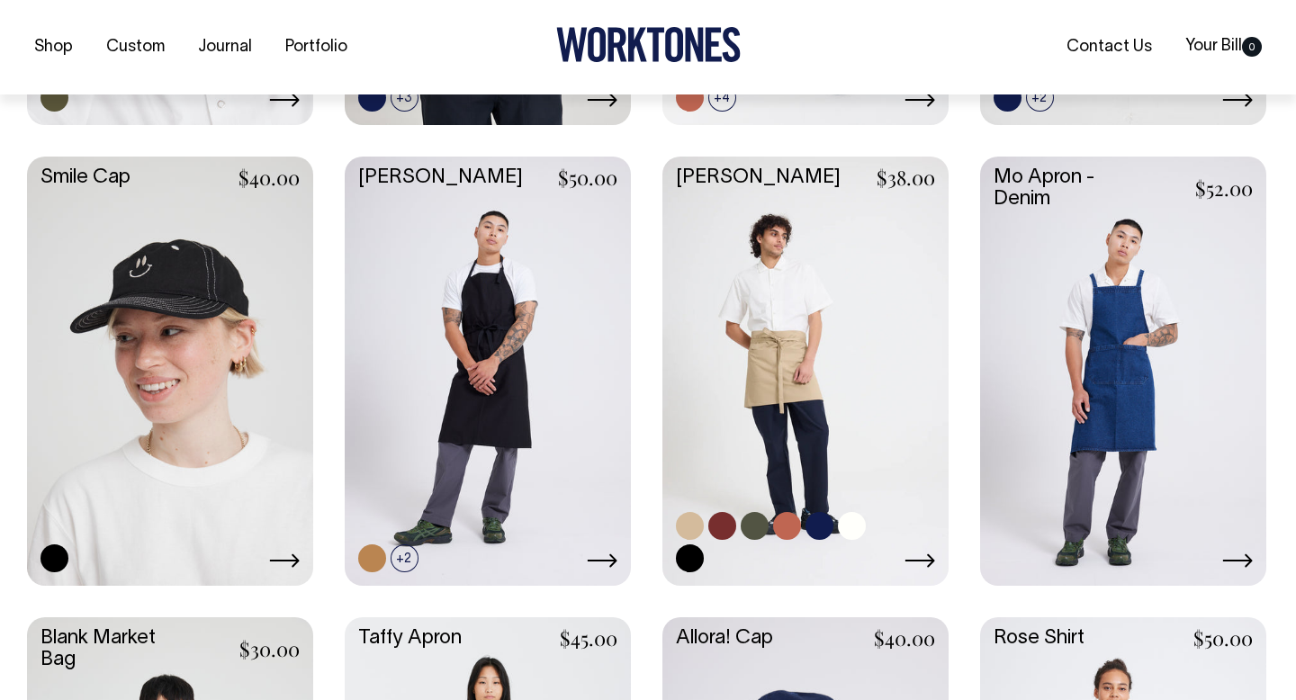
scroll to position [1759, 0]
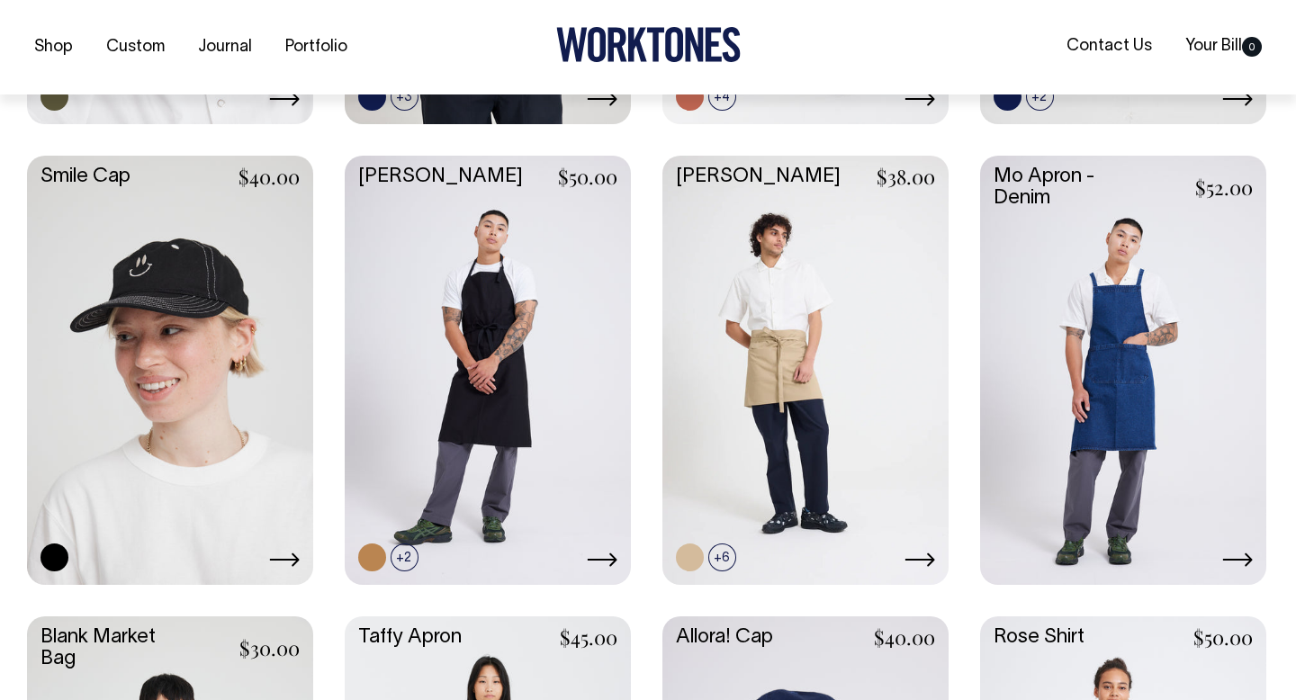
click at [1250, 554] on icon at bounding box center [1237, 560] width 31 height 14
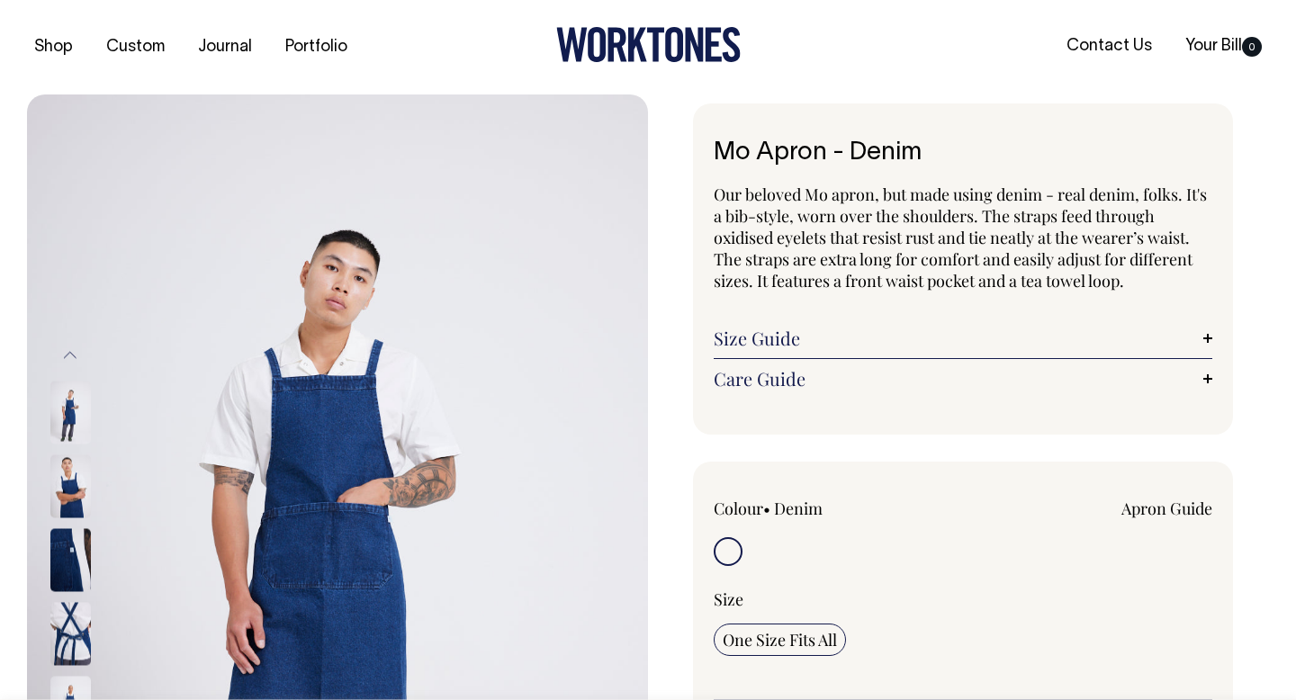
click at [1102, 338] on link "Size Guide" at bounding box center [963, 339] width 499 height 22
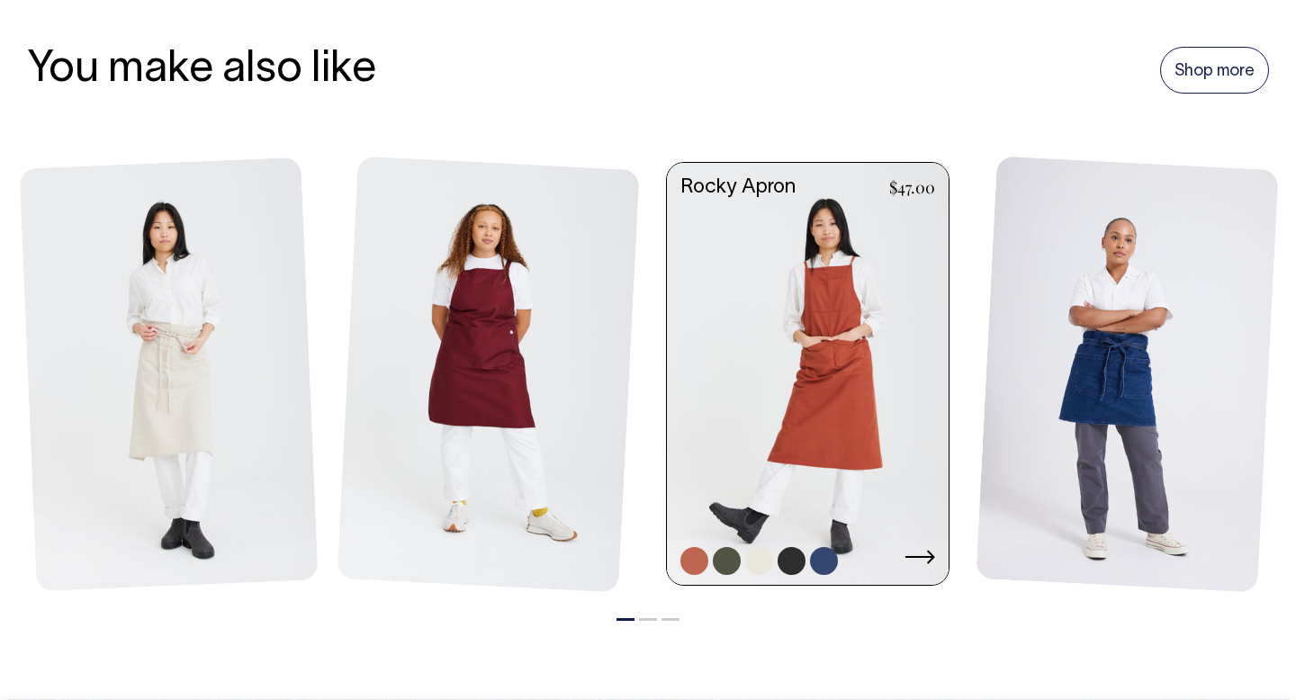
scroll to position [2256, 0]
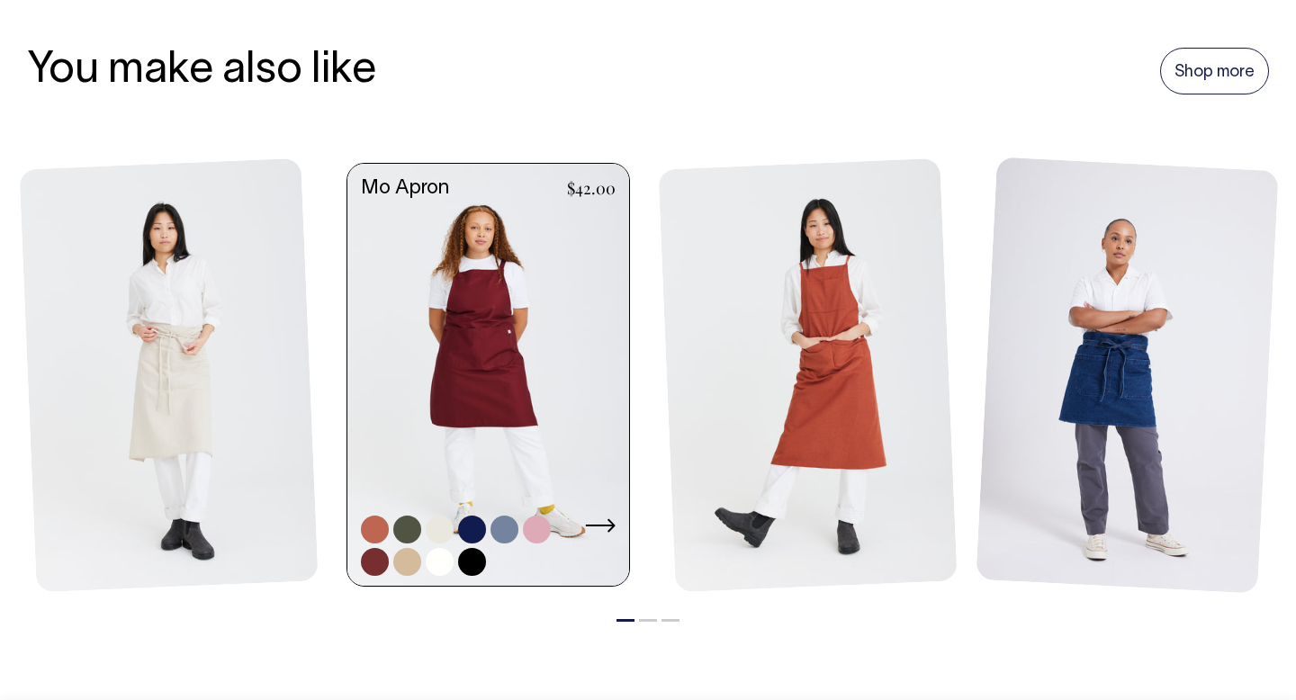
click at [458, 476] on link at bounding box center [488, 377] width 282 height 427
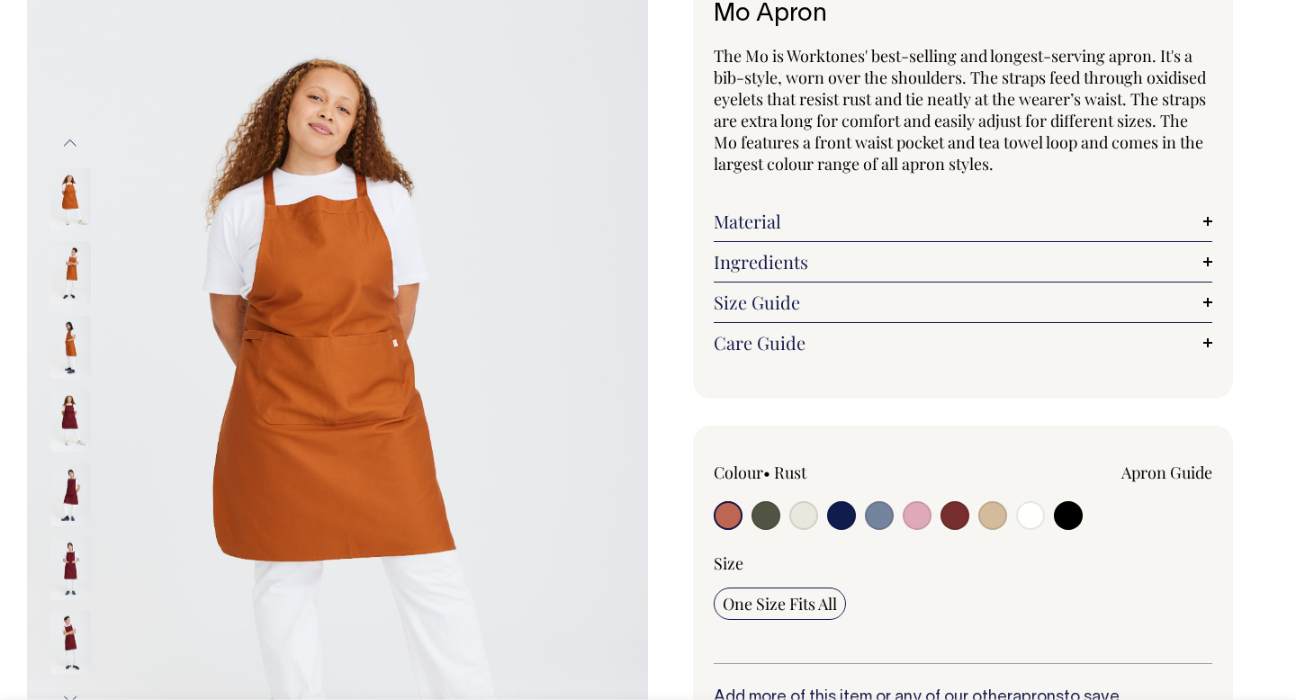
scroll to position [139, 0]
click at [846, 525] on input "radio" at bounding box center [841, 514] width 29 height 29
radio input "true"
select select "Dark Navy"
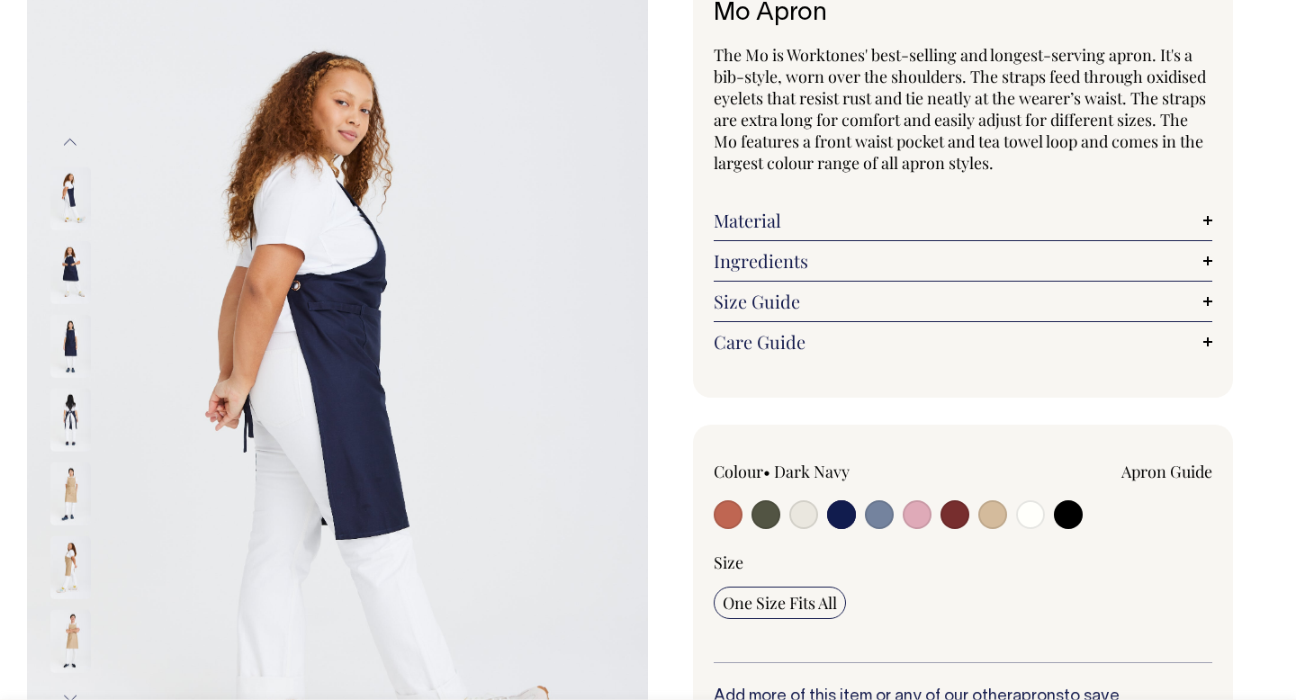
click at [877, 519] on input "radio" at bounding box center [879, 514] width 29 height 29
radio input "true"
select select "Blue/Grey"
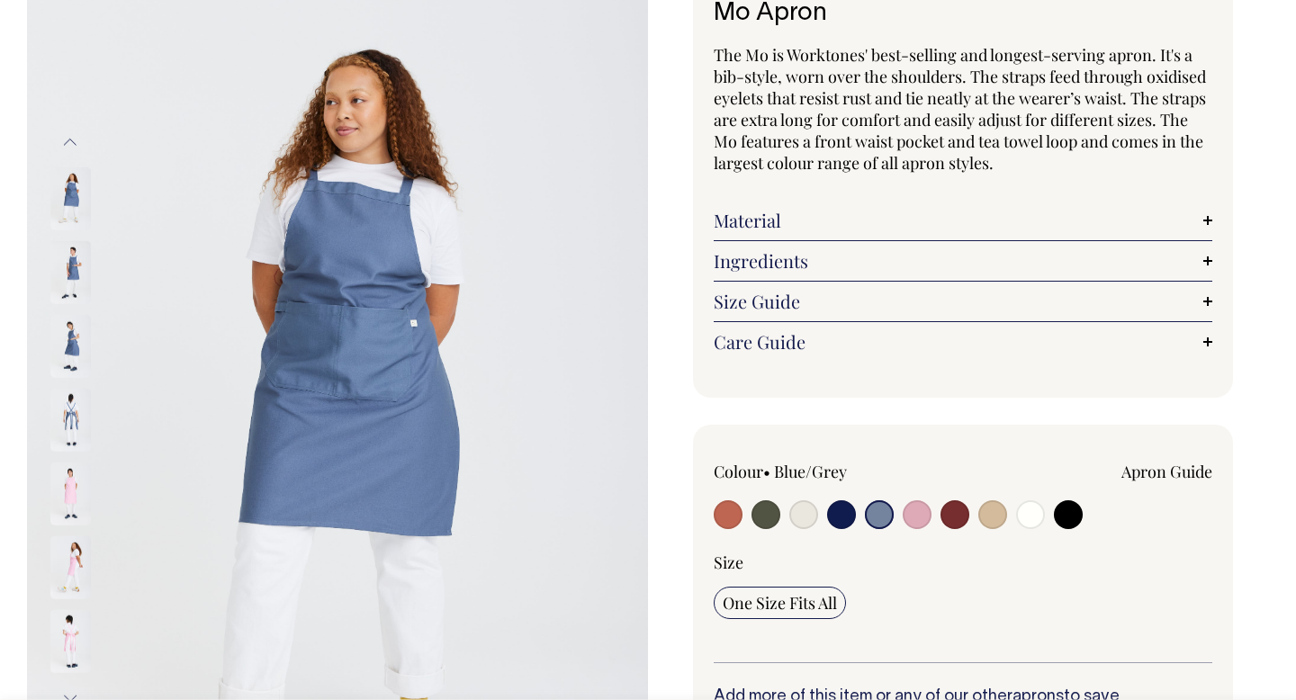
click at [957, 525] on input "radio" at bounding box center [954, 514] width 29 height 29
radio input "true"
select select "Burgundy"
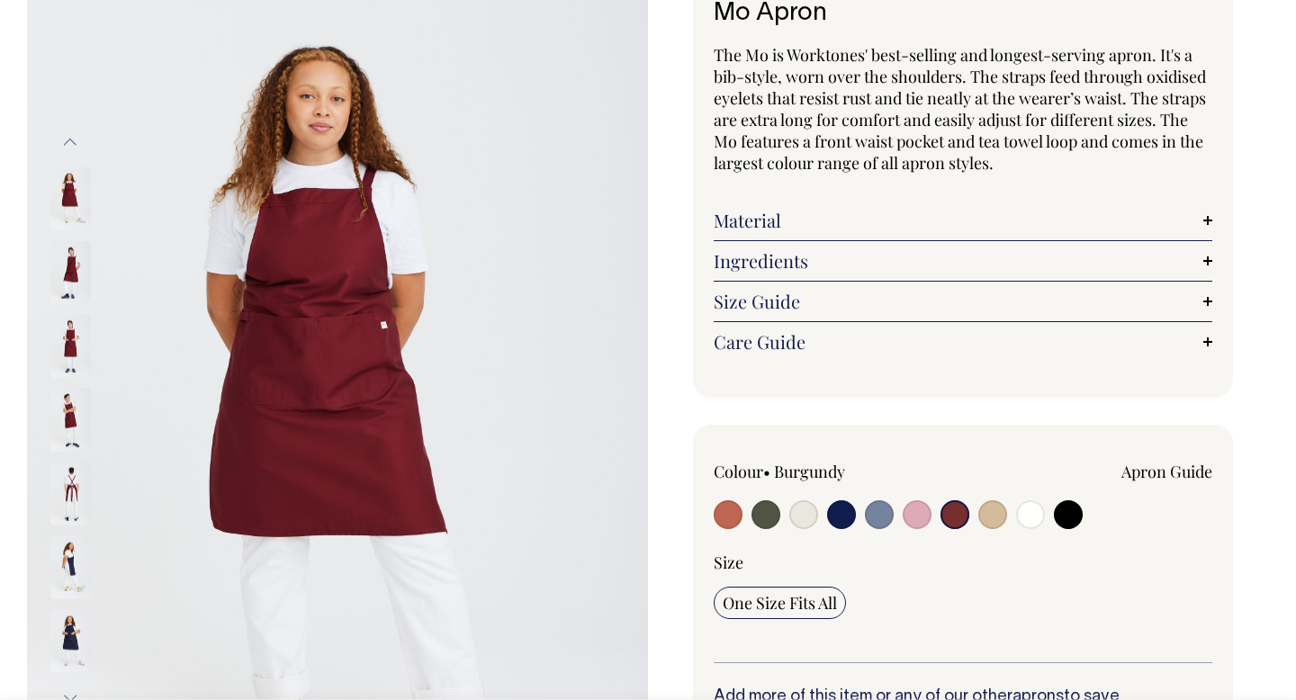
click at [1030, 515] on input "radio" at bounding box center [1030, 514] width 29 height 29
radio input "true"
select select "Off-White"
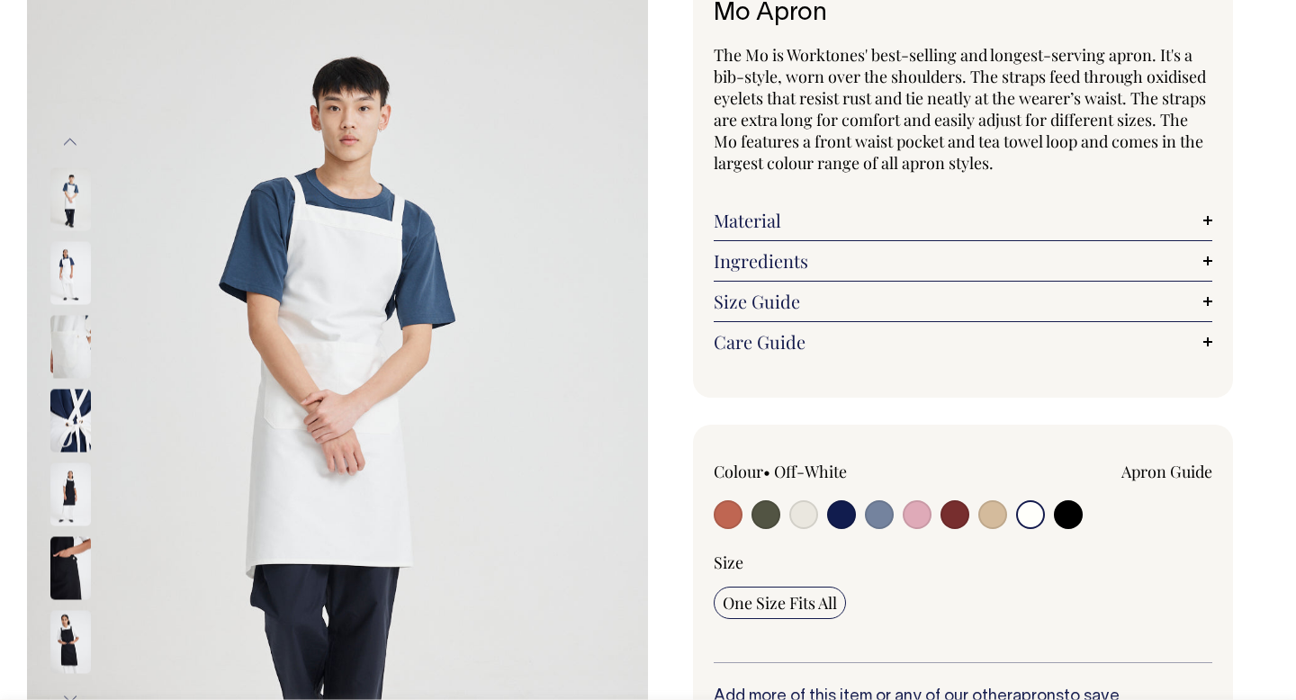
click at [1012, 520] on div "Colour • Off-White" at bounding box center [963, 497] width 499 height 73
click at [931, 225] on link "Material" at bounding box center [963, 221] width 499 height 22
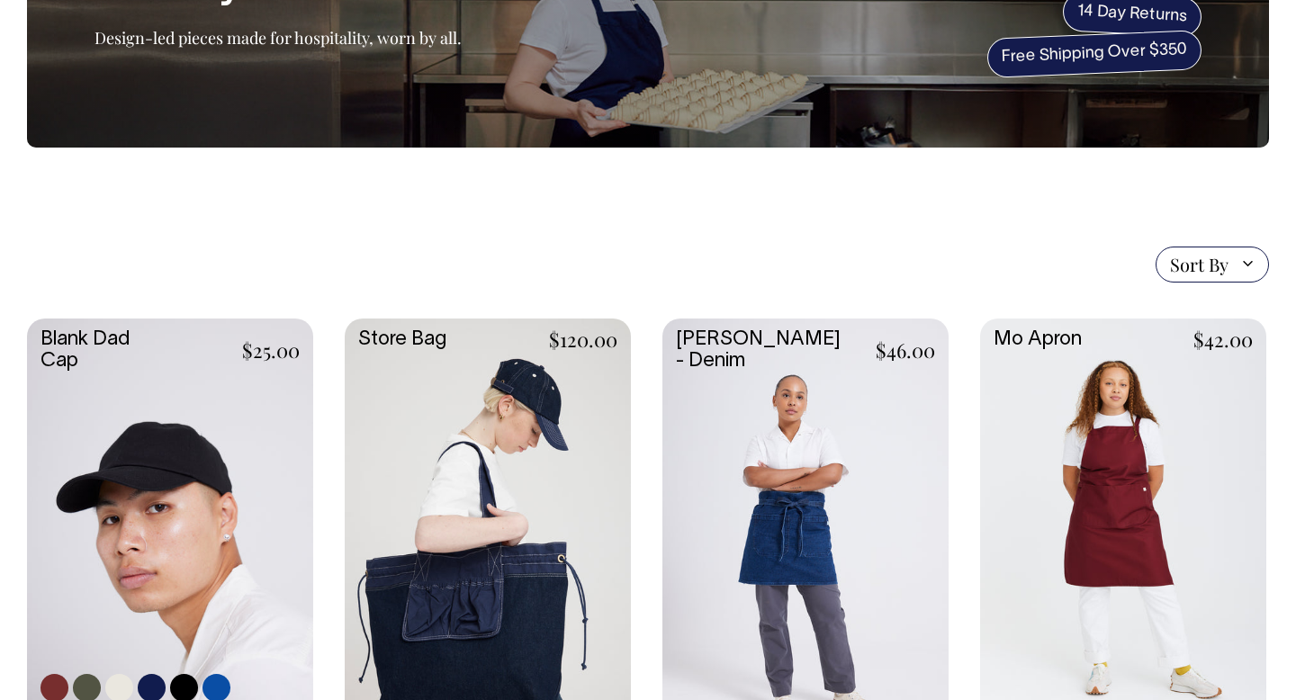
click at [229, 485] on link at bounding box center [170, 532] width 286 height 426
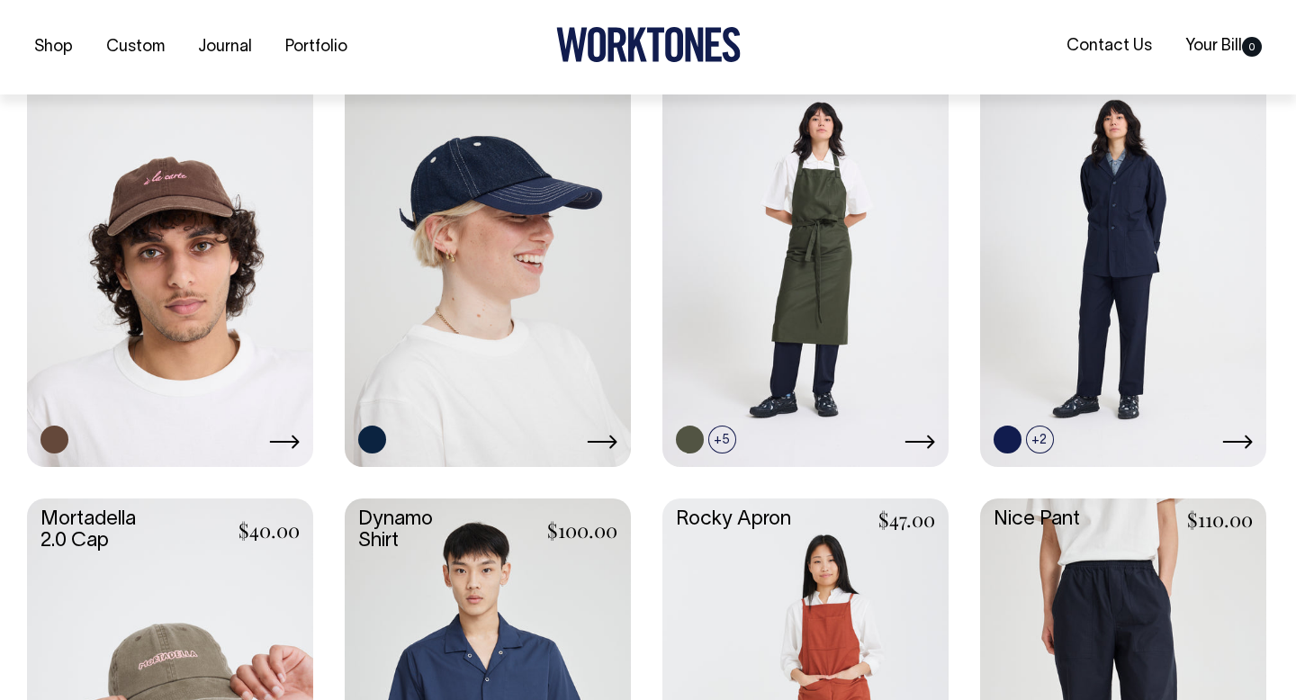
click at [458, 161] on link at bounding box center [488, 251] width 286 height 426
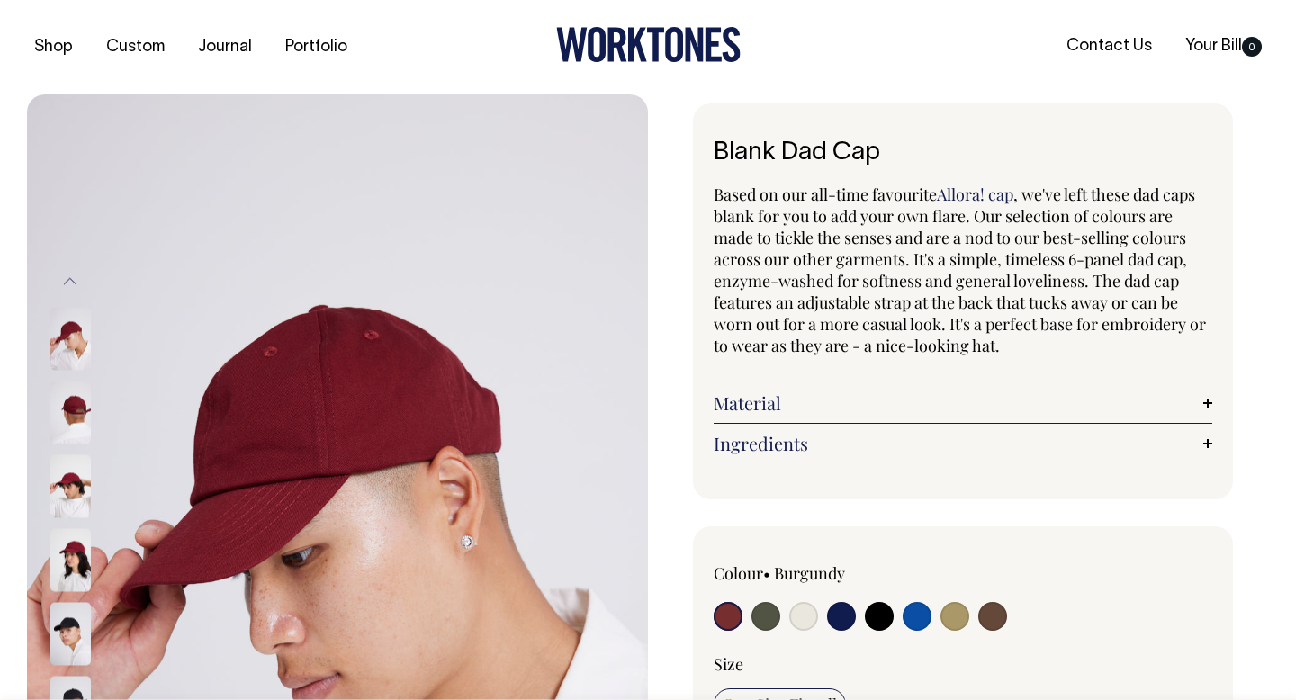
click at [730, 402] on link "Material" at bounding box center [963, 403] width 499 height 22
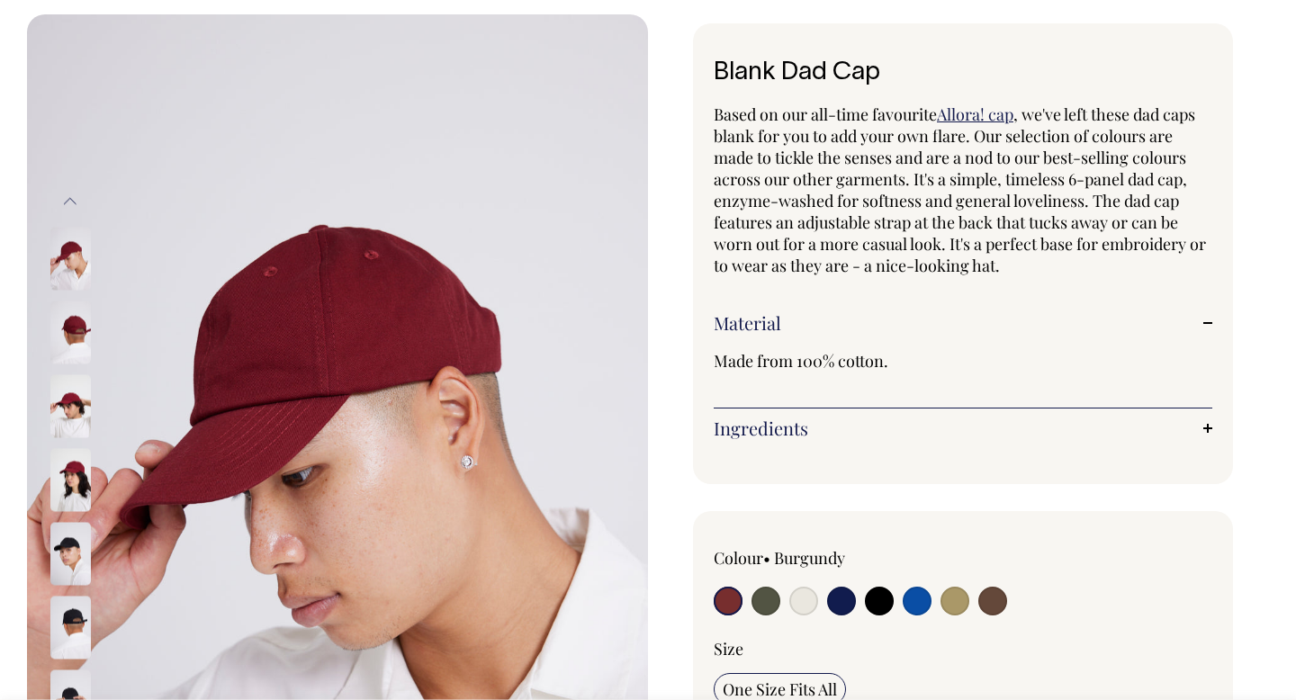
click at [758, 426] on link "Ingredients" at bounding box center [963, 429] width 499 height 22
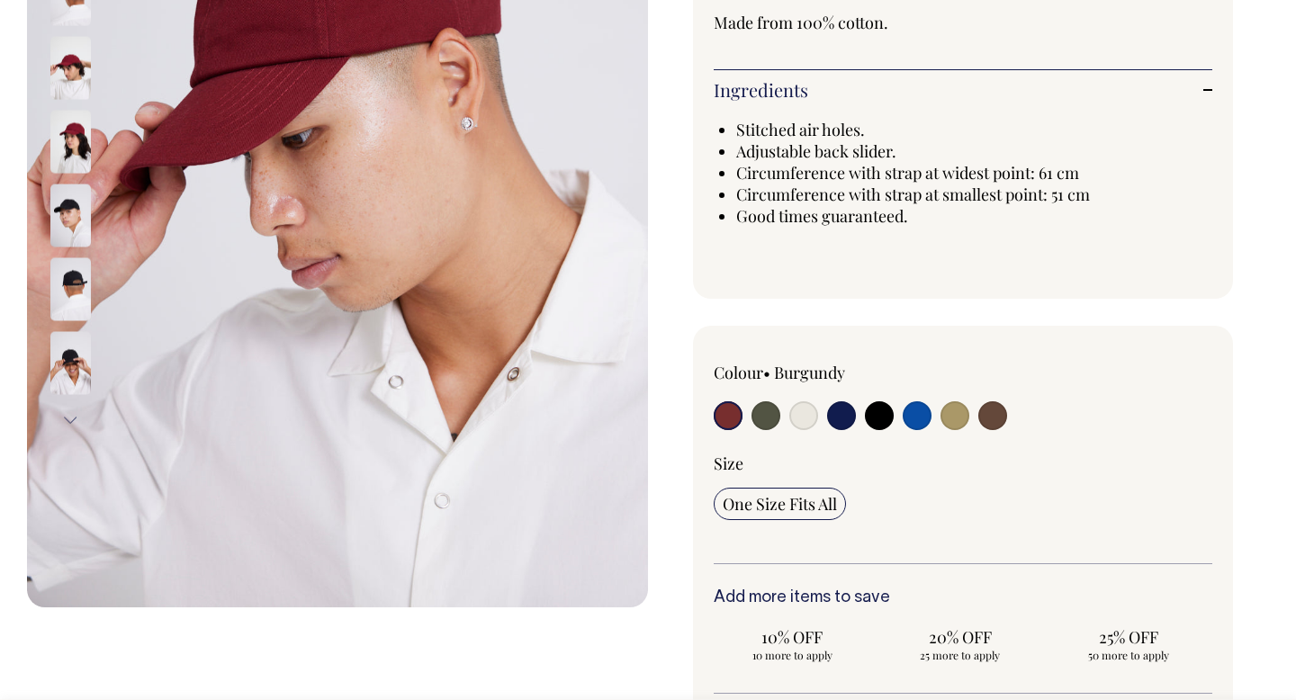
scroll to position [419, 0]
click at [837, 416] on input "radio" at bounding box center [841, 414] width 29 height 29
radio input "true"
select select "Dark Navy"
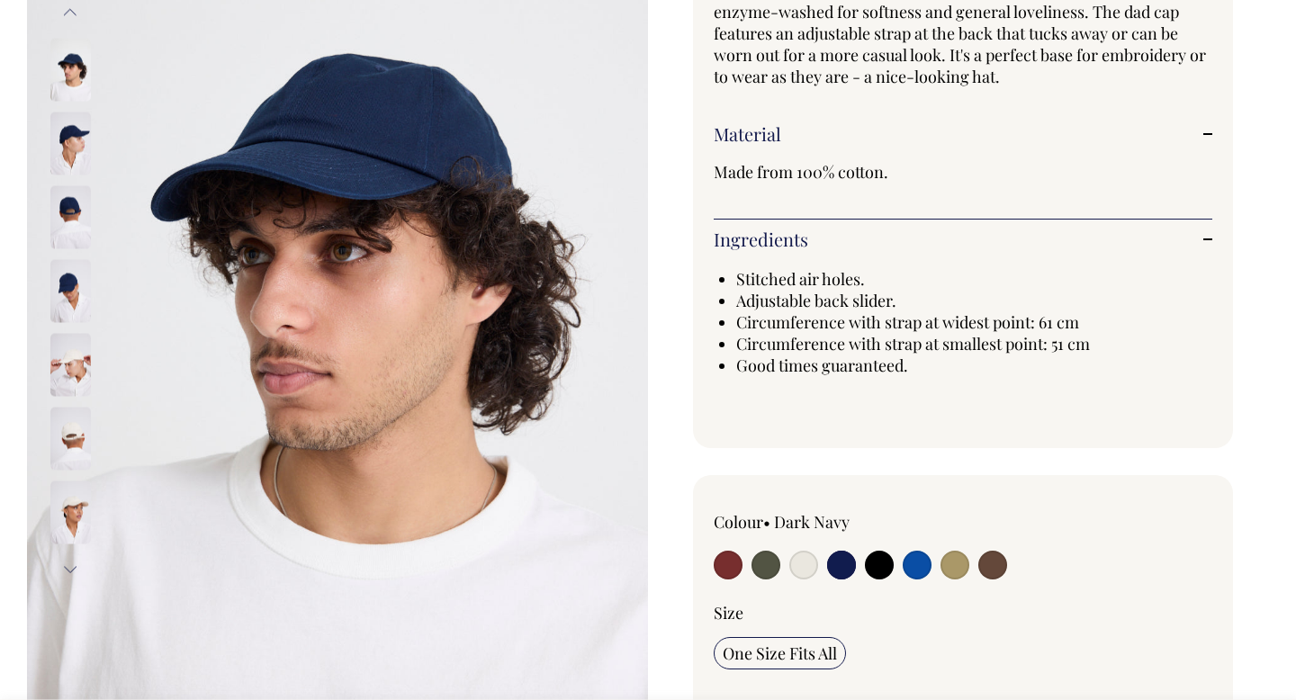
scroll to position [268, 0]
click at [879, 558] on input "radio" at bounding box center [879, 566] width 29 height 29
radio input "true"
select select "Black"
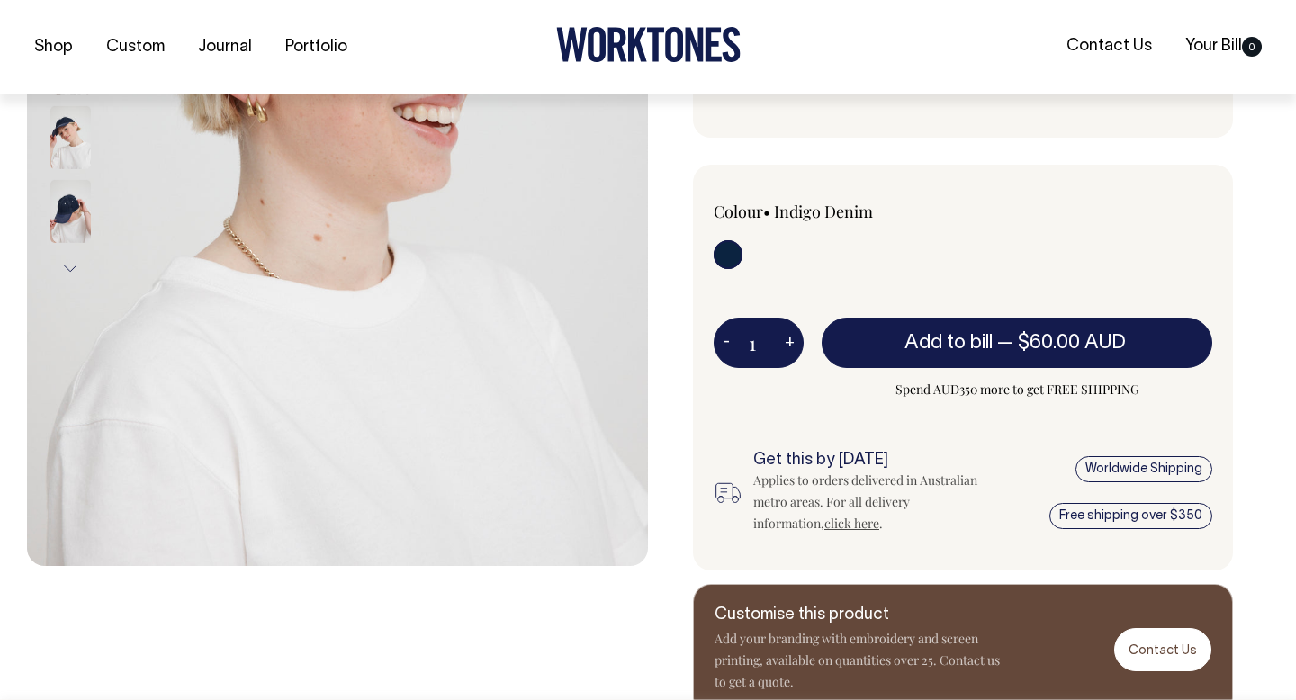
scroll to position [460, 0]
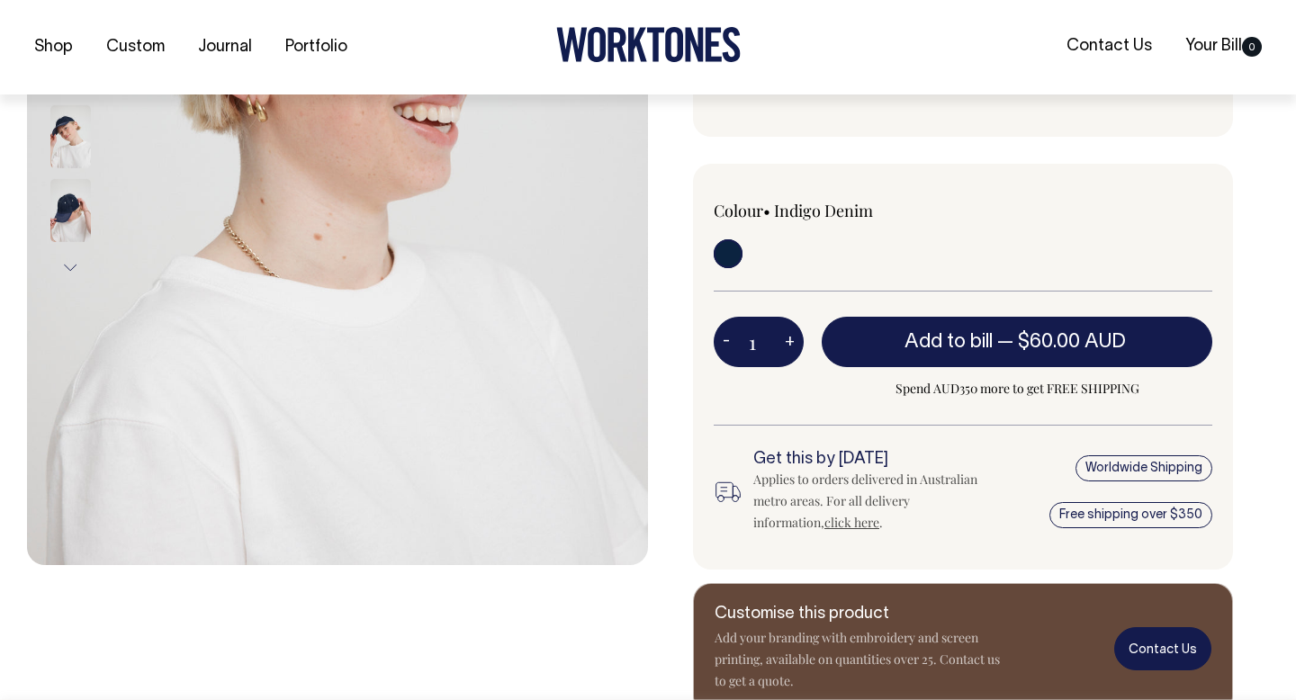
click at [1174, 656] on link "Contact Us" at bounding box center [1162, 648] width 97 height 42
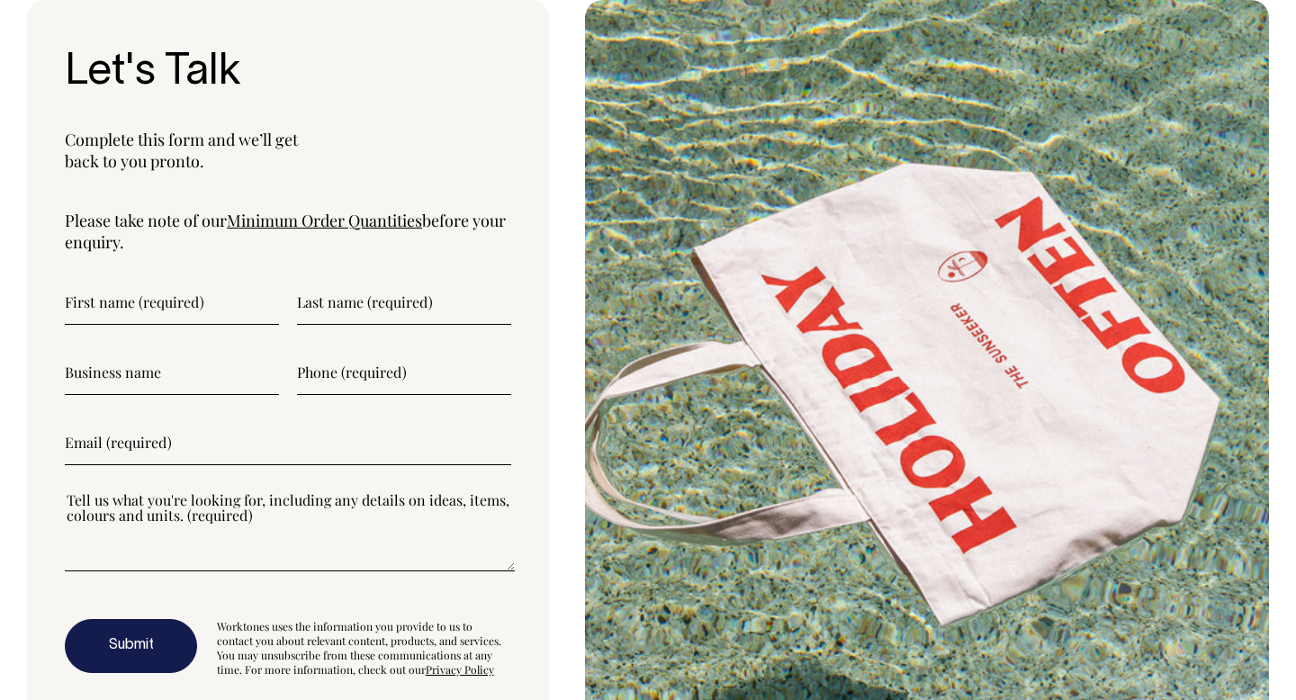
click at [227, 297] on input"] "text" at bounding box center [172, 302] width 214 height 45
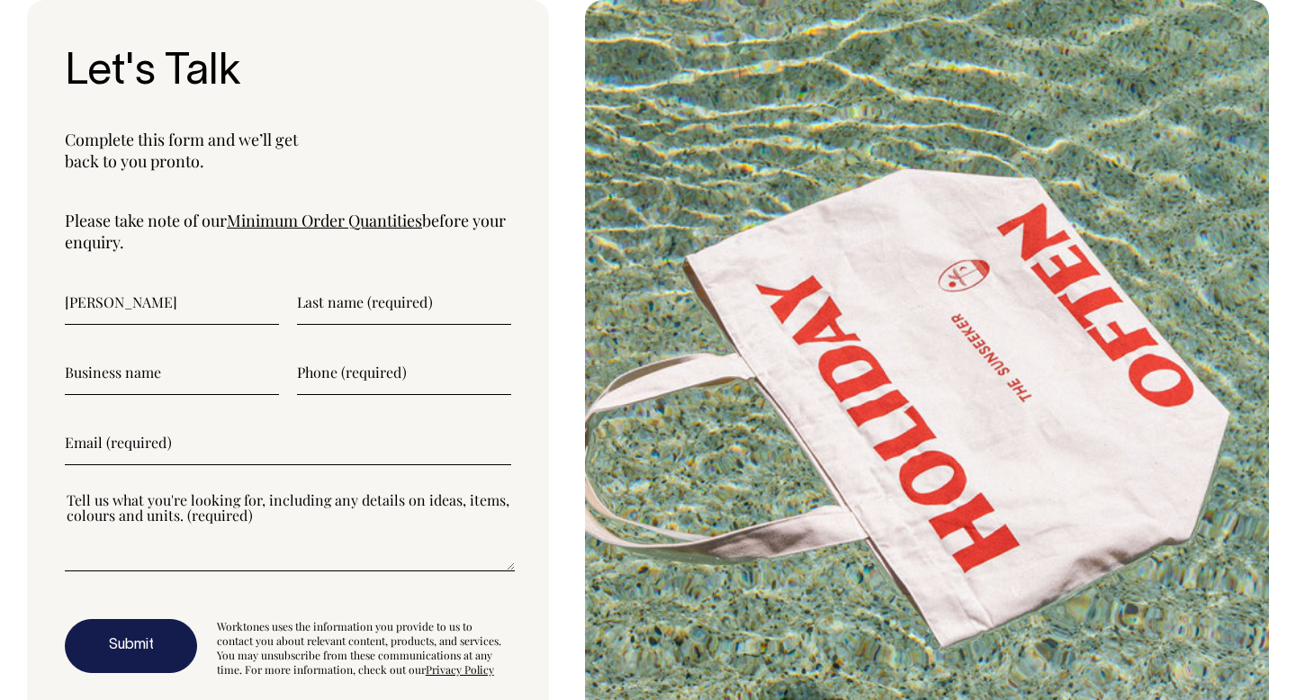
type input"] "Jim"
click at [417, 302] on input"] "text" at bounding box center [404, 302] width 214 height 45
type input"] "Nico"
click at [221, 370] on input"] "text" at bounding box center [172, 372] width 214 height 45
type input"] "Sardine Supply"
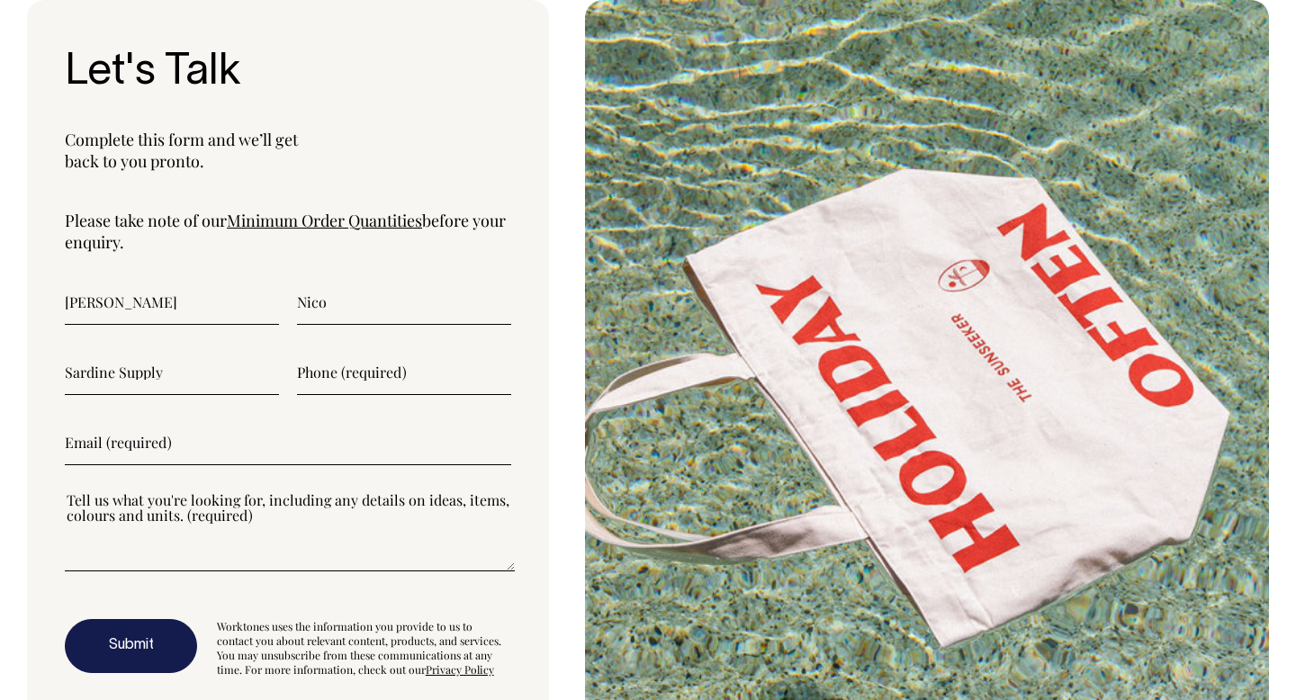
click at [364, 391] on input"] "text" at bounding box center [404, 372] width 214 height 45
type input"] "0432805345"
click at [301, 442] on input"] "email" at bounding box center [288, 442] width 446 height 45
type input"] "sardine.supply"
click at [283, 517] on textarea"] at bounding box center [290, 530] width 450 height 81
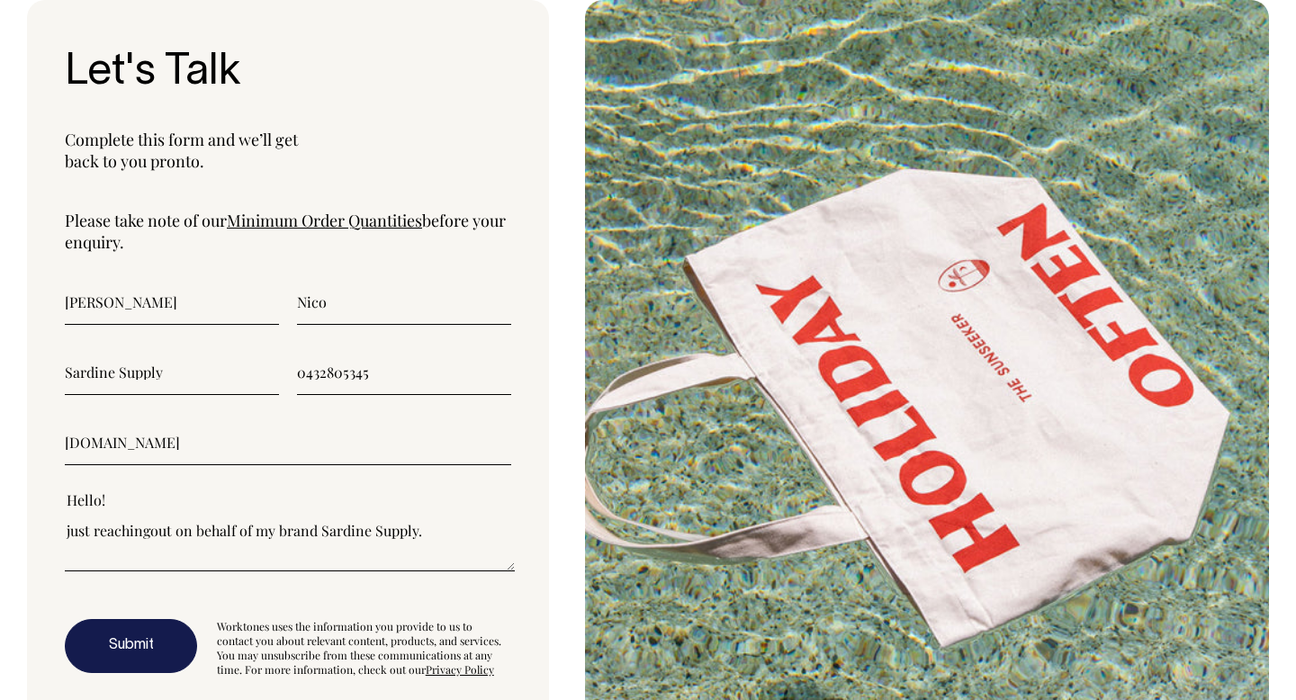
click at [111, 522] on textarea"] "Hello! just reachingout on behalf of my brand Sardine Supply." at bounding box center [290, 530] width 450 height 81
click at [283, 530] on textarea"] "Hello! just reaching-out on behalf of my brand Sardine Supply." at bounding box center [290, 530] width 450 height 81
click at [506, 534] on textarea"] "Hello! just reaching-out on behalf of my clothing brand Sardine Supply." at bounding box center [290, 530] width 450 height 81
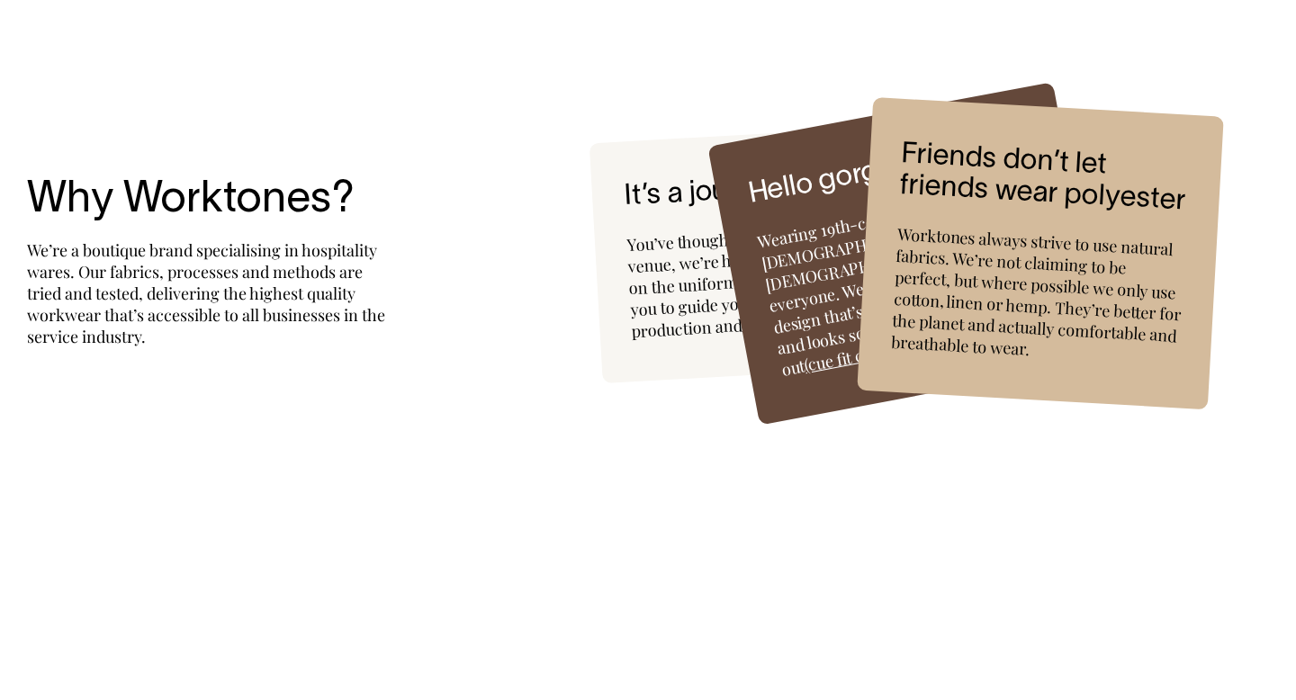
scroll to position [4799, 0]
type textarea"] "Hello! just reaching-out on behalf of my clothing brand Sardine Supply."
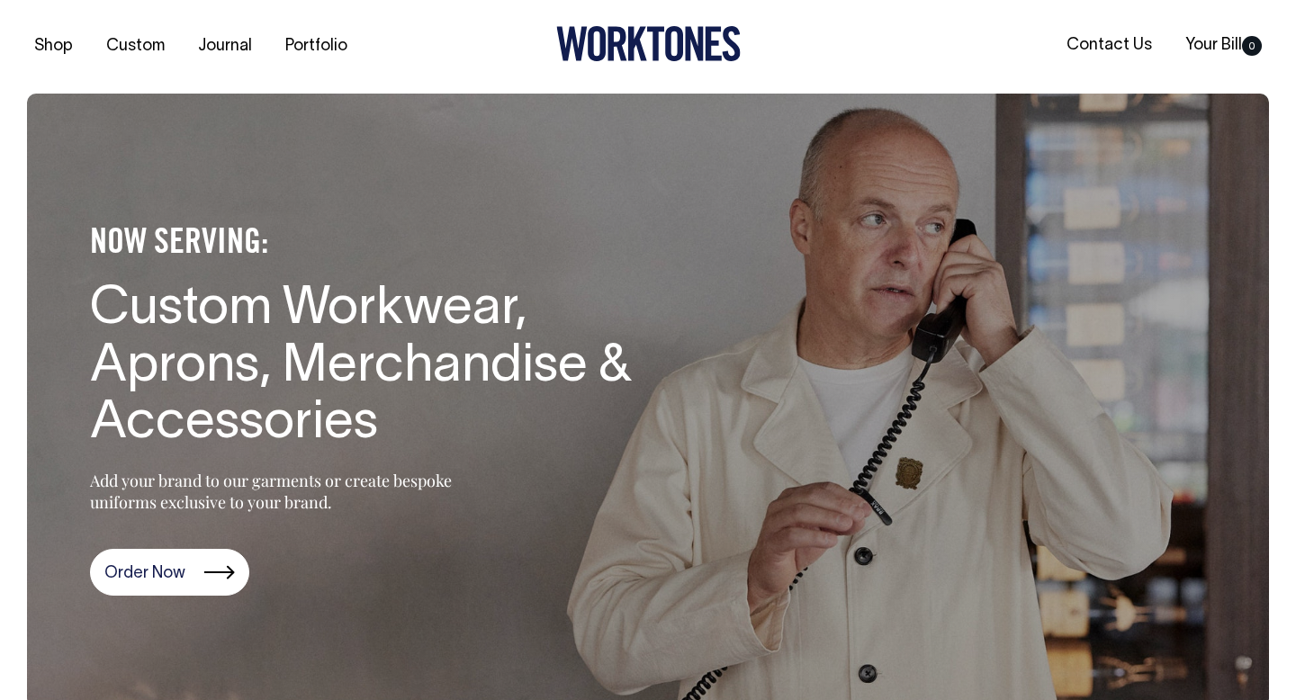
scroll to position [0, 0]
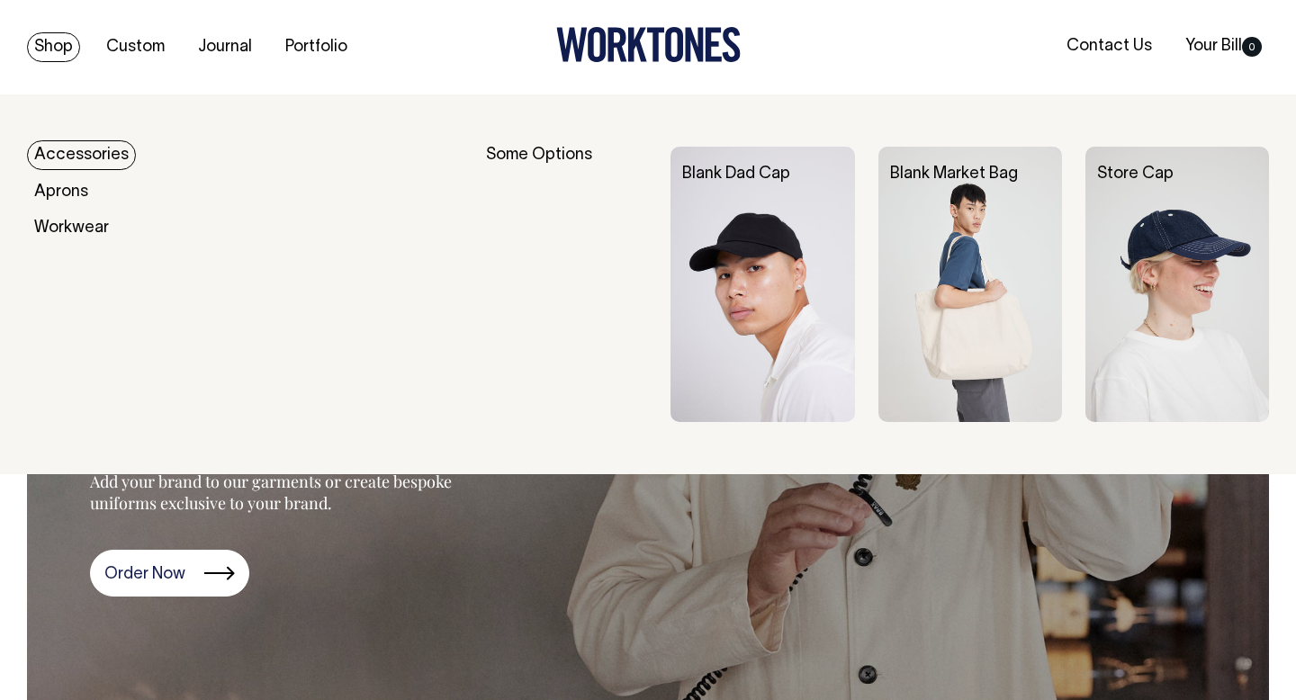
click at [1152, 268] on img at bounding box center [1177, 284] width 184 height 275
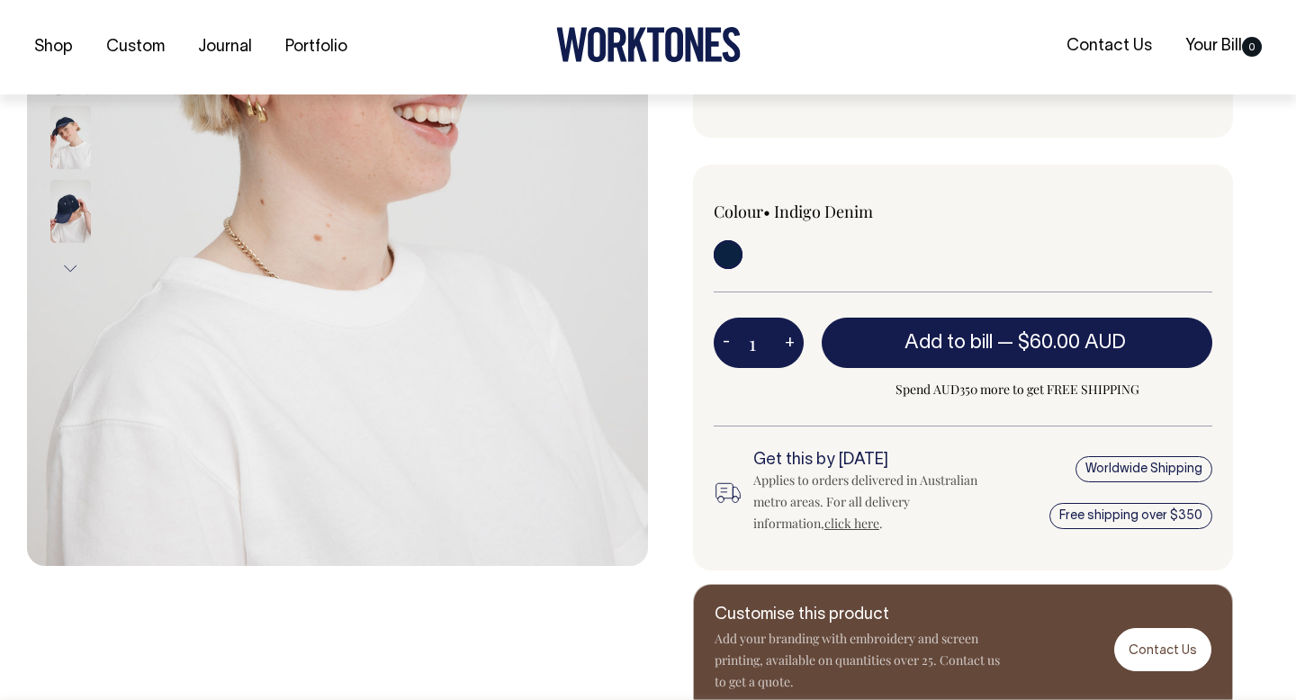
scroll to position [460, 0]
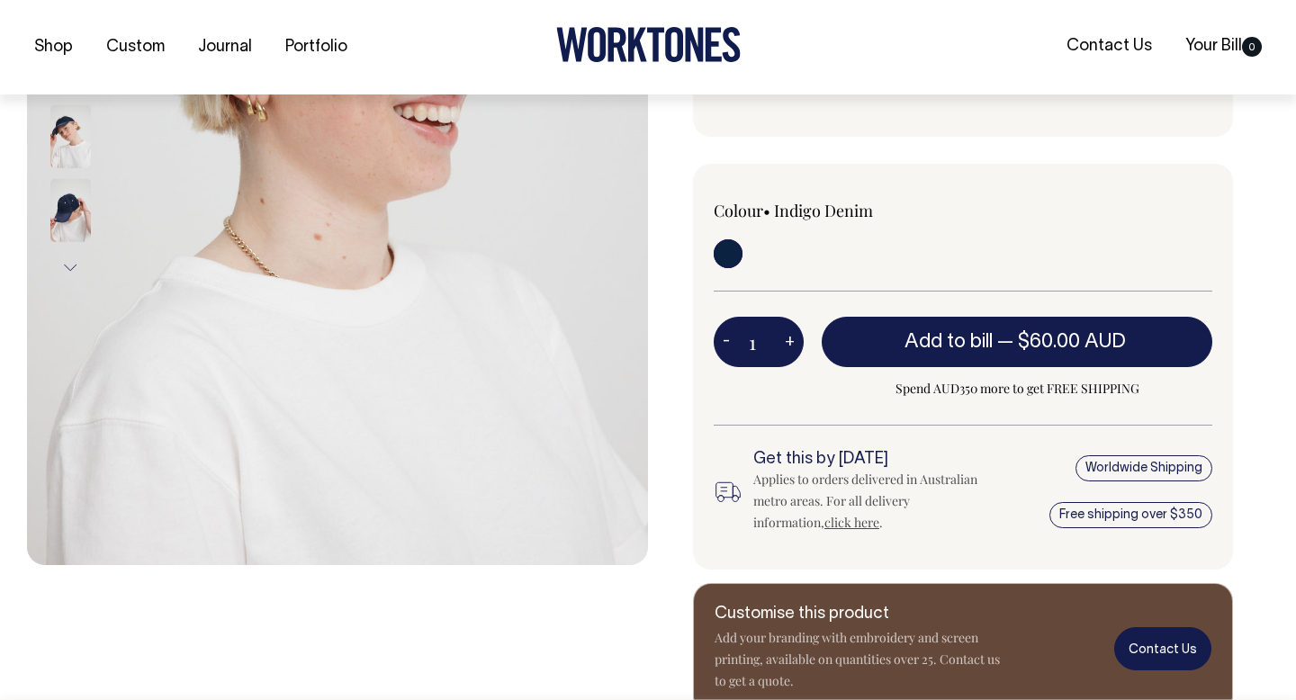
click at [1164, 647] on link "Contact Us" at bounding box center [1162, 648] width 97 height 42
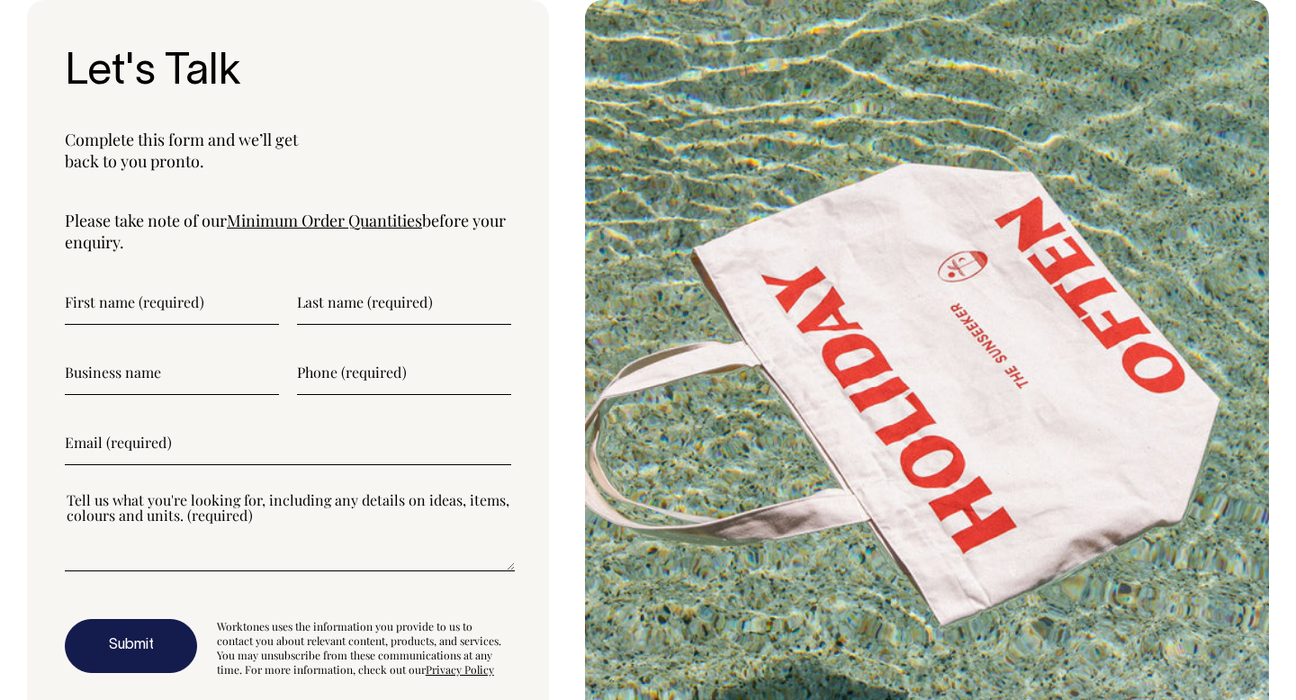
click at [165, 310] on input"] "text" at bounding box center [172, 302] width 214 height 45
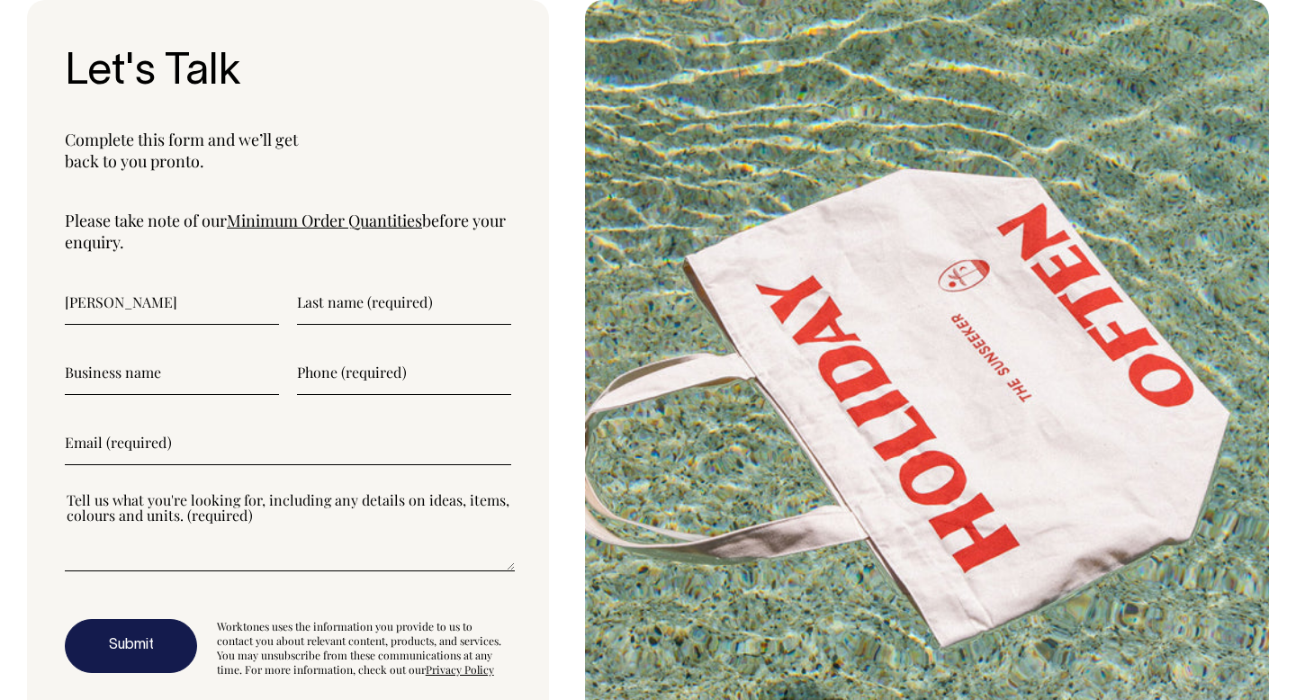
type input"] "Jim"
click at [414, 312] on input"] "text" at bounding box center [404, 302] width 214 height 45
type input"] "Nico"
click at [197, 371] on input"] "text" at bounding box center [172, 372] width 214 height 45
type input"] "Sardine Supply"
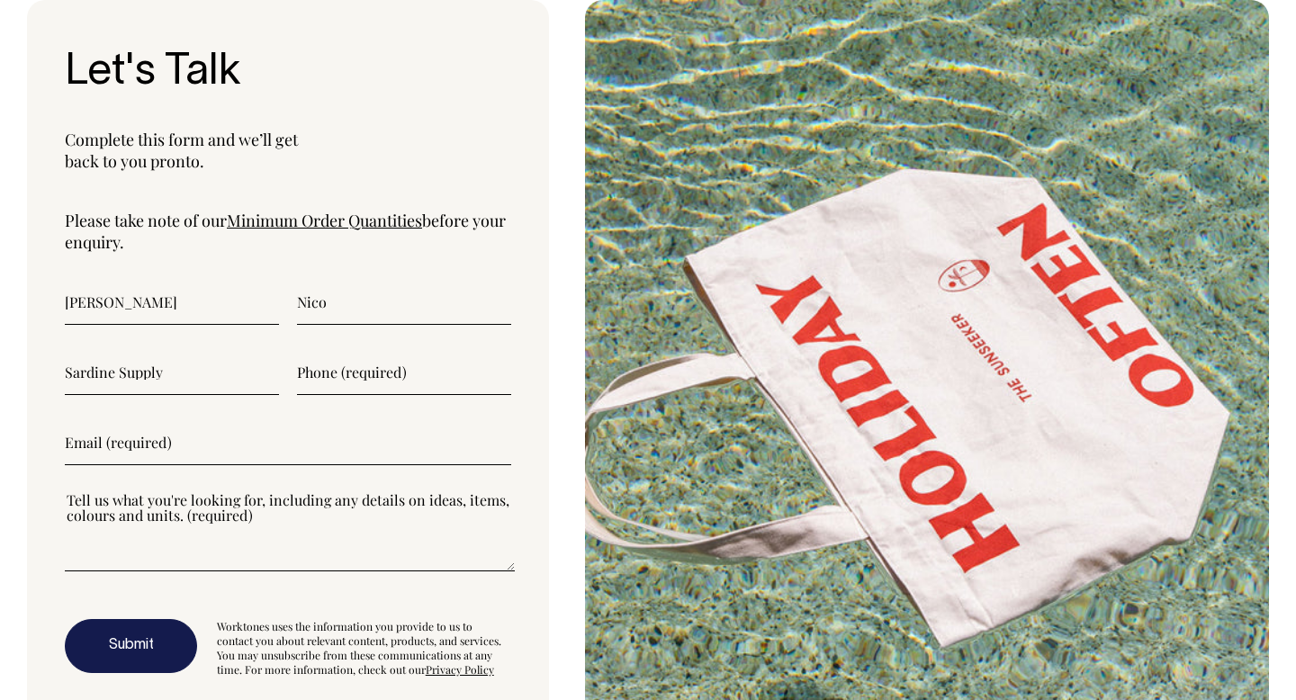
click at [342, 376] on input"] "text" at bounding box center [404, 372] width 214 height 45
type input"] "0432805345"
click at [284, 441] on input"] "email" at bounding box center [288, 442] width 446 height 45
type input"] "sardine.supply@gmail.com"
click at [247, 558] on textarea"] at bounding box center [290, 530] width 450 height 81
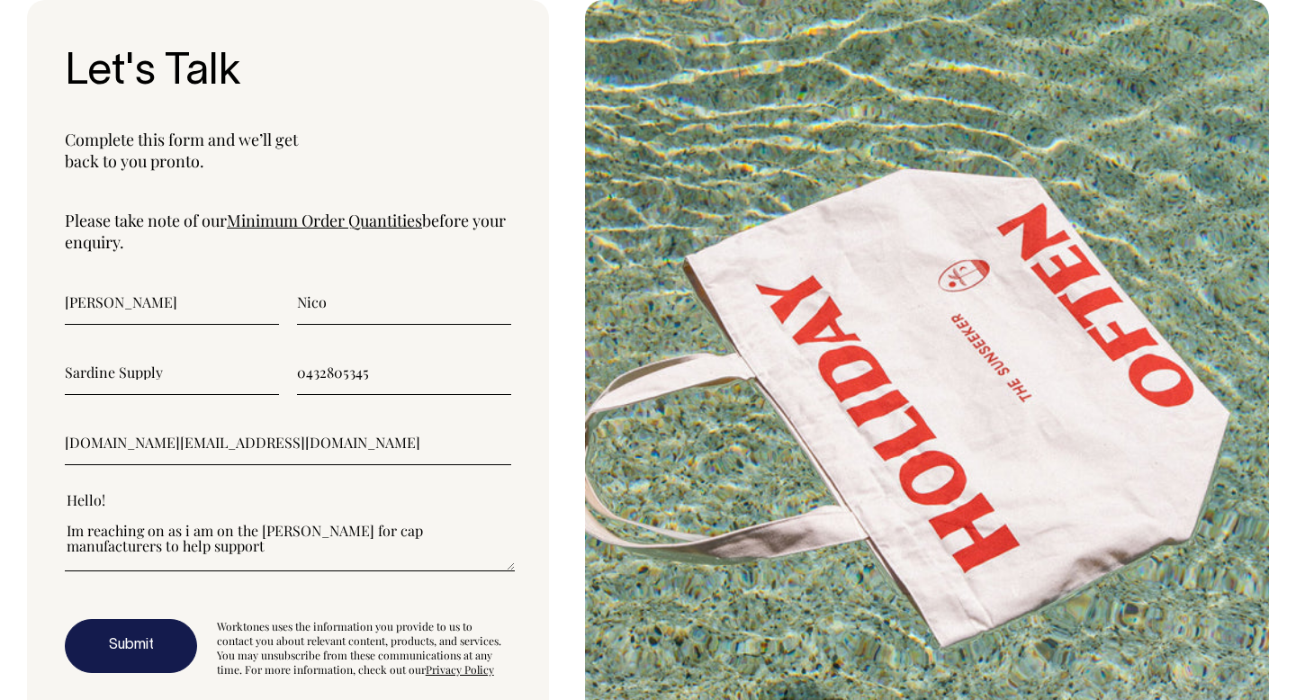
click at [159, 533] on textarea"] "Hello! Im reaching on as i am on the hunt for cap manufacturers to help support" at bounding box center [290, 530] width 450 height 81
click at [178, 548] on textarea"] "Hello! Im reaching out as i am on the hunt for cap manufacturers to help support" at bounding box center [290, 530] width 450 height 81
click at [190, 509] on textarea"] "Hello! Im reaching out as i am on the hunt for cap manufacturers to help in the…" at bounding box center [290, 530] width 450 height 81
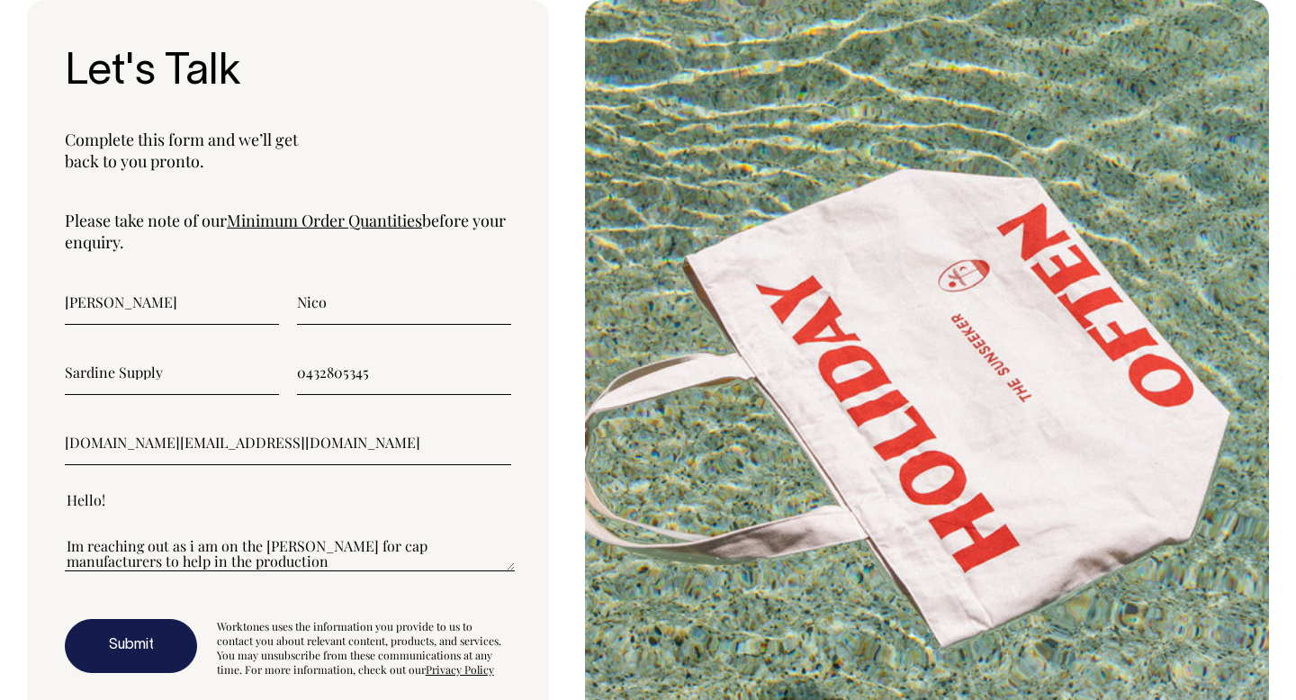
click at [150, 517] on textarea"] "Hello! Im reaching out as i am on the hunt for cap manufacturers to help in the…" at bounding box center [290, 530] width 450 height 81
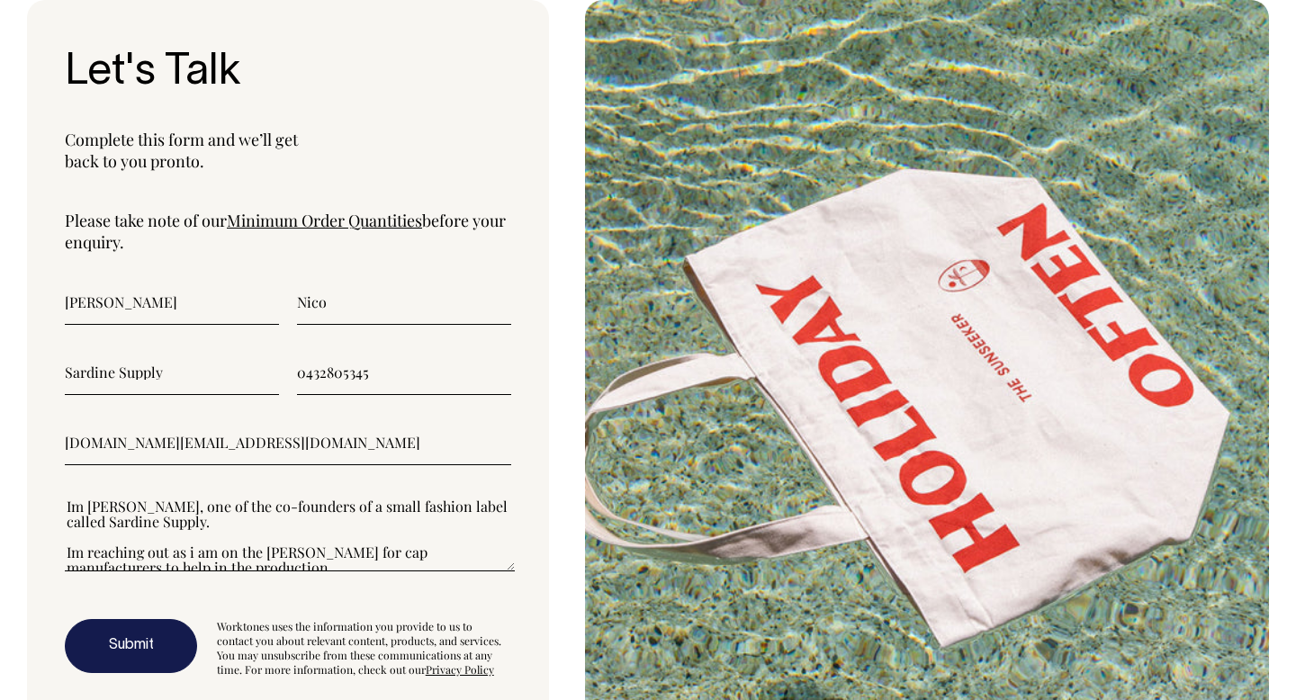
scroll to position [31, 0]
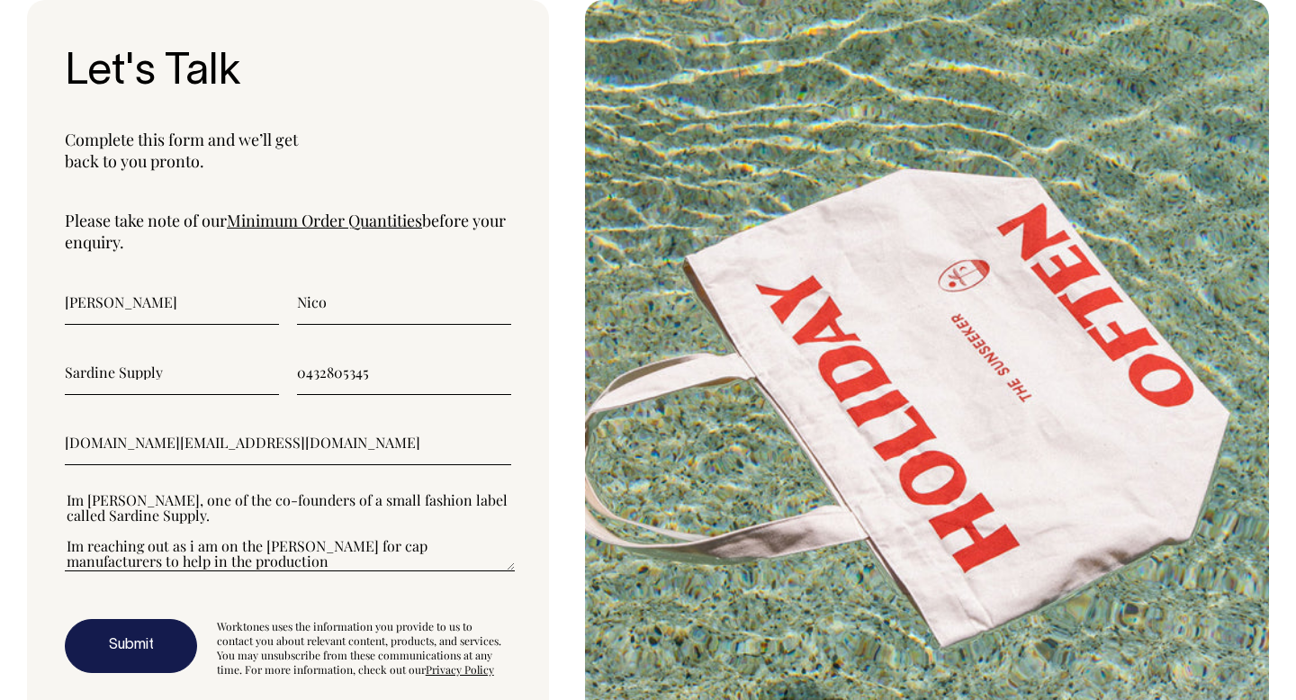
click at [209, 562] on textarea"] "Hello! Im Jim, one of the co-founders of a small fashion label called Sardine S…" at bounding box center [290, 530] width 450 height 81
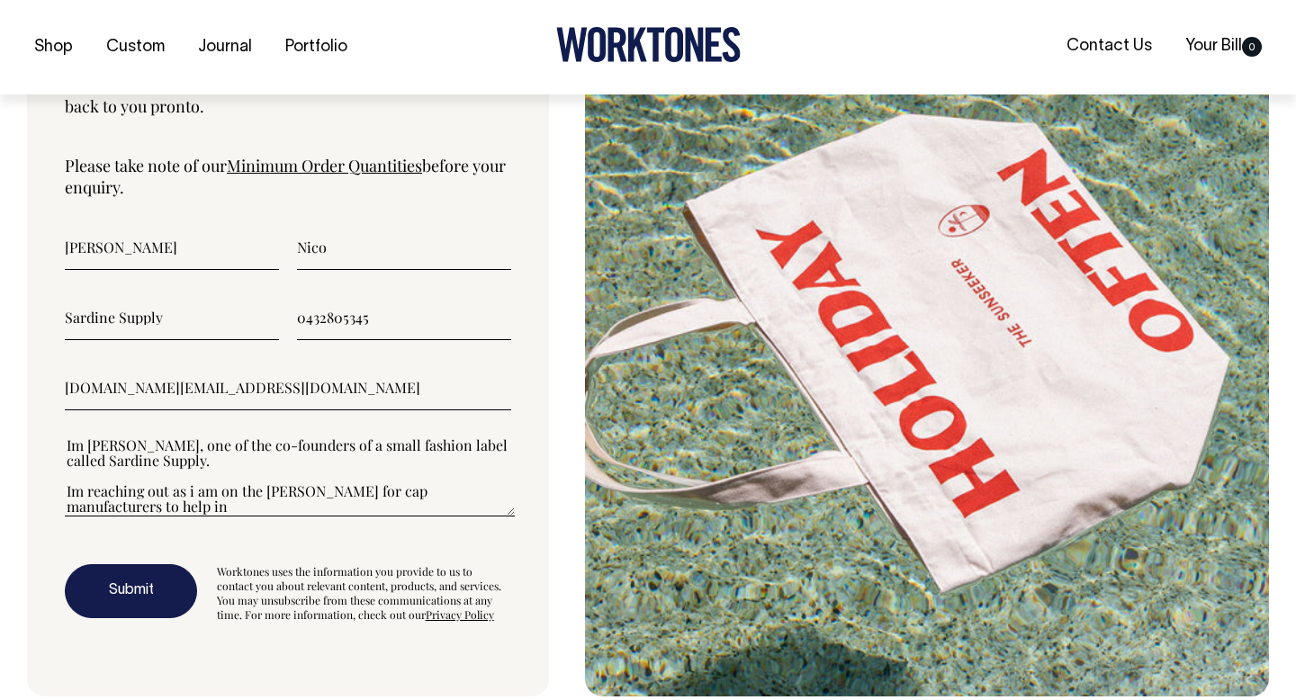
scroll to position [15, 0]
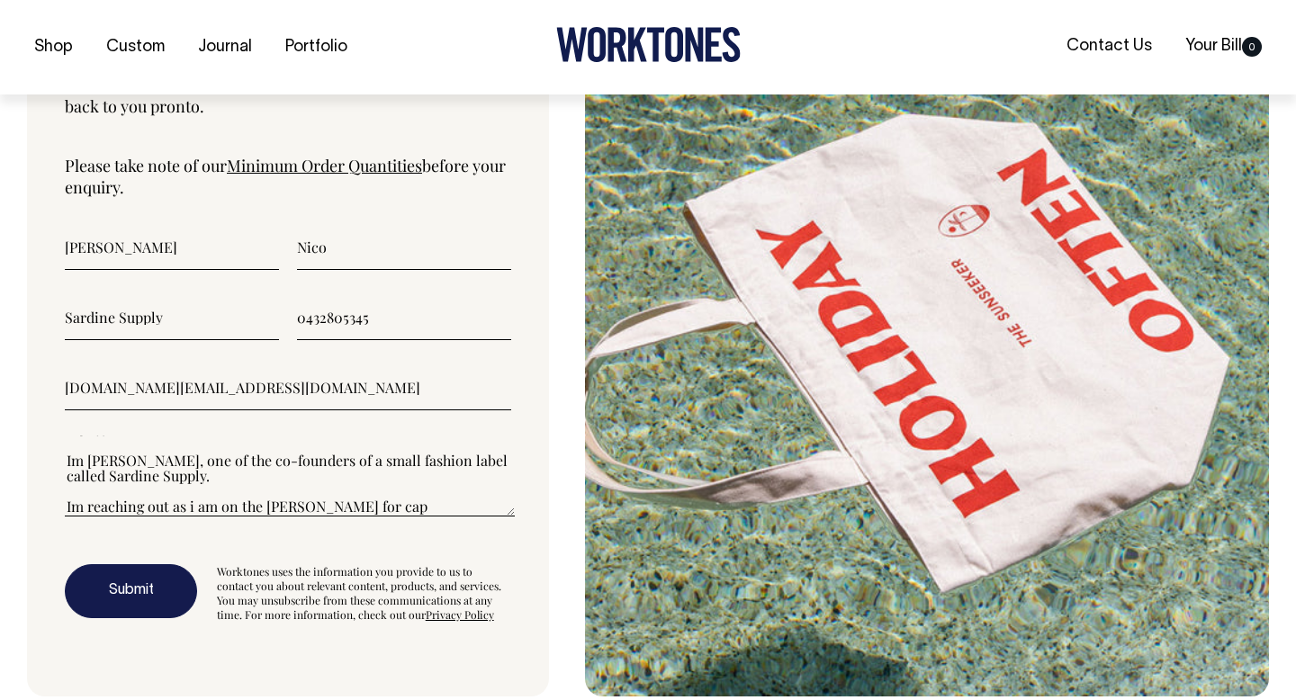
click at [319, 510] on textarea"] "Hello! Im Jim, one of the co-founders of a small fashion label called Sardine S…" at bounding box center [290, 476] width 450 height 81
click at [491, 510] on textarea"] "Hello! Im Jim, one of the co-founders of a small fashion label called Sardine S…" at bounding box center [290, 476] width 450 height 81
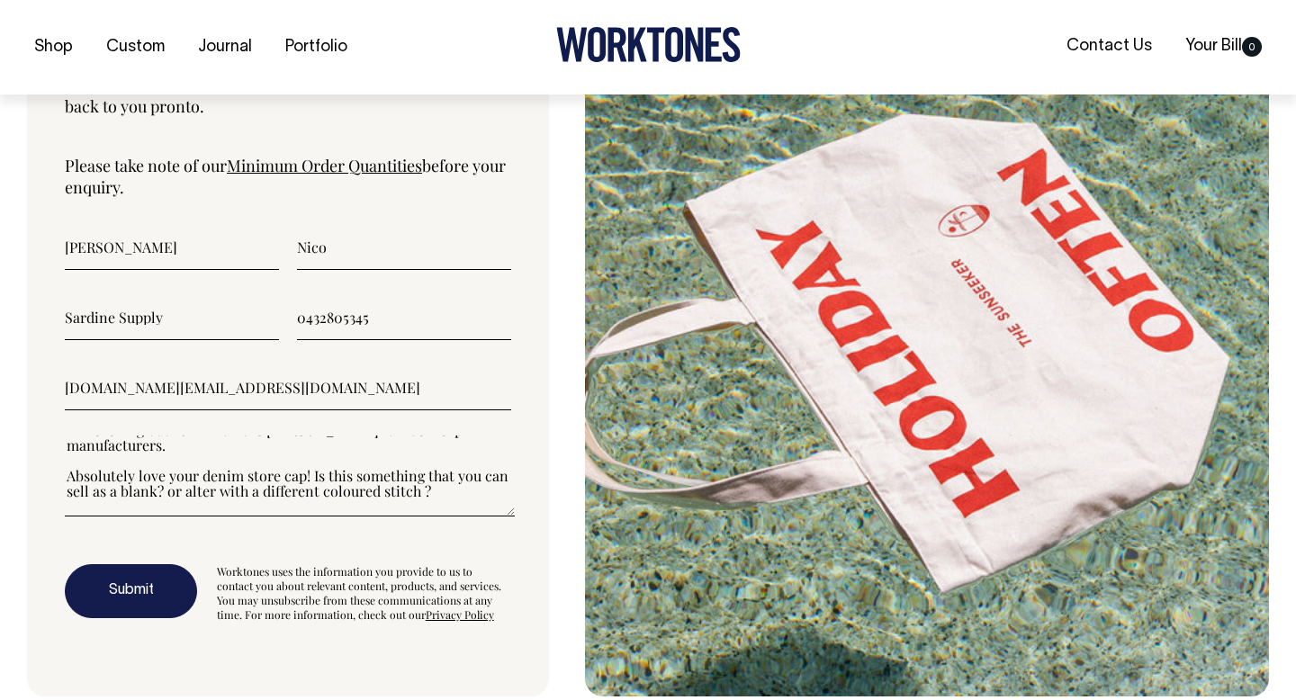
scroll to position [107, 0]
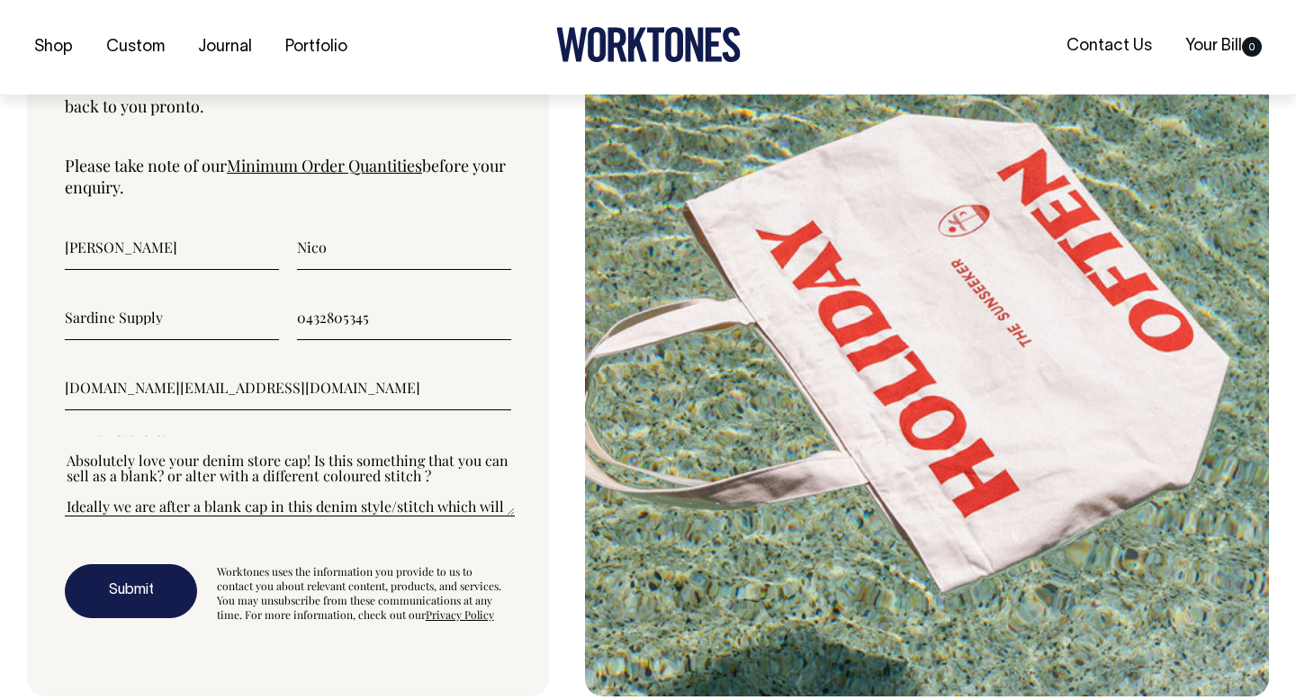
click at [252, 507] on textarea"] "Hello! Im Jim, one of the co-founders of a small fashion label called Sardine S…" at bounding box center [290, 476] width 450 height 81
click at [339, 506] on textarea"] "Hello! Im Jim, one of the co-founders of a small fashion label called Sardine S…" at bounding box center [290, 476] width 450 height 81
click at [228, 508] on textarea"] "Hello! Im Jim, one of the co-founders of a small fashion label called Sardine S…" at bounding box center [290, 476] width 450 height 81
click at [429, 508] on textarea"] "Hello! Im Jim, one of the co-founders of a small fashion label called Sardine S…" at bounding box center [290, 476] width 450 height 81
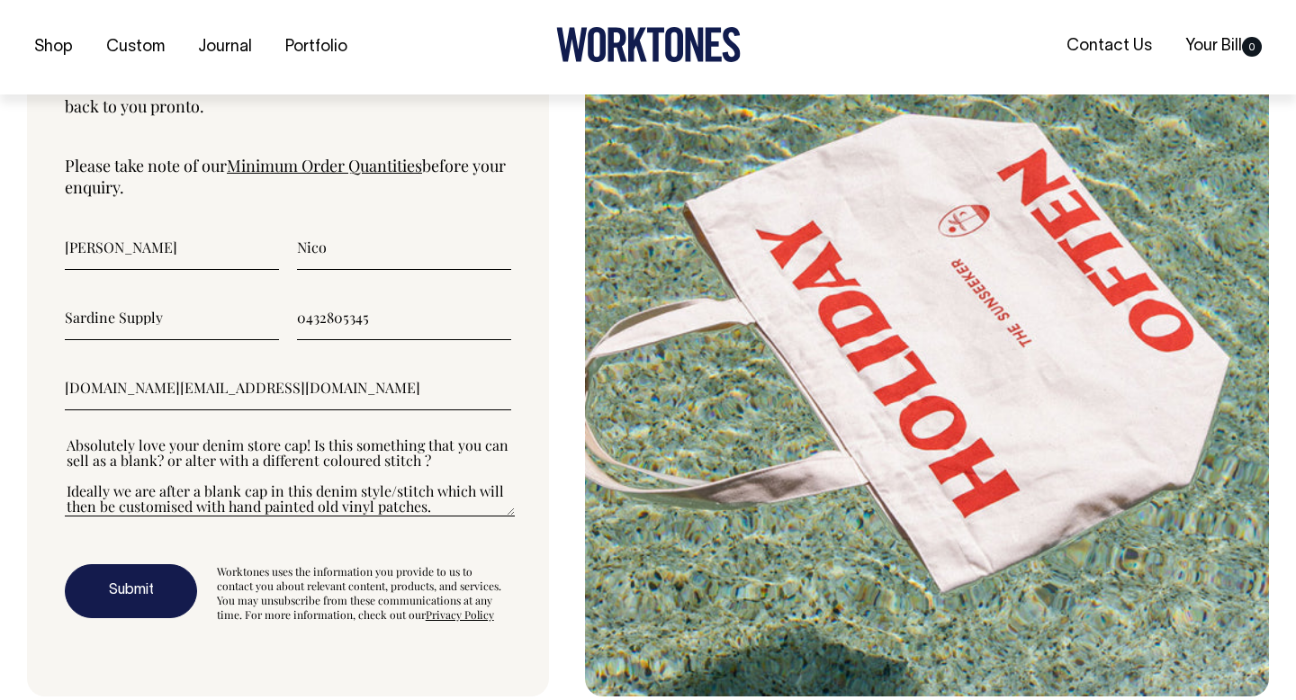
scroll to position [132, 0]
click at [230, 481] on textarea"] "Hello! Im Jim, one of the co-founders of a small fashion label called Sardine S…" at bounding box center [290, 476] width 450 height 81
click at [324, 487] on textarea"] "Hello! Im Jim, one of the co-founders of a small fashion label called Sardine S…" at bounding box center [290, 476] width 450 height 81
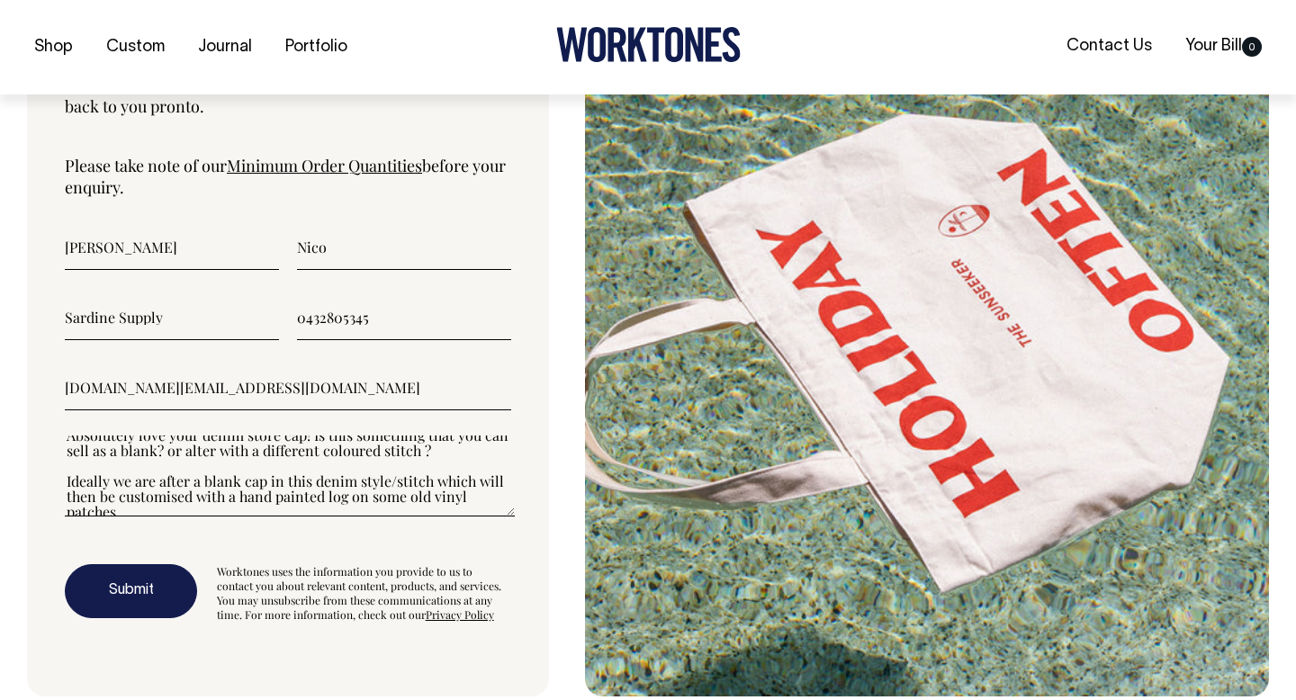
click at [415, 499] on textarea"] "Hello! Im Jim, one of the co-founders of a small fashion label called Sardine S…" at bounding box center [290, 476] width 450 height 81
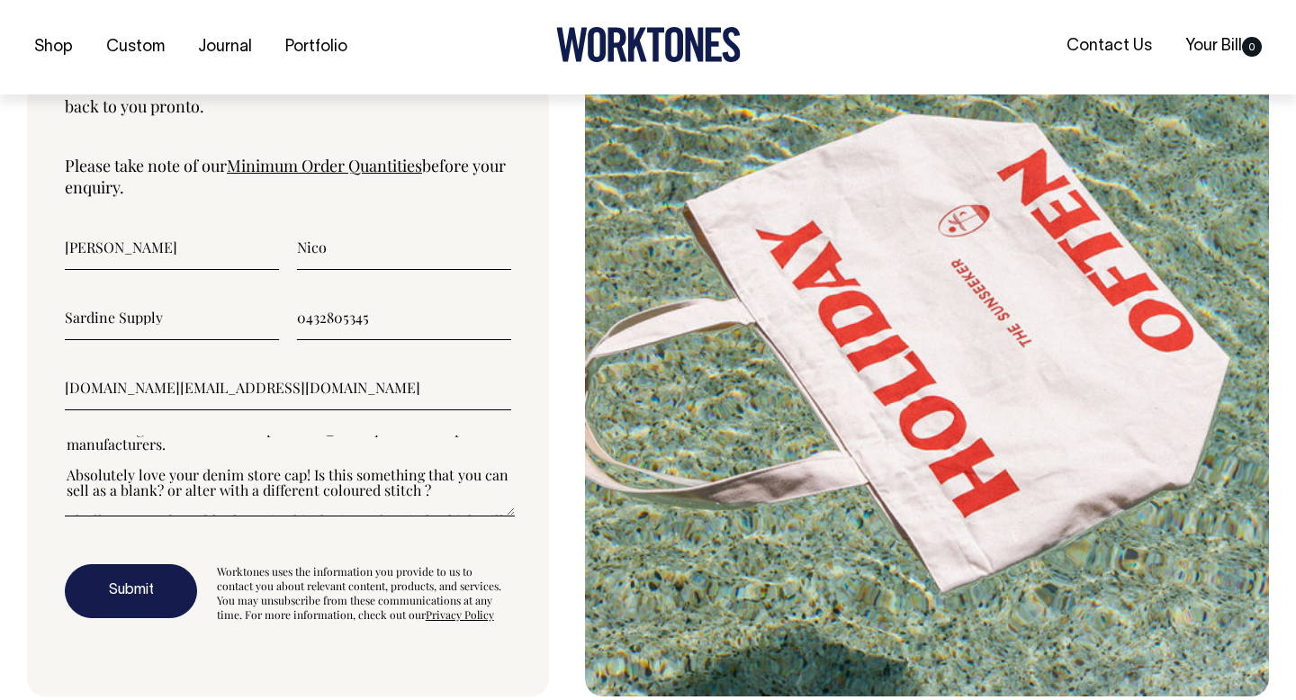
scroll to position [105, 0]
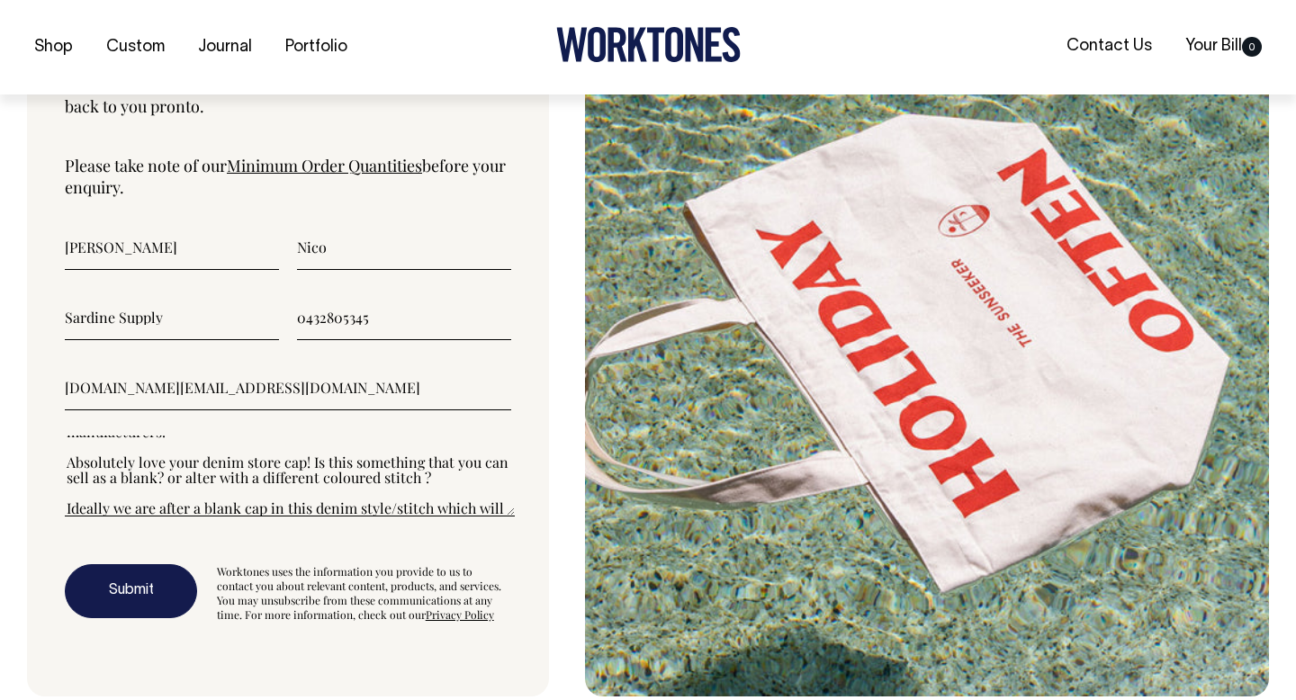
click at [414, 459] on textarea"] "Hello! Im Jim, one of the co-founders of a small fashion label called Sardine S…" at bounding box center [290, 476] width 450 height 81
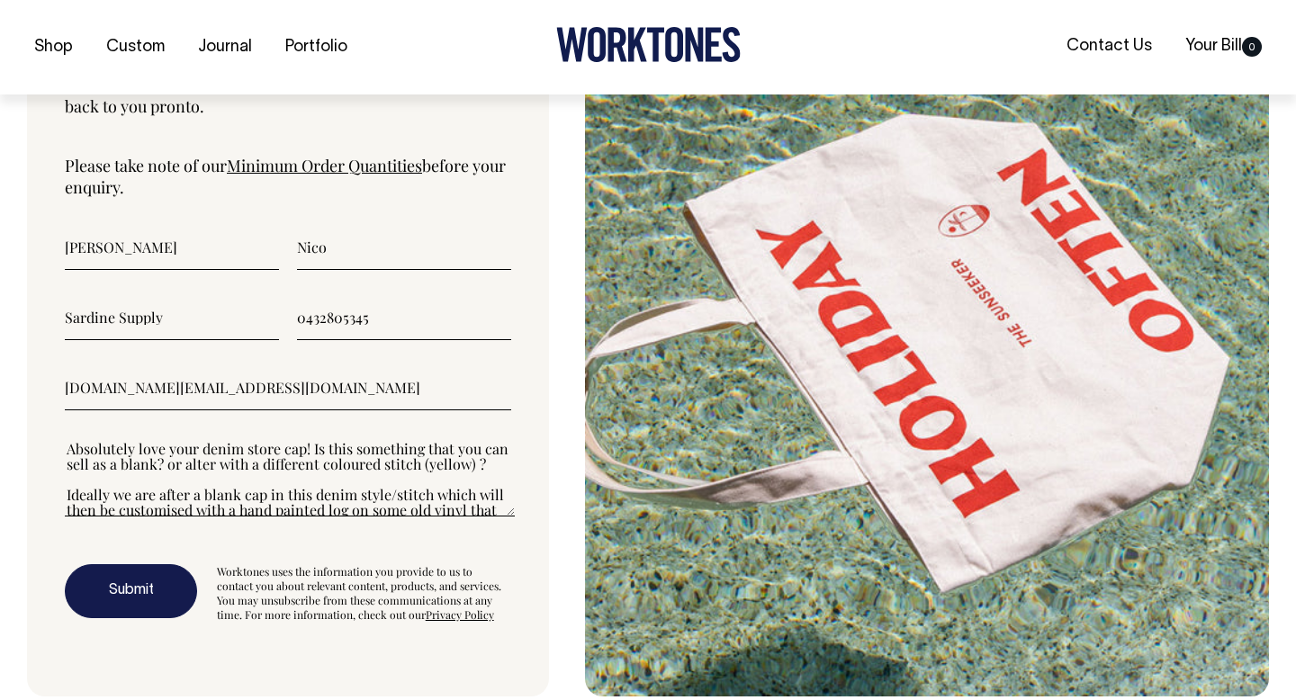
scroll to position [123, 0]
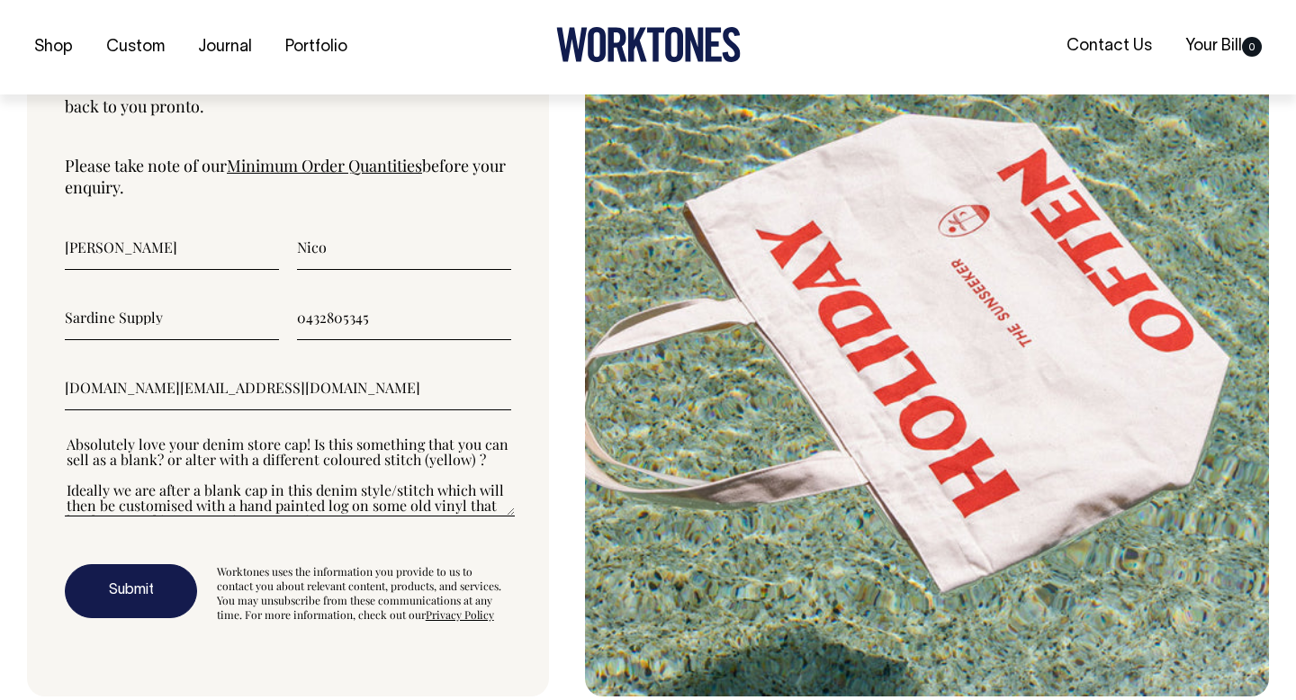
click at [346, 490] on textarea"] "Hello! Im Jim, one of the co-founders of a small fashion label called Sardine S…" at bounding box center [290, 476] width 450 height 81
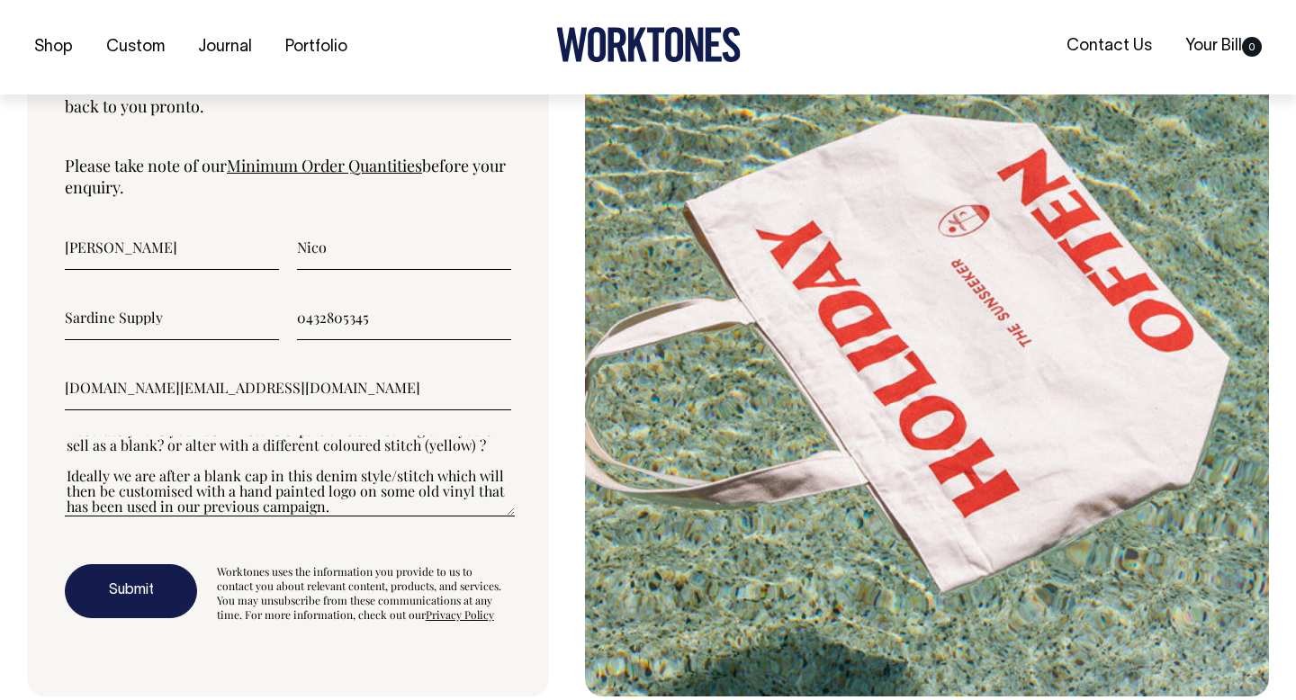
drag, startPoint x: 204, startPoint y: 505, endPoint x: 129, endPoint y: 475, distance: 81.2
click at [129, 475] on textarea"] "Hello! Im Jim, one of the co-founders of a small fashion label called Sardine S…" at bounding box center [290, 476] width 450 height 81
click at [396, 492] on textarea"] "Hello! Im Jim, one of the co-founders of a small fashion label called Sardine S…" at bounding box center [290, 476] width 450 height 81
drag, startPoint x: 391, startPoint y: 476, endPoint x: 240, endPoint y: 477, distance: 150.3
click at [240, 477] on textarea"] "Hello! Im Jim, one of the co-founders of a small fashion label called Sardine S…" at bounding box center [290, 476] width 450 height 81
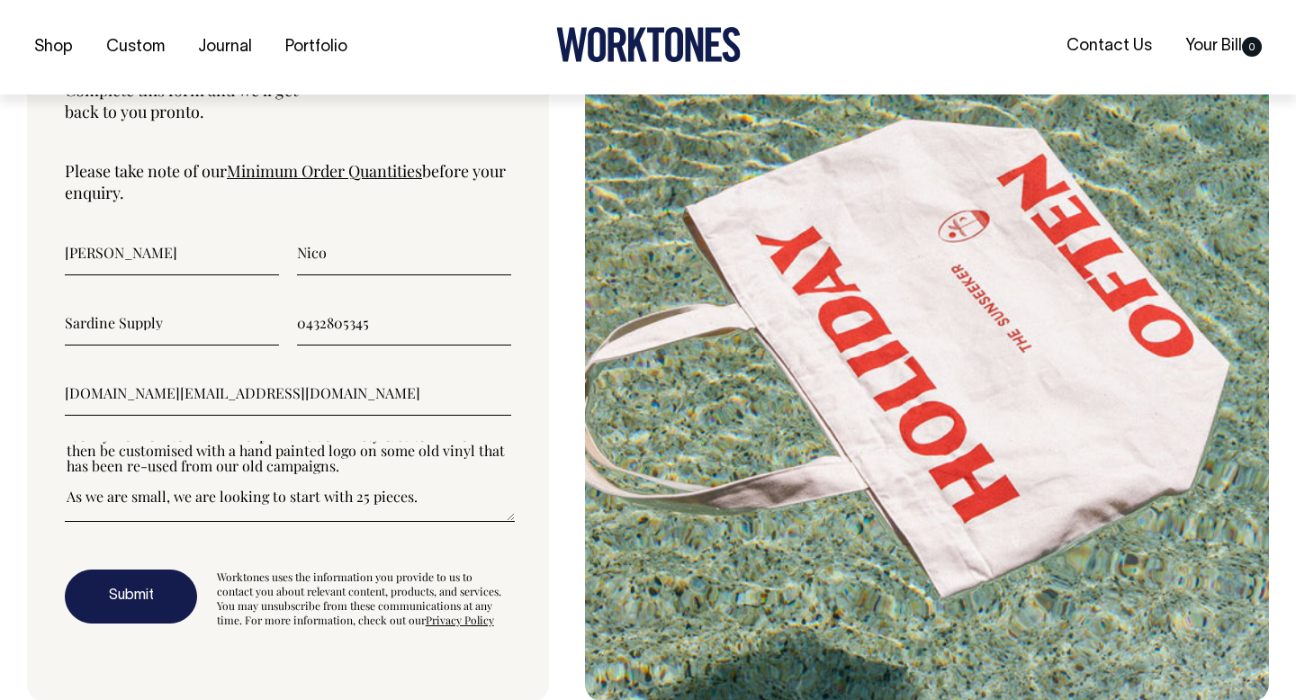
scroll to position [199, 0]
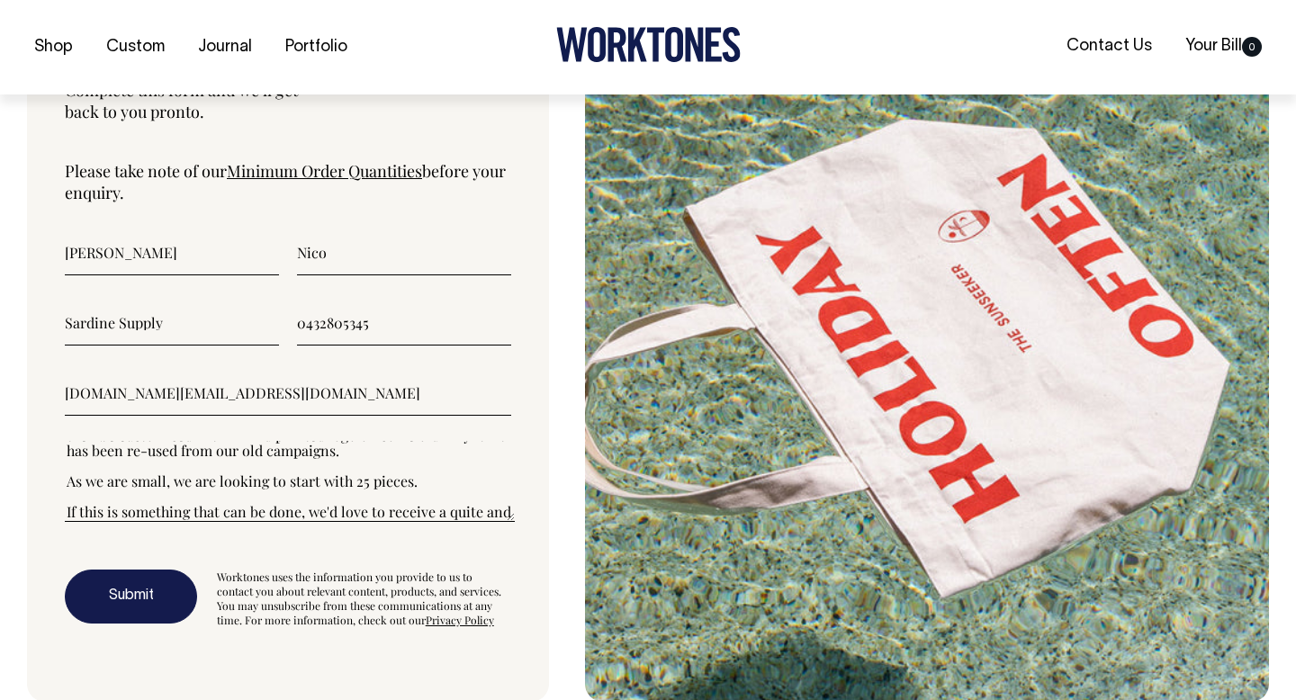
drag, startPoint x: 479, startPoint y: 494, endPoint x: 462, endPoint y: 497, distance: 17.3
click at [462, 497] on textarea"] "Hello! Im Jim, one of the co-founders of a small fashion label called Sardine S…" at bounding box center [290, 481] width 450 height 81
click at [409, 514] on textarea"] "Hello! Im Jim, one of the co-founders of a small fashion label called Sardine S…" at bounding box center [290, 481] width 450 height 81
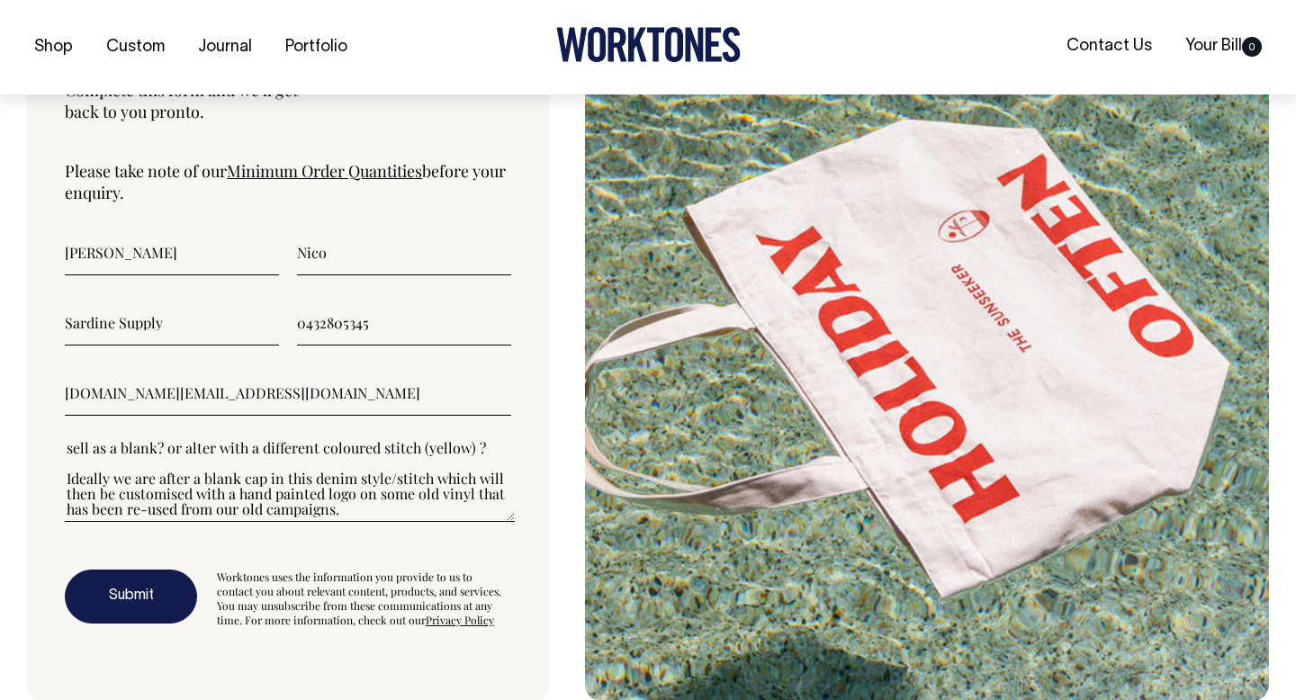
scroll to position [142, 0]
click at [193, 475] on textarea"] "Hello! Im Jim, one of the co-founders of a small fashion label called Sardine S…" at bounding box center [290, 481] width 450 height 81
click at [439, 498] on textarea"] "Hello! Im Jim, one of the co-founders of a small fashion label called Sardine S…" at bounding box center [290, 481] width 450 height 81
drag, startPoint x: 478, startPoint y: 476, endPoint x: 453, endPoint y: 476, distance: 25.2
click at [453, 476] on textarea"] "Hello! Im Jim, one of the co-founders of a small fashion label called Sardine S…" at bounding box center [290, 481] width 450 height 81
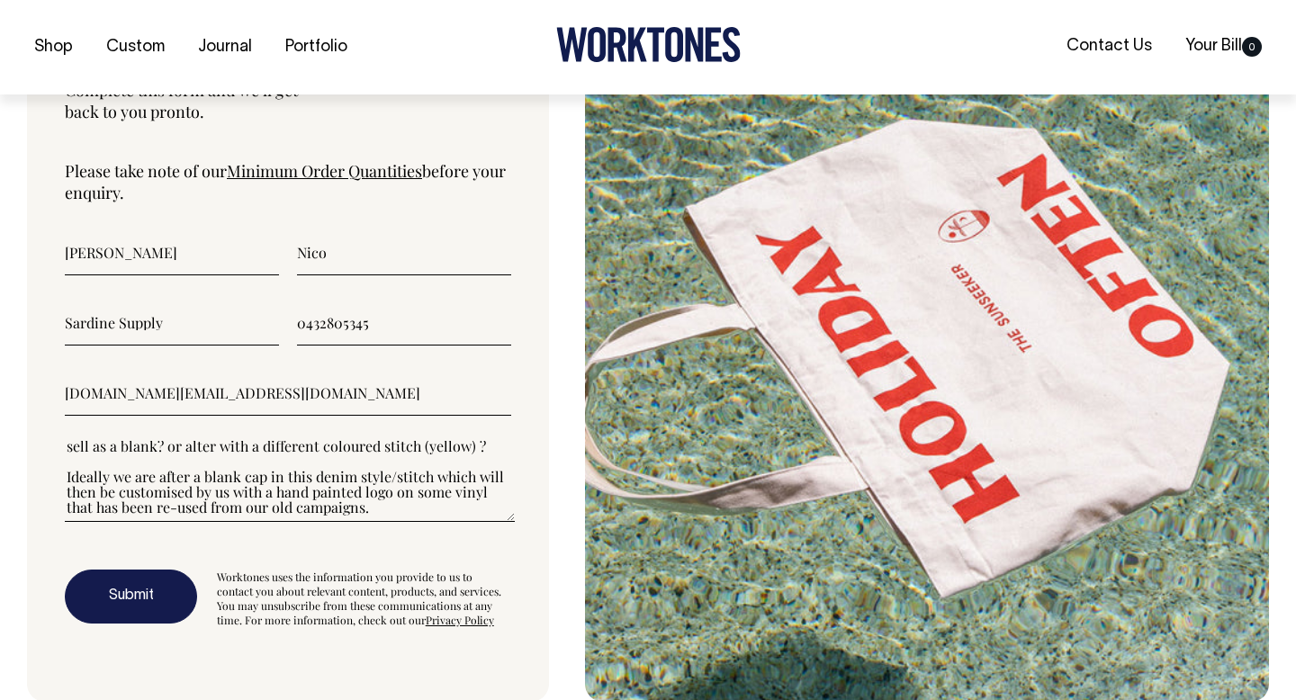
click at [368, 501] on textarea"] "Hello! Im Jim, one of the co-founders of a small fashion label called Sardine S…" at bounding box center [290, 481] width 450 height 81
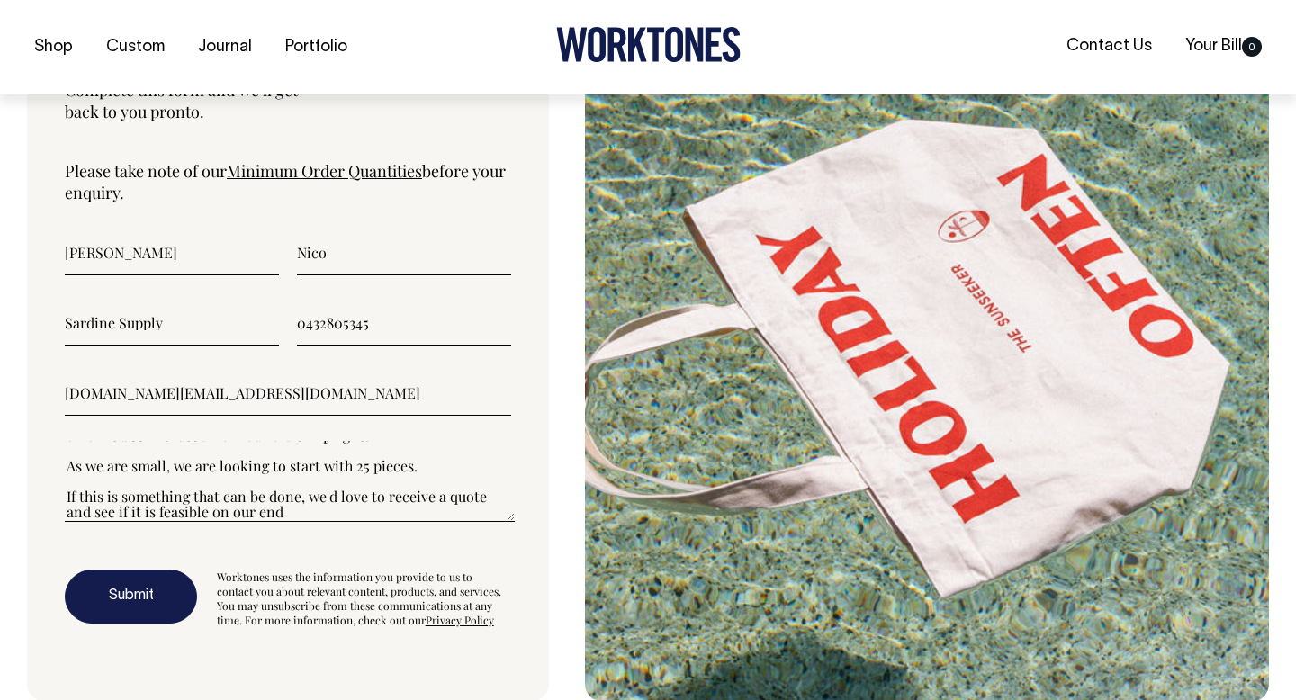
scroll to position [227, 0]
click at [267, 485] on textarea"] "Hello! Im Jim, one of the co-founders of a small fashion label called Sardine S…" at bounding box center [290, 481] width 450 height 81
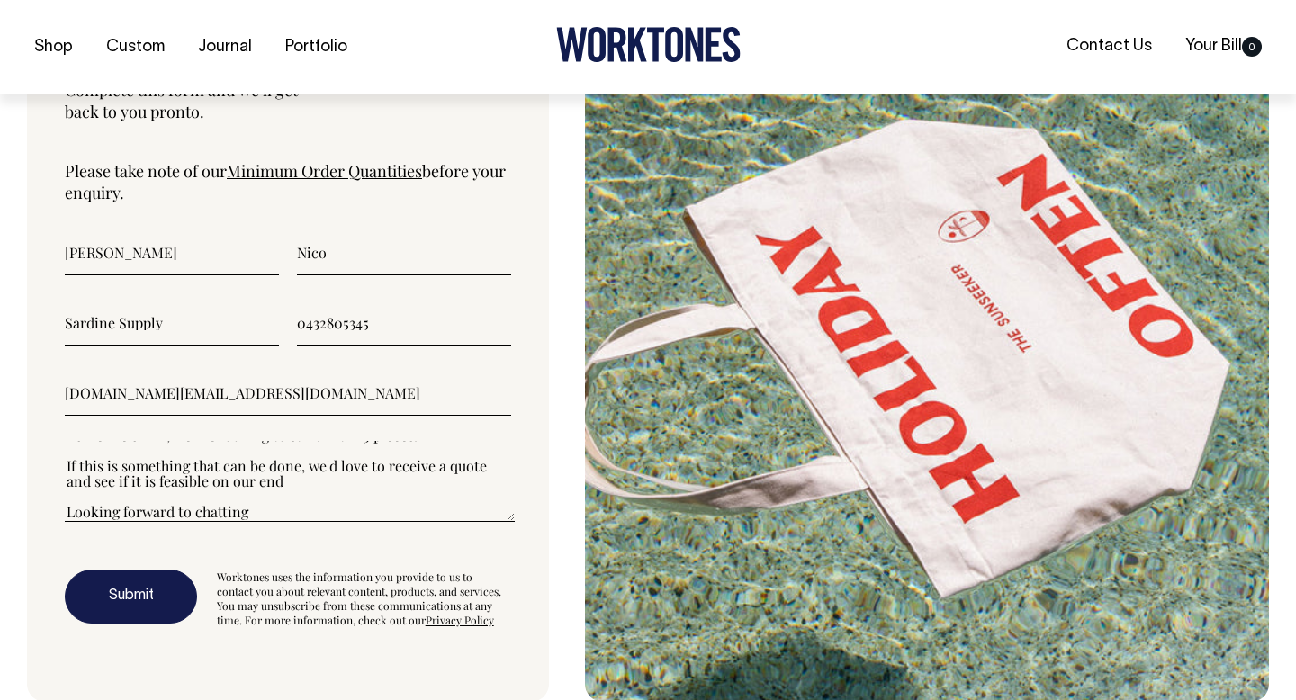
scroll to position [260, 0]
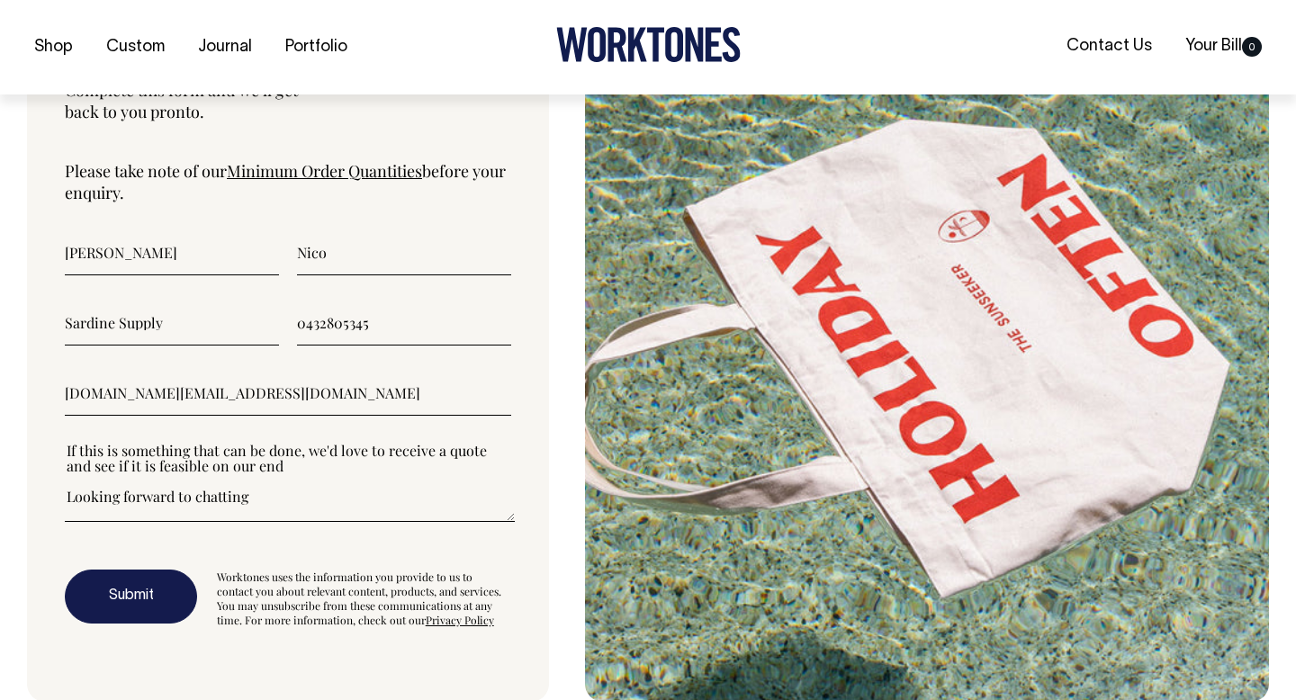
click at [267, 481] on textarea"] "Hello! Im Jim, one of the co-founders of a small fashion label called Sardine S…" at bounding box center [290, 481] width 450 height 81
type textarea"] "Hello! Im Jim, one of the co-founders of a small fashion label called Sardine S…"
click at [153, 587] on button "Submit" at bounding box center [131, 597] width 132 height 54
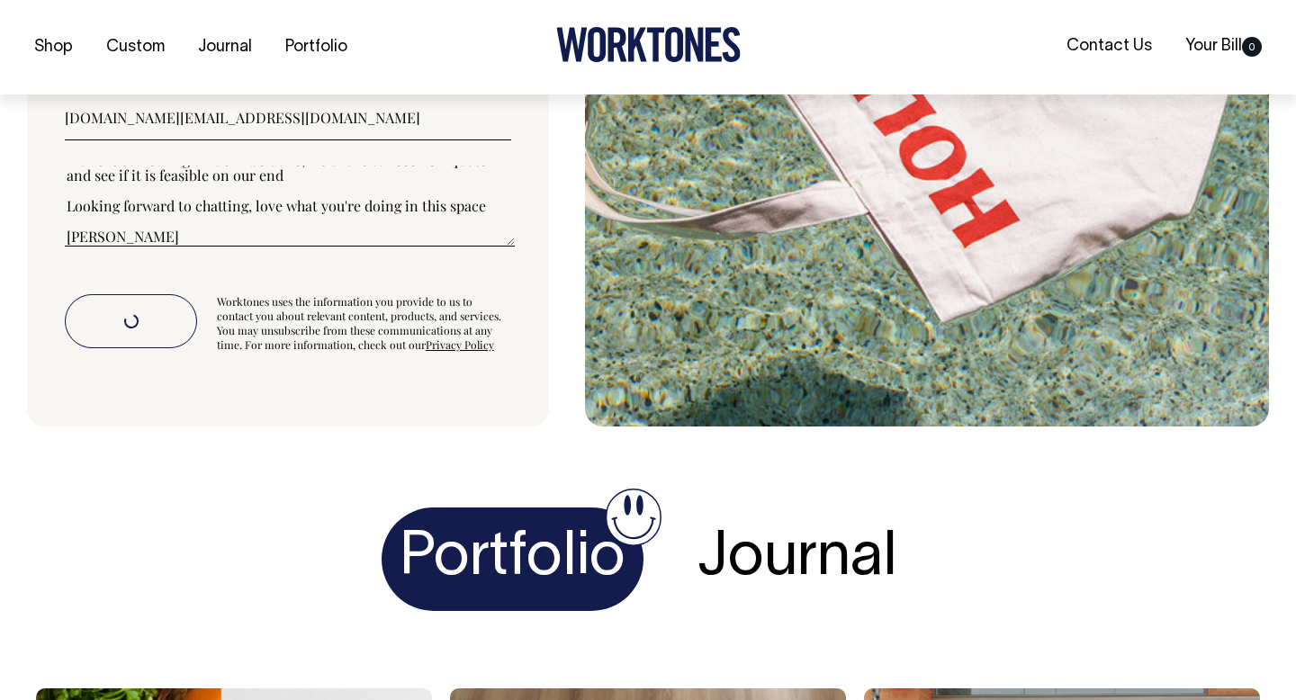
scroll to position [6269, 0]
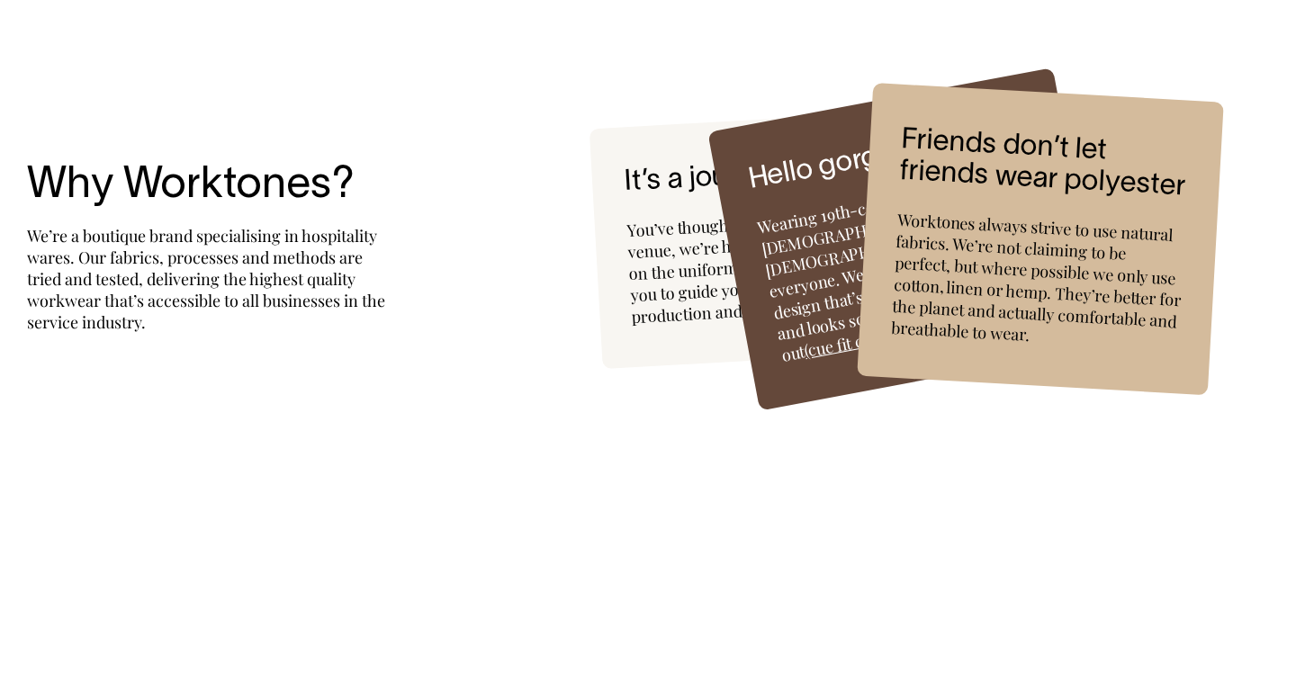
scroll to position [4813, 0]
